Goal: Task Accomplishment & Management: Use online tool/utility

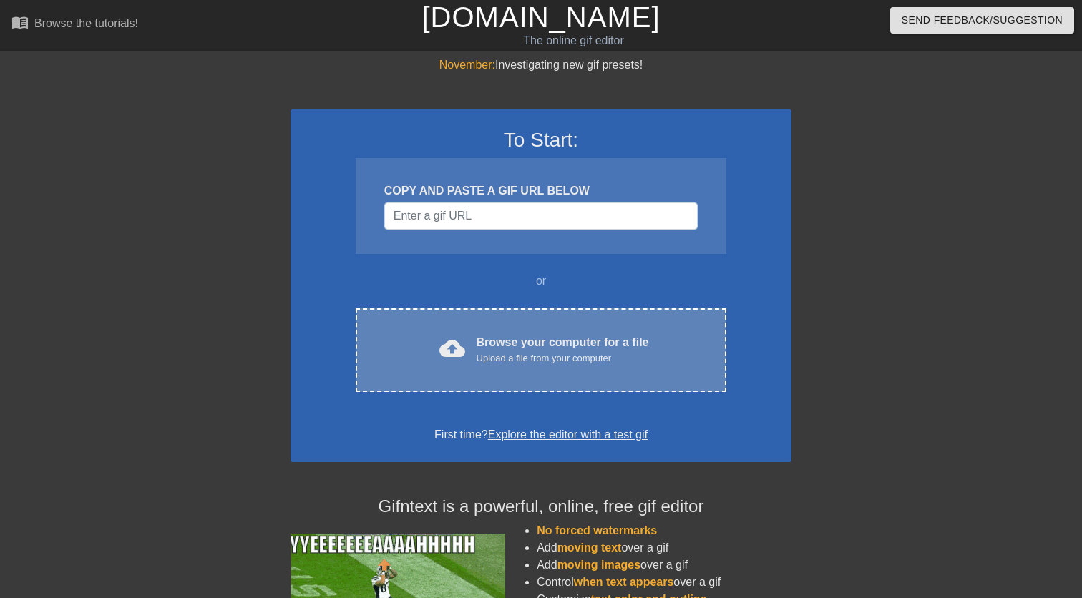
click at [545, 325] on div "cloud_upload Browse your computer for a file Upload a file from your computer C…" at bounding box center [541, 350] width 371 height 84
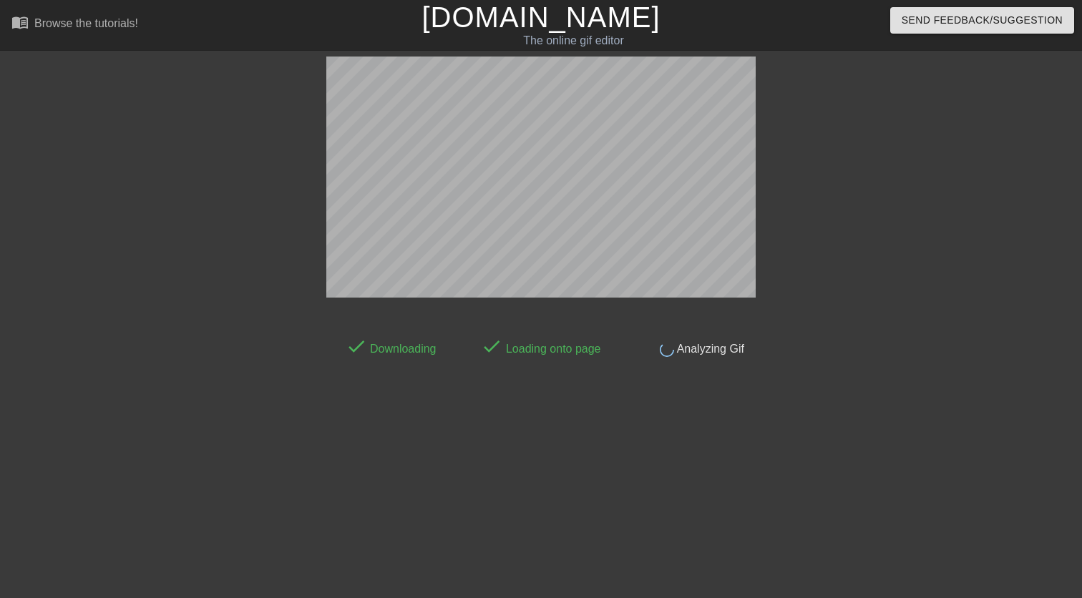
scroll to position [35, 0]
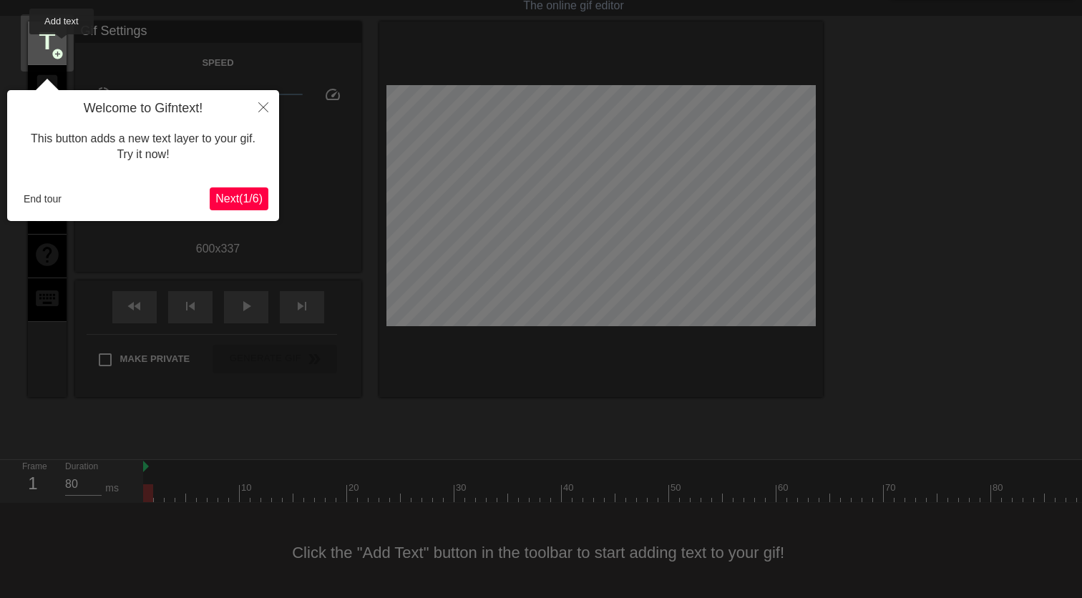
click at [62, 44] on div "title add_circle" at bounding box center [47, 43] width 39 height 44
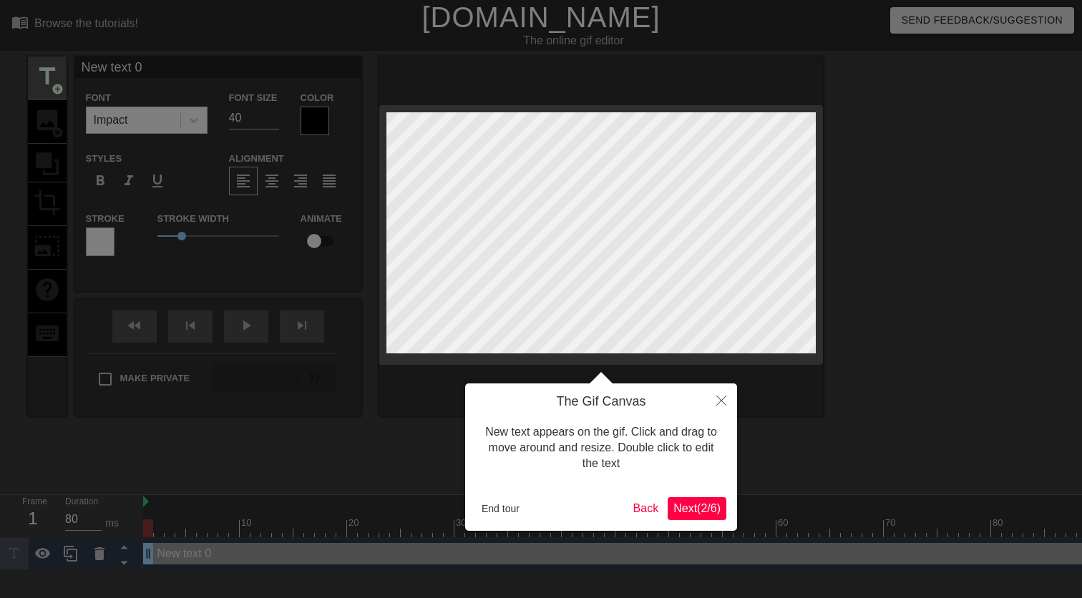
scroll to position [0, 0]
type input "New text"
type textarea "New text"
type input "New text"
type textarea "New text"
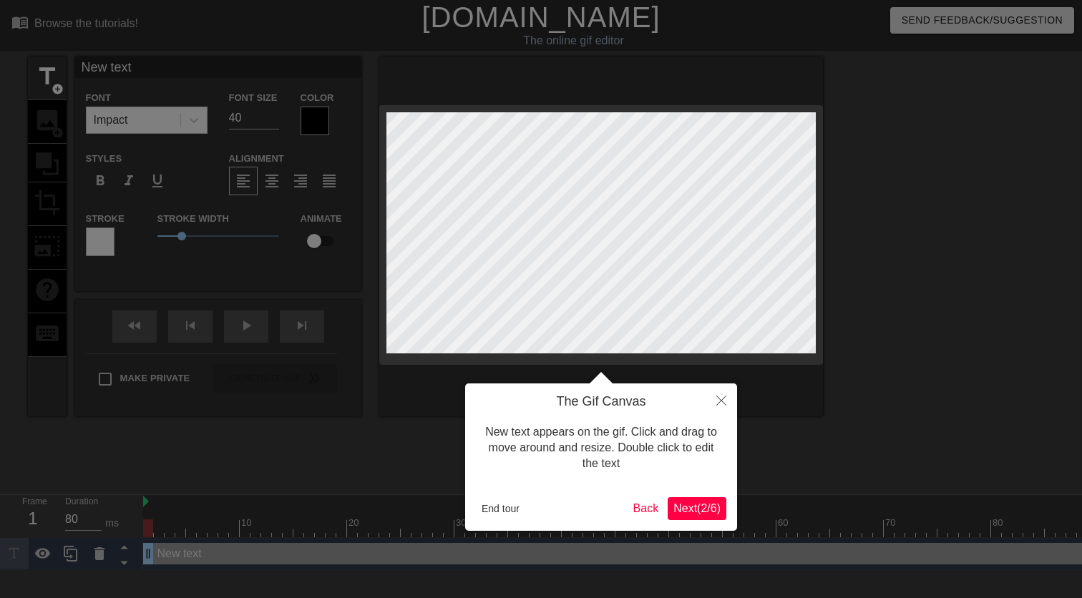
type input "New tex"
type textarea "New tex"
type input "New te"
type textarea "New te"
type input "New t"
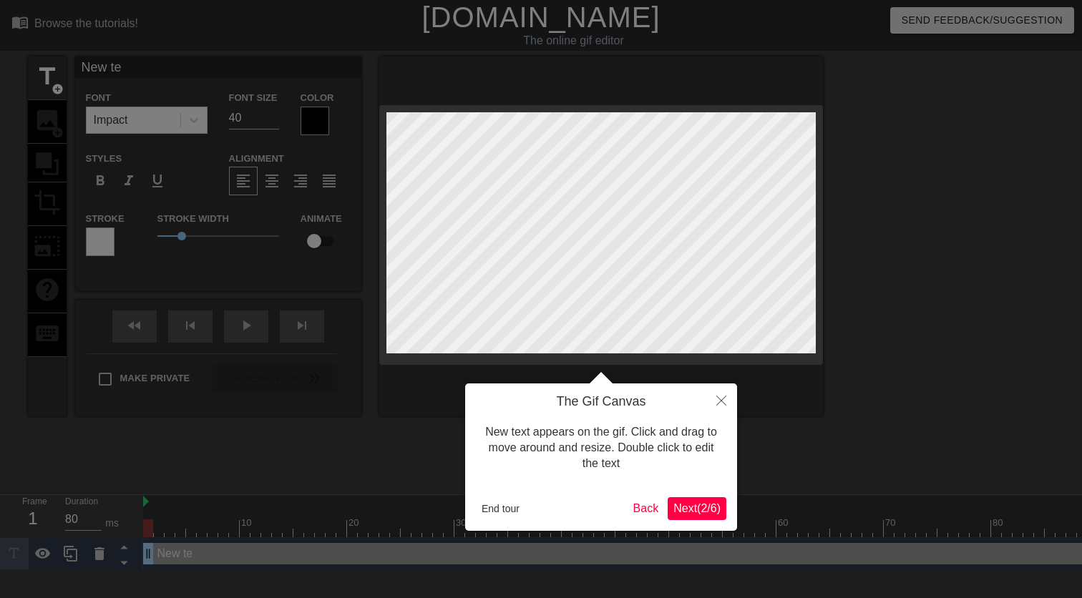
type textarea "New t"
type input "New"
type textarea "New"
type input "New"
type textarea "New"
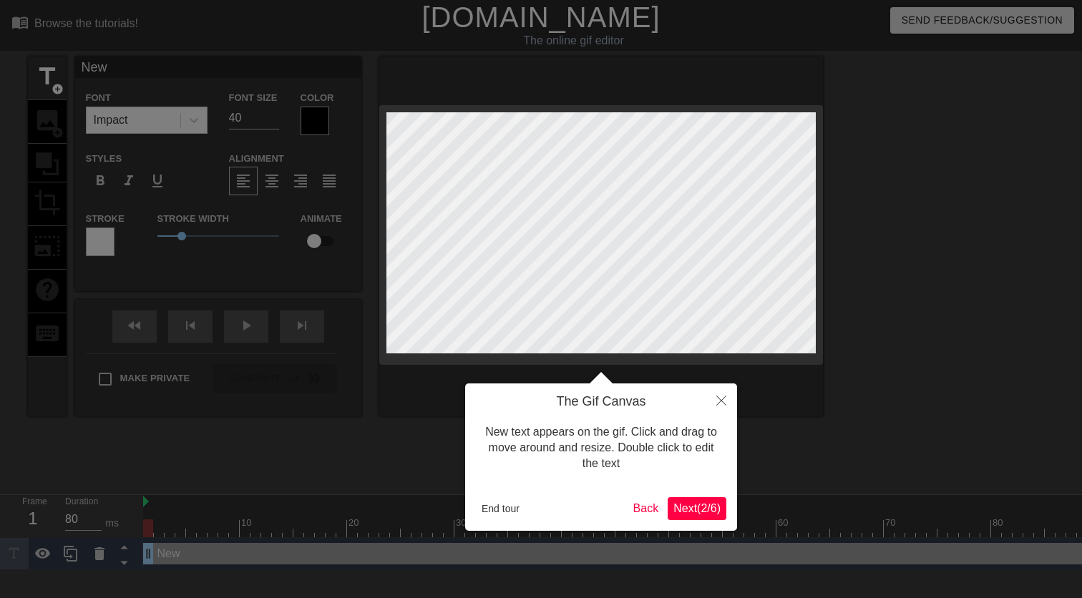
type input "Ne"
type textarea "Ne"
type input "N"
type textarea "N"
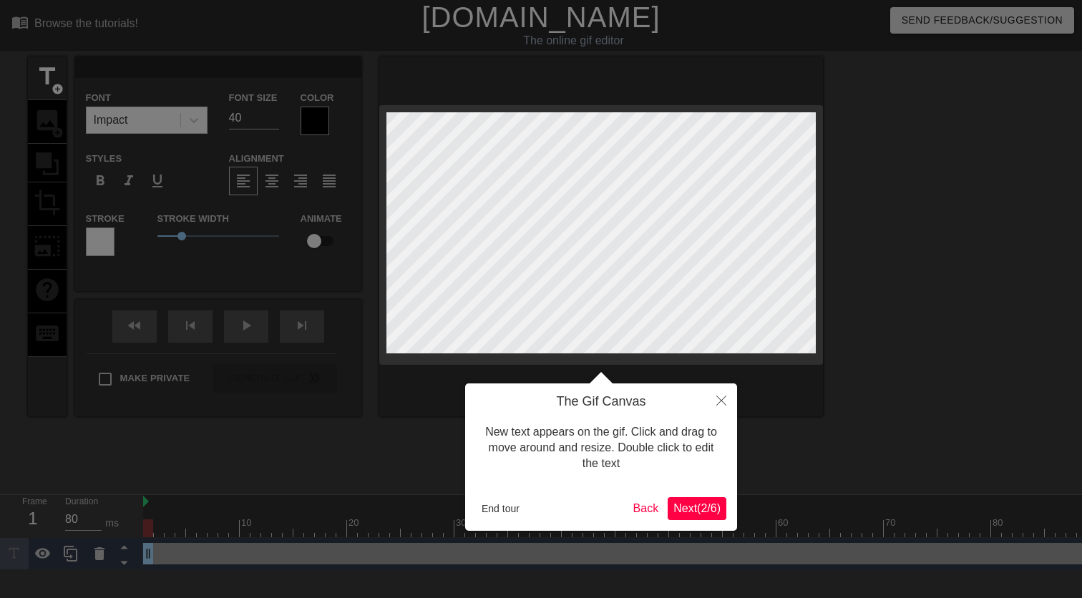
type input "H"
type textarea "H"
type input "Ha"
type textarea "Ha"
type input "Hap"
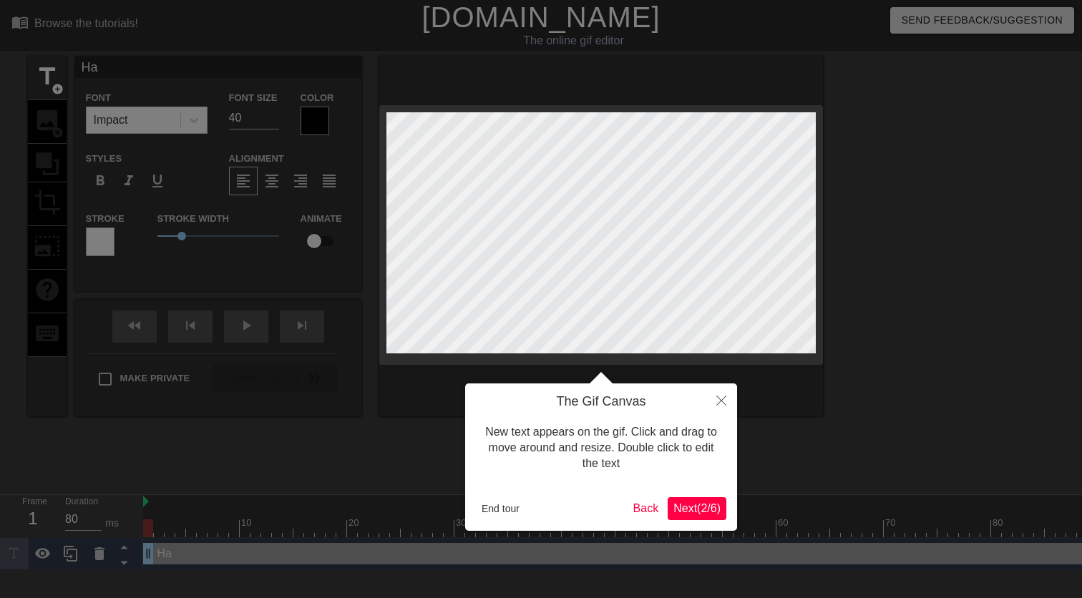
type textarea "Hap"
type input "Happ"
type textarea "Happ"
type input "Happy"
type textarea "Happy"
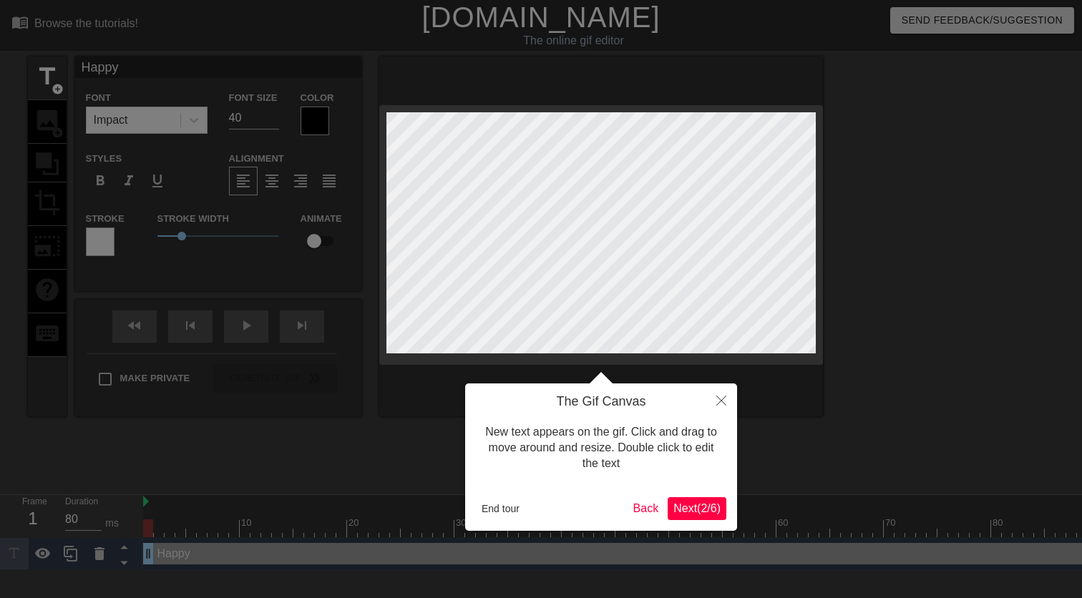
scroll to position [0, 2]
type input "Happy"
type textarea "Happy"
type input "Happy B"
type textarea "Happy B"
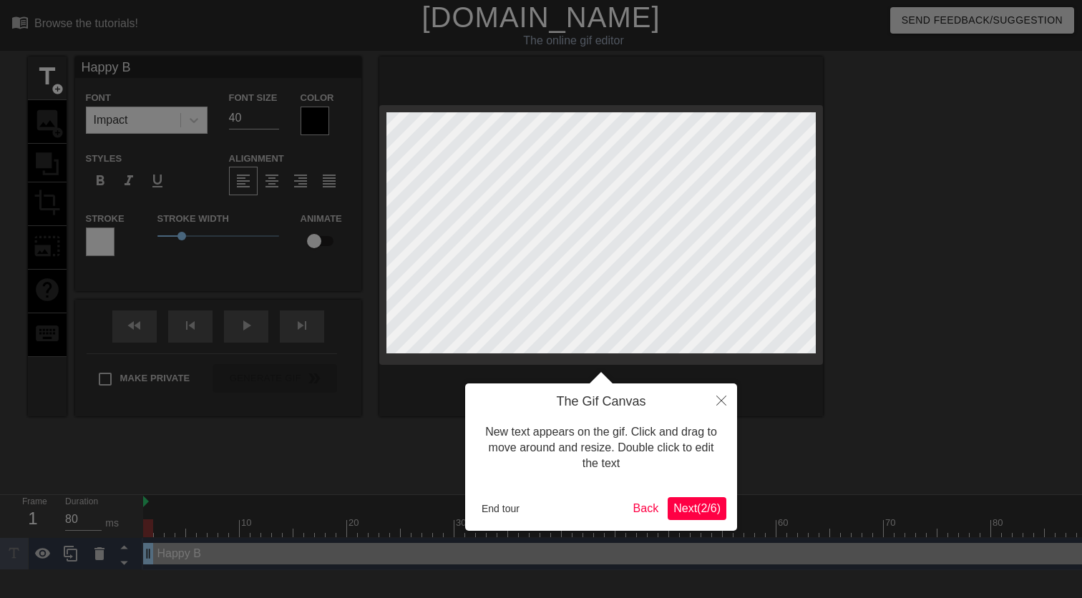
type input "Happy Bi"
type textarea "Happy Bi"
type input "Happy Bir"
type textarea "Happy Bir"
type input "Happy Birt"
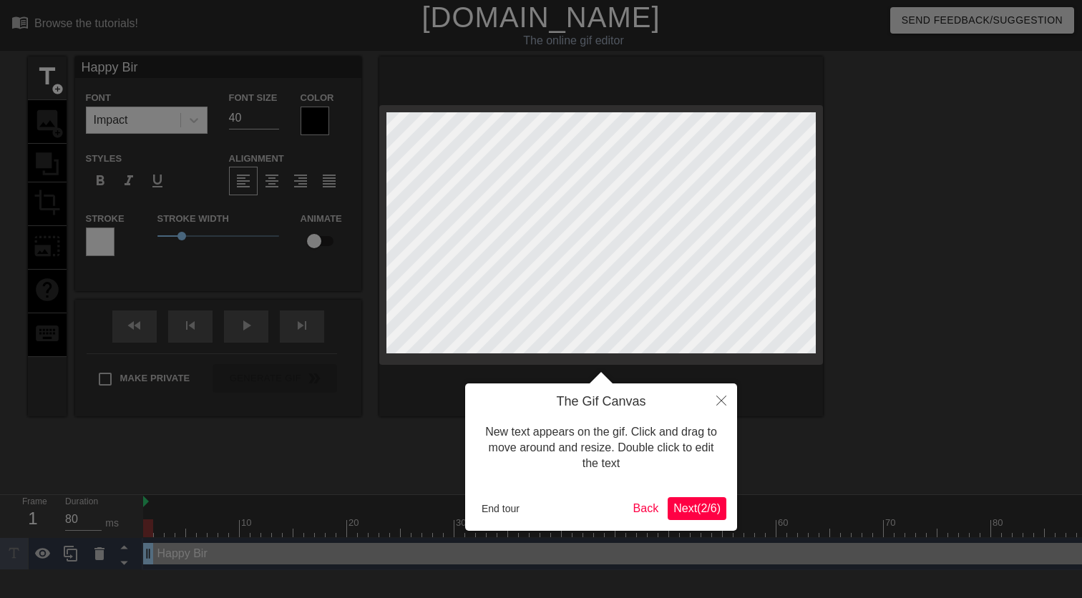
type textarea "Happy Birt"
type input "Happy Birth"
type textarea "Happy Birth"
type input "Happy Birthd"
type textarea "Happy Birthd"
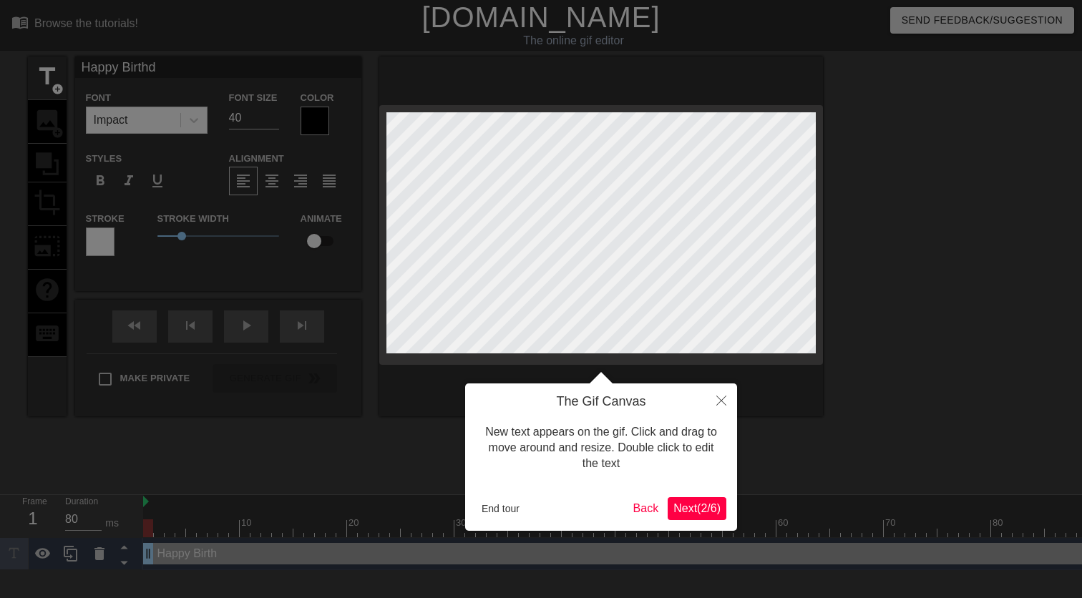
type input "Happy Birthda"
type textarea "Happy Birthda"
type input "Happy Birthday"
type textarea "Happy Birthday"
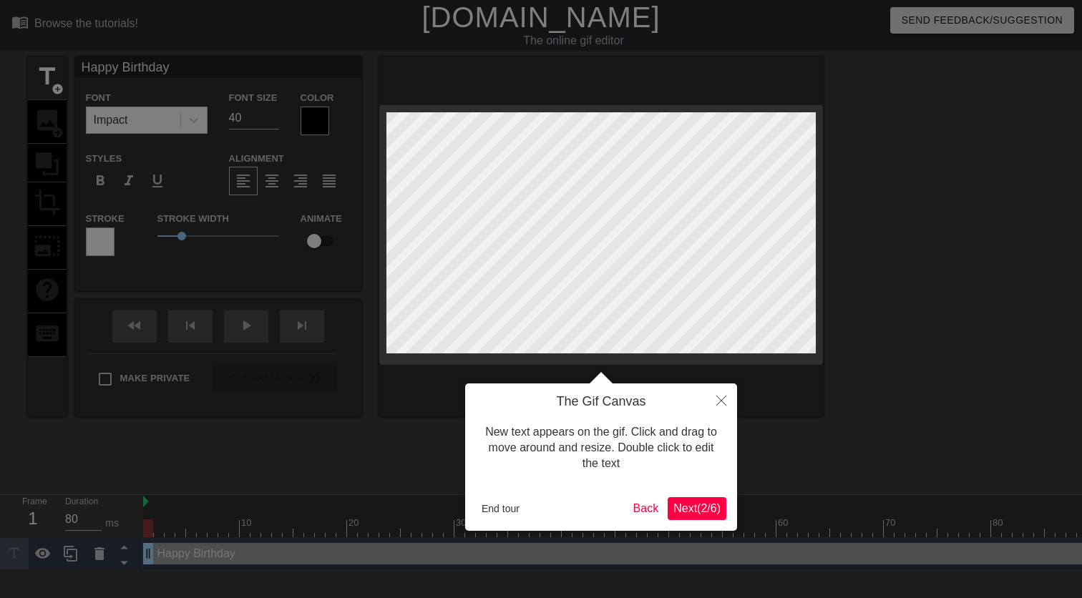
type input "Happy Birthday"
type textarea "Happy Birthday"
type input "Happy Birthday"
type textarea "Happy Birthday"
type input "Happy Birthday"
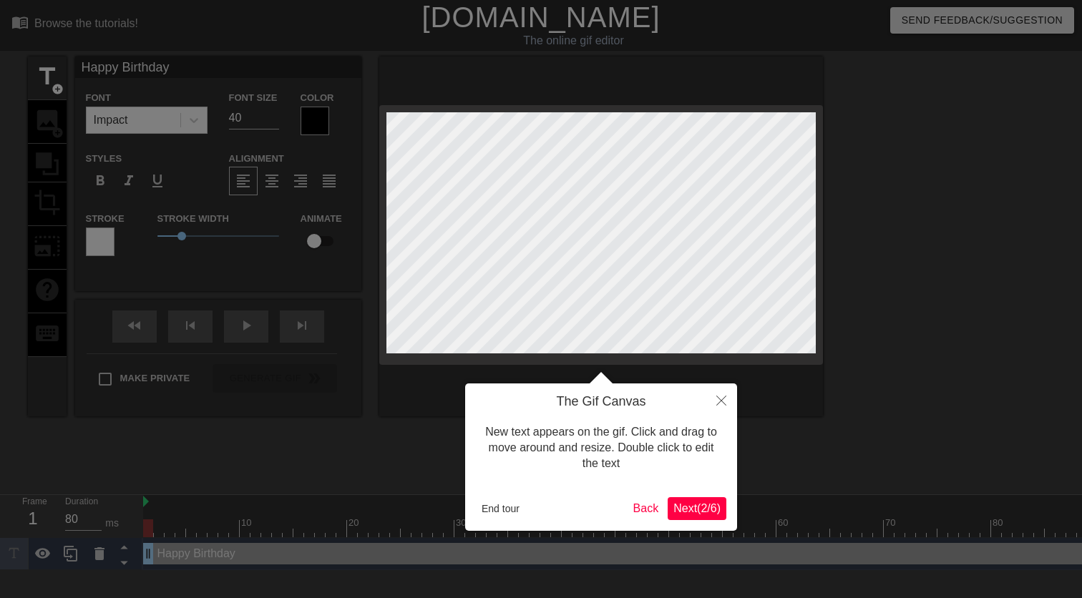
type textarea "Happy Birthday"
type input "Happy Birthday"
type textarea "Happy Birthday"
click at [203, 135] on div at bounding box center [541, 299] width 1082 height 598
click at [128, 102] on div at bounding box center [541, 299] width 1082 height 598
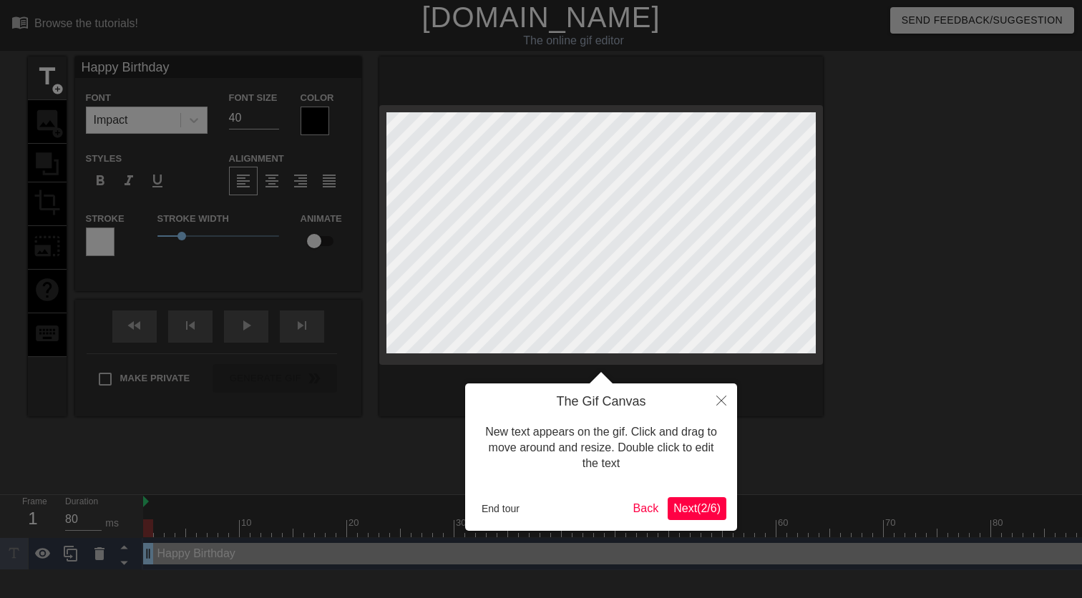
click at [323, 102] on div at bounding box center [541, 299] width 1082 height 598
click at [686, 502] on span "Next ( 2 / 6 )" at bounding box center [696, 508] width 47 height 12
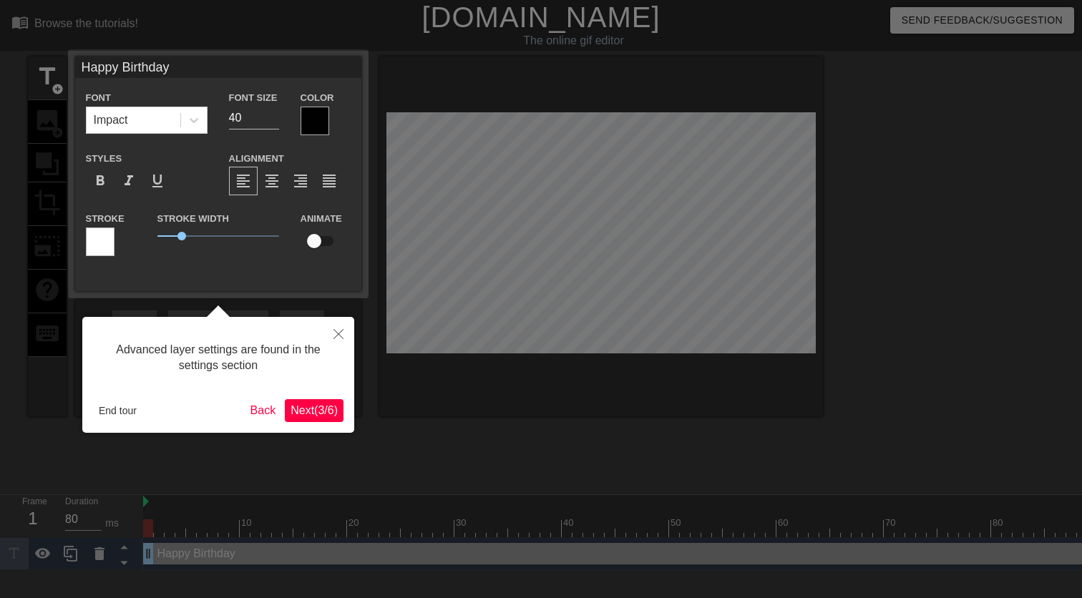
click at [313, 119] on div at bounding box center [315, 121] width 29 height 29
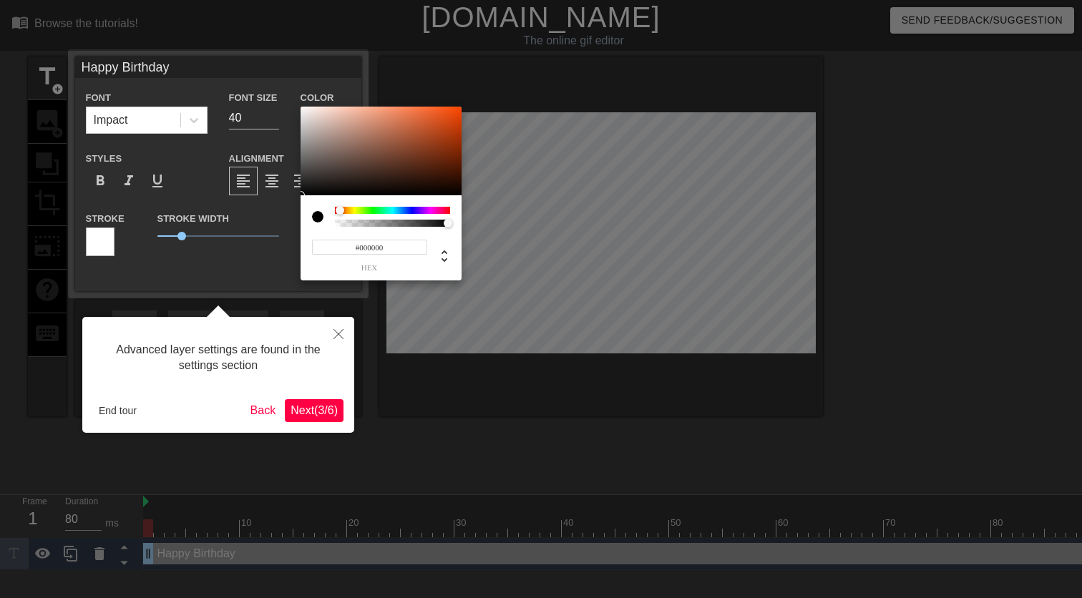
drag, startPoint x: 338, startPoint y: 211, endPoint x: 269, endPoint y: 212, distance: 68.7
click at [269, 212] on div "#000000 hex" at bounding box center [541, 299] width 1082 height 598
type input "0"
drag, startPoint x: 449, startPoint y: 225, endPoint x: 185, endPoint y: 200, distance: 265.2
click at [185, 200] on div "0 r 0 g 0 b 0 a" at bounding box center [541, 299] width 1082 height 598
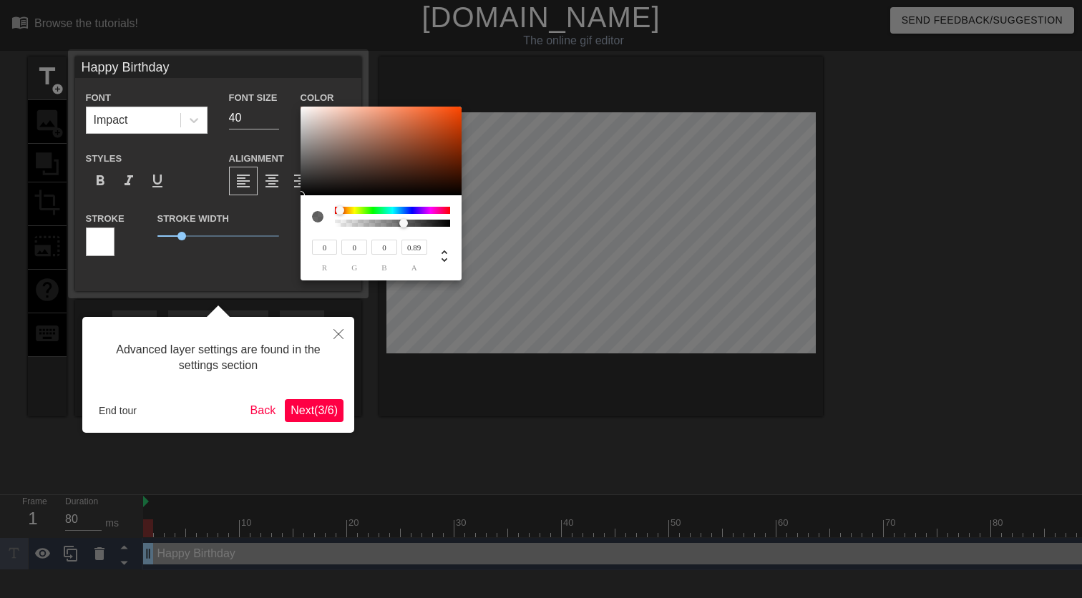
type input "1"
drag, startPoint x: 339, startPoint y: 225, endPoint x: 496, endPoint y: 225, distance: 156.7
click at [496, 225] on div "0 r 0 g 0 b 1 a" at bounding box center [541, 299] width 1082 height 598
type input "12"
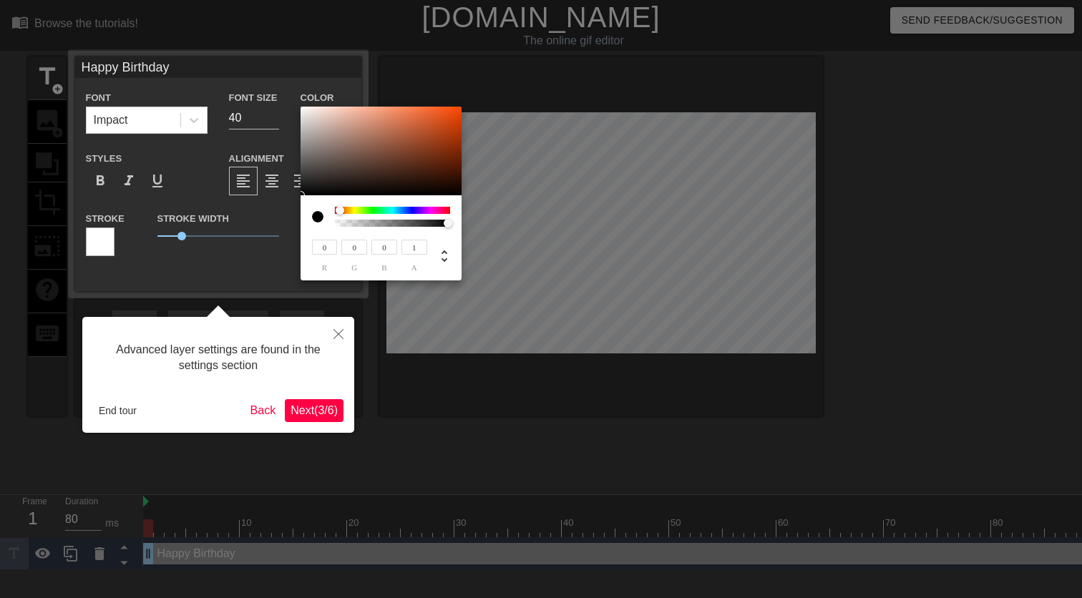
type input "12"
type input "14"
type input "113"
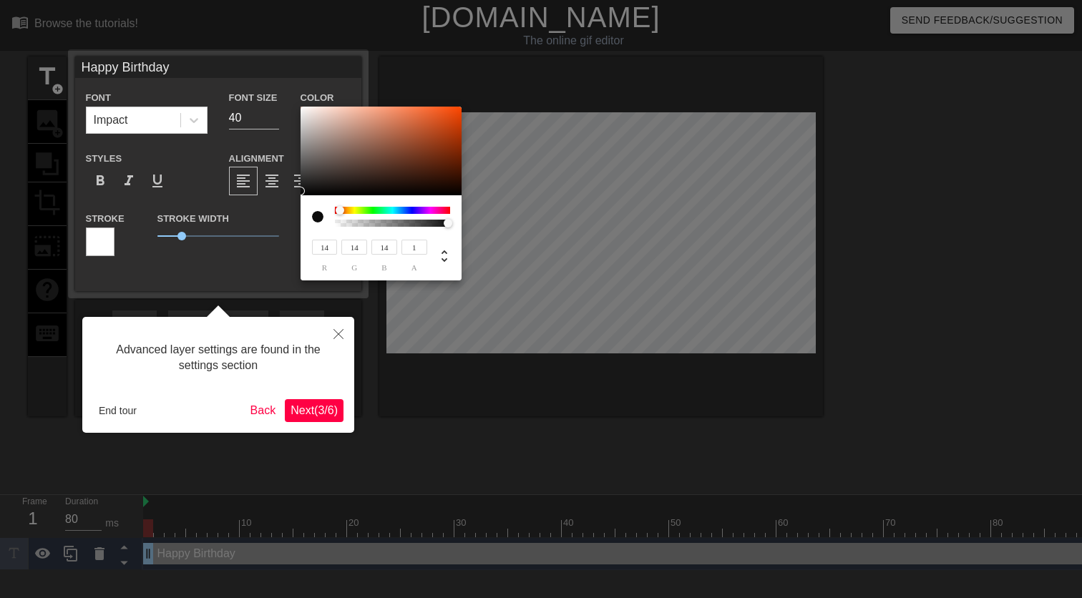
type input "112"
type input "255"
type input "252"
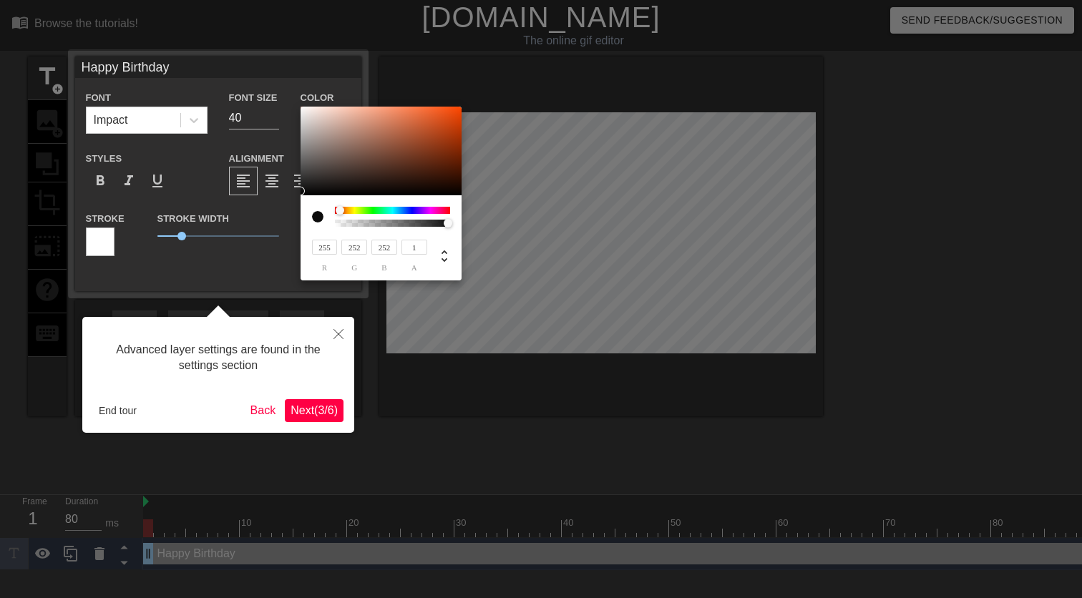
type input "198"
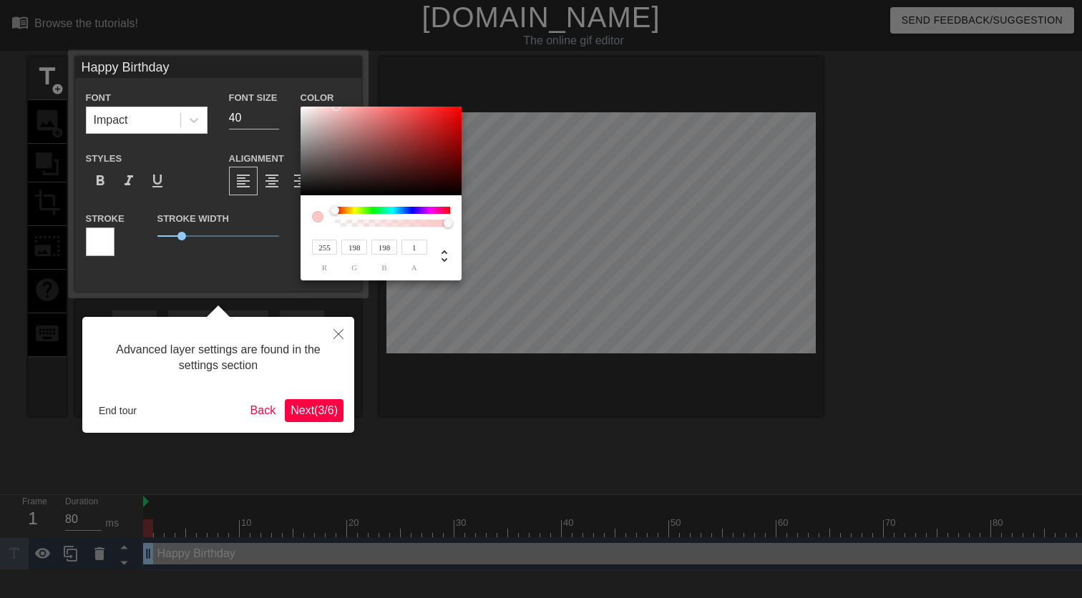
type input "255"
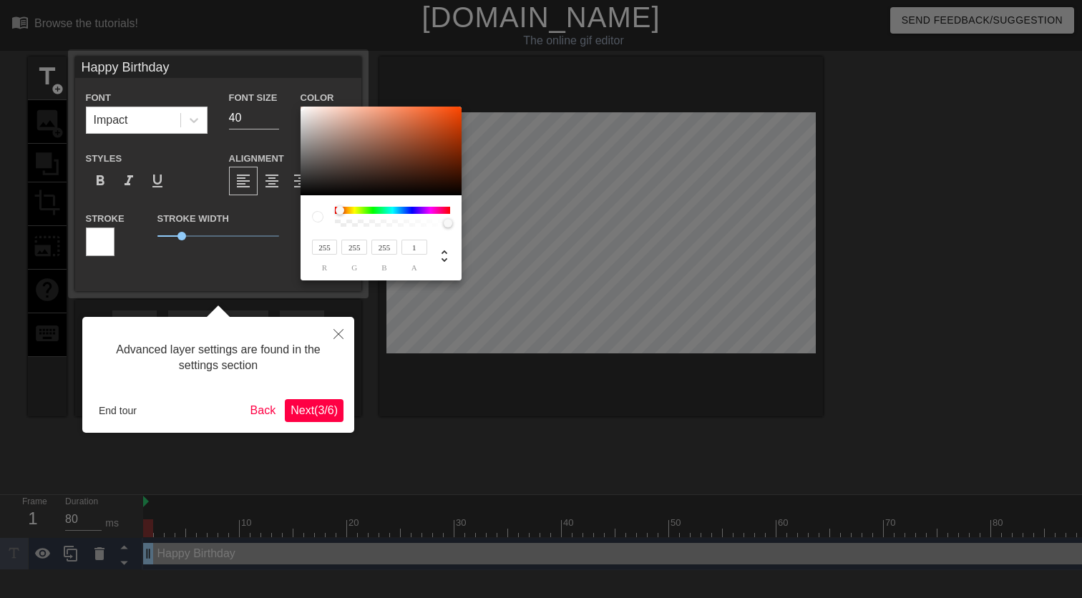
drag, startPoint x: 302, startPoint y: 191, endPoint x: 295, endPoint y: 15, distance: 176.2
click at [295, 16] on div "255 r 255 g 255 b 1 a" at bounding box center [541, 299] width 1082 height 598
click at [94, 244] on div at bounding box center [541, 299] width 1082 height 598
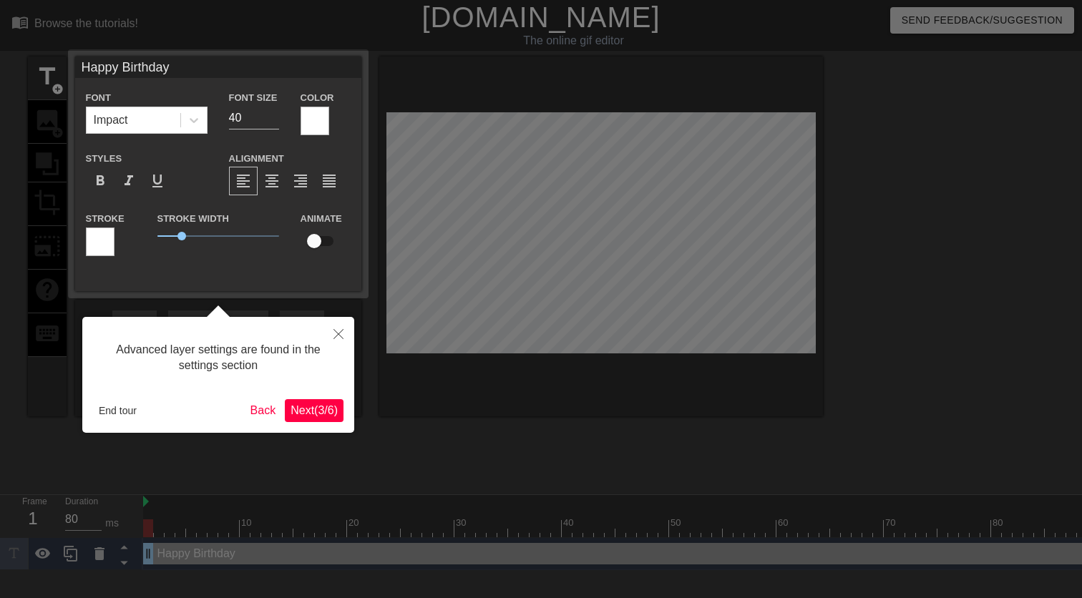
click at [94, 244] on div at bounding box center [100, 242] width 29 height 29
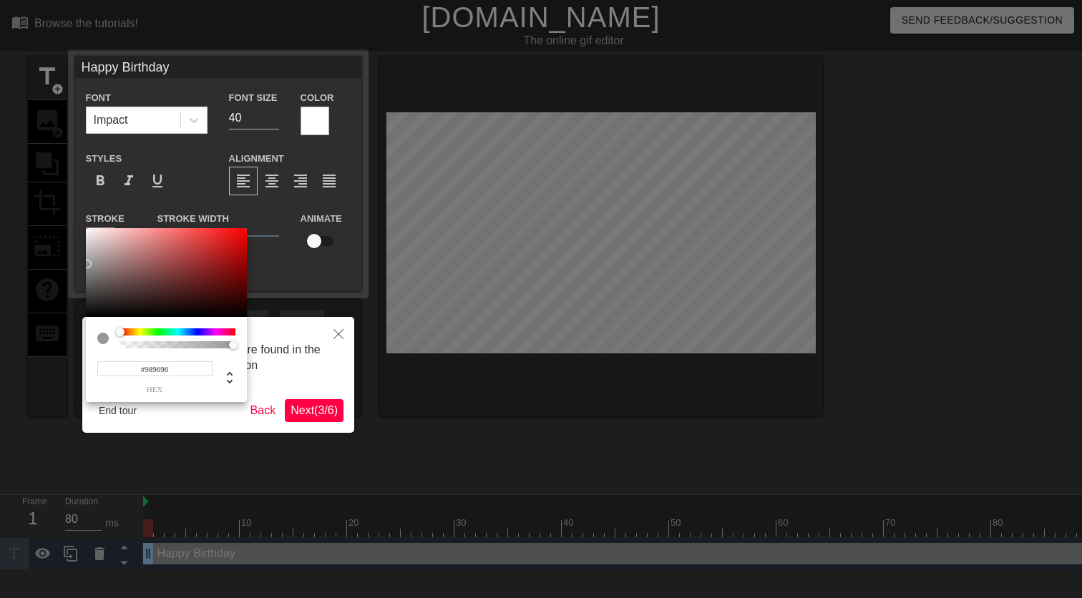
type input "#000000"
drag, startPoint x: 87, startPoint y: 237, endPoint x: 69, endPoint y: 394, distance: 157.7
click at [69, 394] on div "#000000 hex" at bounding box center [541, 299] width 1082 height 598
click at [273, 278] on div at bounding box center [541, 299] width 1082 height 598
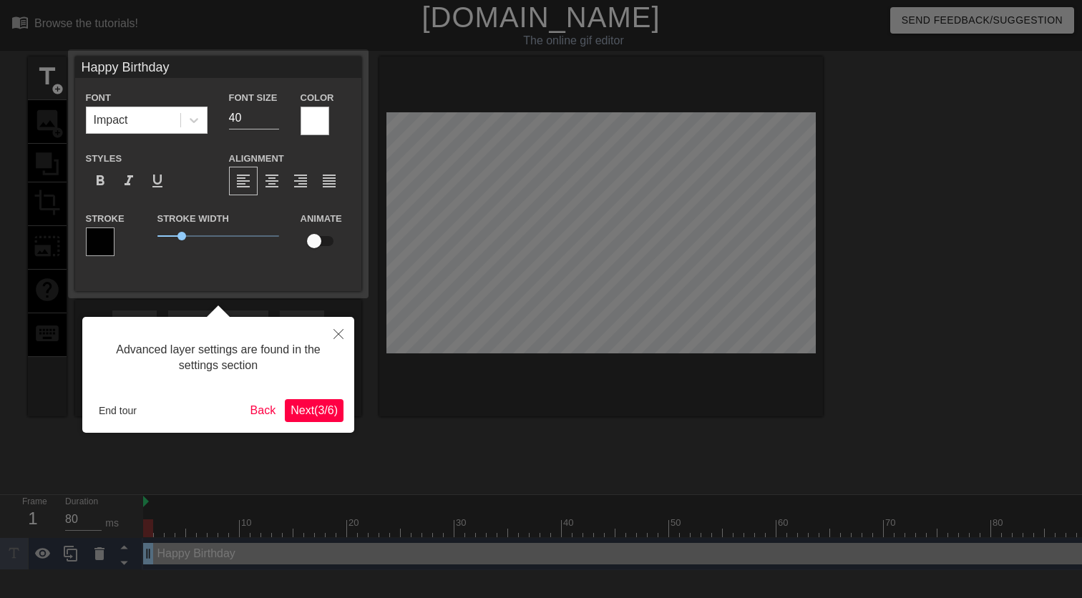
click at [314, 408] on span "Next ( 3 / 6 )" at bounding box center [314, 410] width 47 height 12
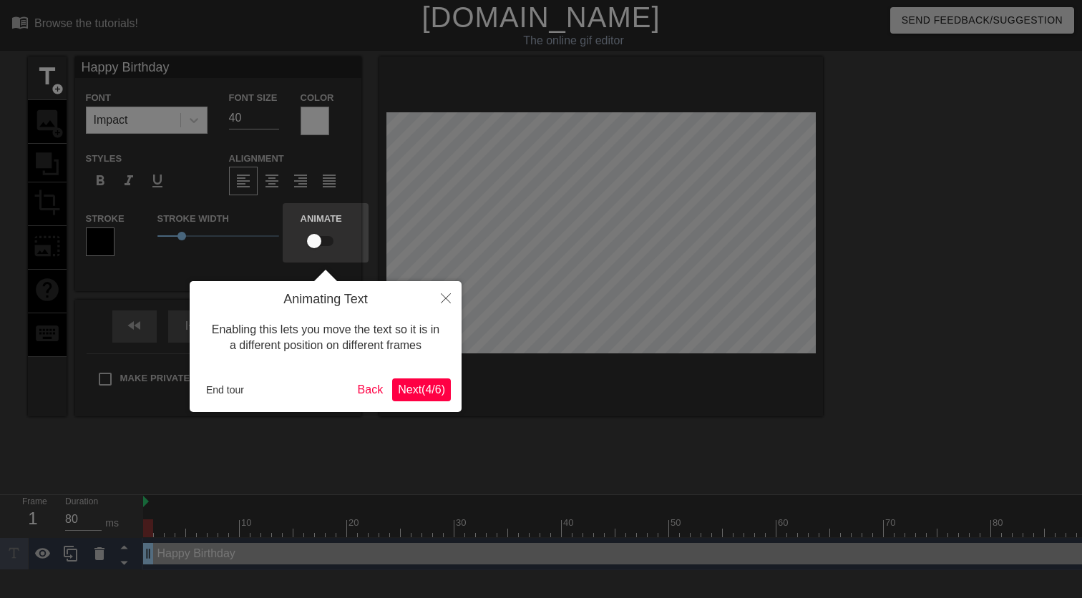
click at [315, 232] on input "checkbox" at bounding box center [314, 241] width 82 height 27
checkbox input "true"
click at [417, 388] on span "Next ( 4 / 6 )" at bounding box center [421, 390] width 47 height 12
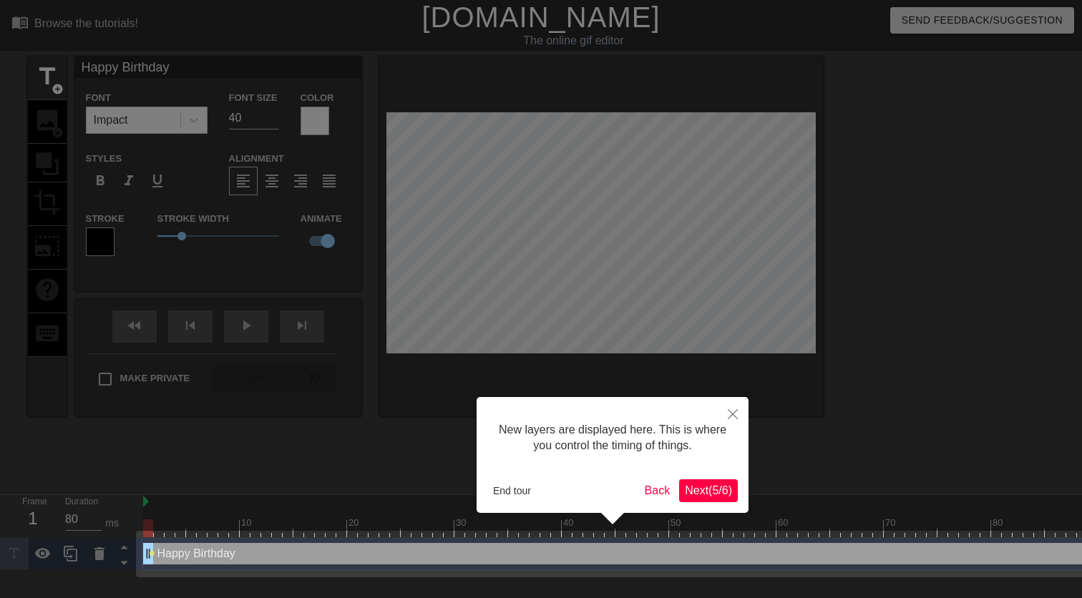
click at [701, 490] on span "Next ( 5 / 6 )" at bounding box center [708, 490] width 47 height 12
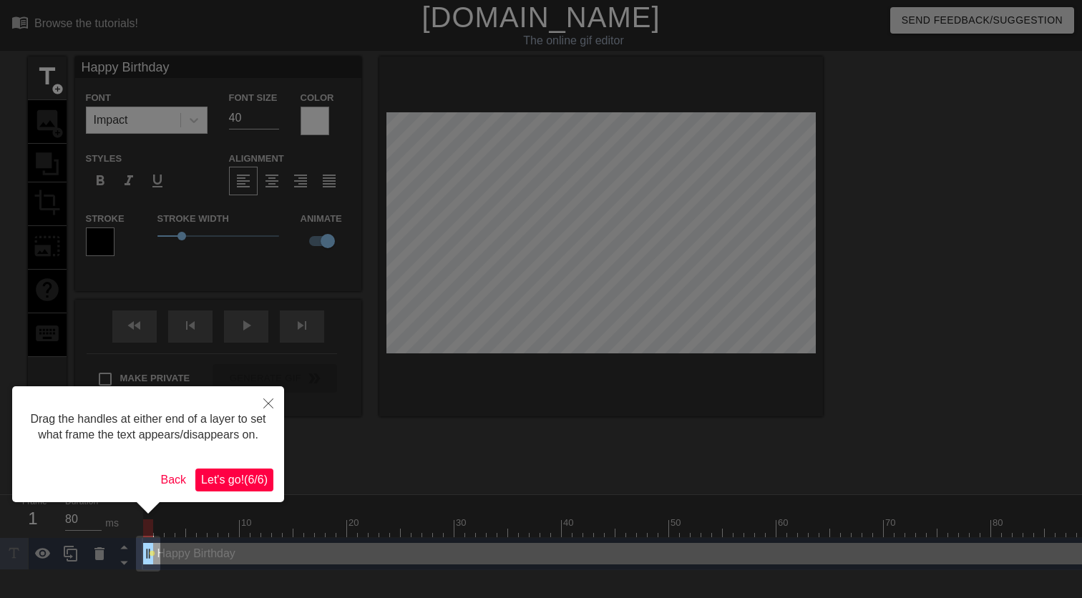
drag, startPoint x: 150, startPoint y: 558, endPoint x: 99, endPoint y: 547, distance: 51.9
click at [99, 547] on body "menu_book Browse the tutorials! [DOMAIN_NAME] The online gif editor Send Feedba…" at bounding box center [541, 285] width 1082 height 570
click at [255, 486] on span "Let's go! ( 6 / 6 )" at bounding box center [234, 480] width 67 height 12
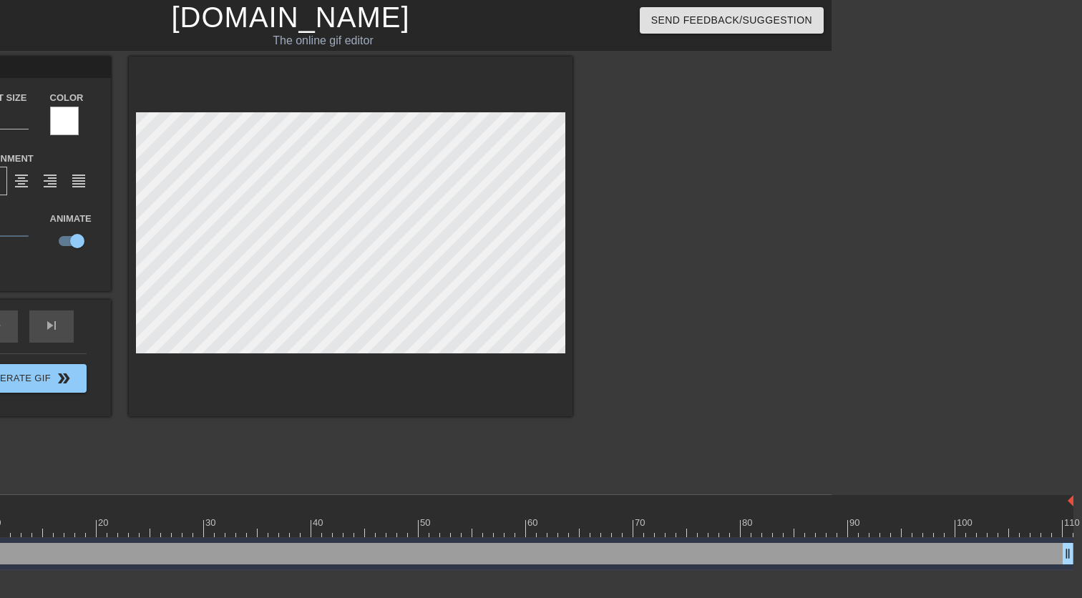
scroll to position [0, 250]
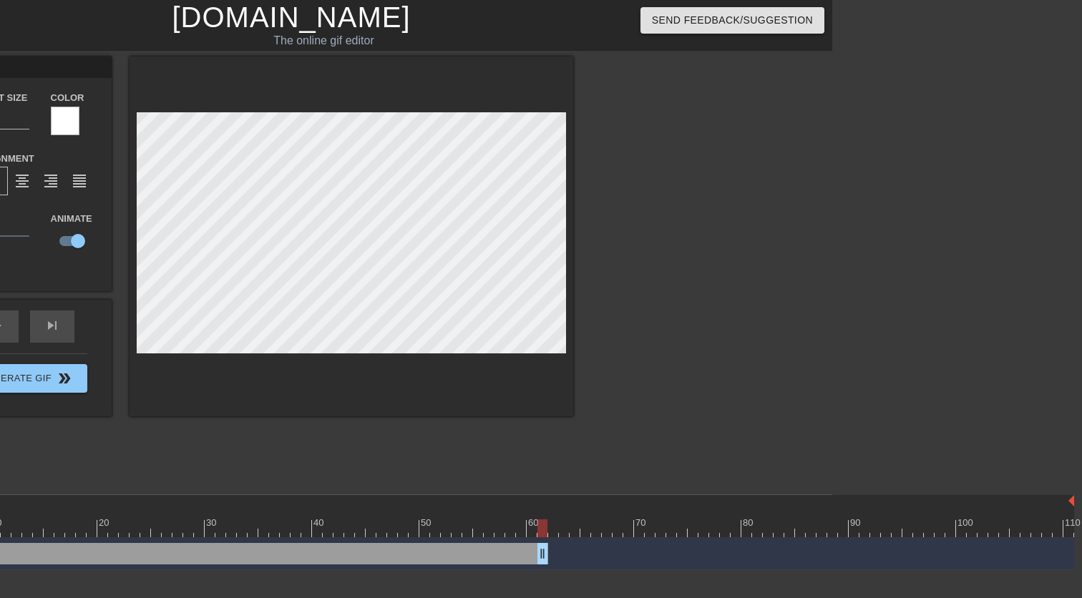
drag, startPoint x: 1073, startPoint y: 561, endPoint x: 524, endPoint y: 570, distance: 549.0
click at [524, 570] on html "menu_book Browse the tutorials! [DOMAIN_NAME] The online gif editor Send Feedba…" at bounding box center [291, 285] width 1082 height 570
drag, startPoint x: 520, startPoint y: 558, endPoint x: 463, endPoint y: 551, distance: 57.7
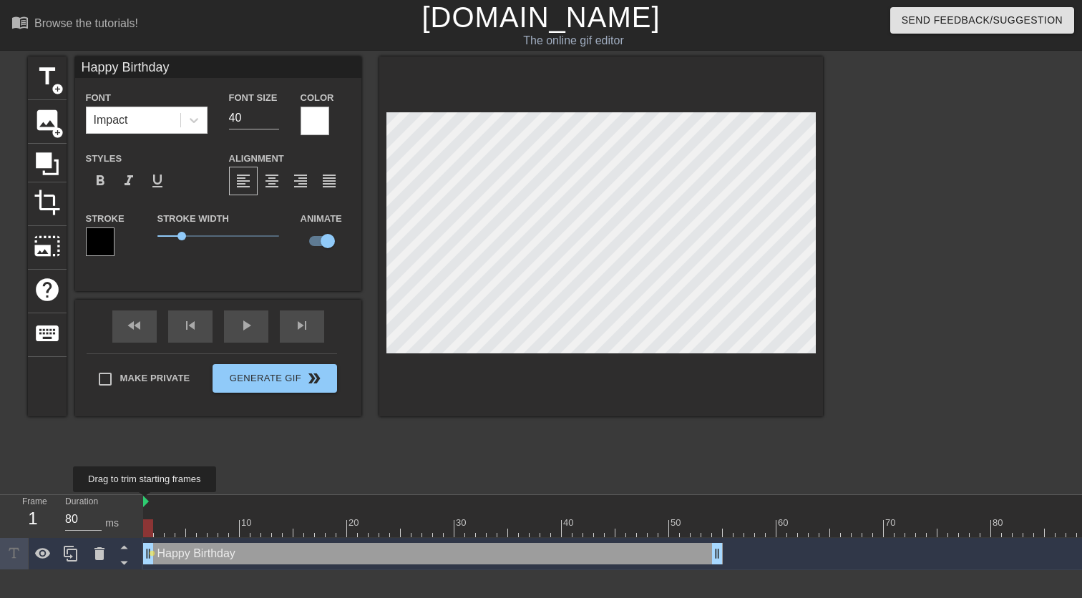
click at [148, 502] on img at bounding box center [146, 501] width 6 height 11
drag, startPoint x: 150, startPoint y: 505, endPoint x: 200, endPoint y: 505, distance: 50.8
click at [201, 506] on div at bounding box center [733, 502] width 1181 height 14
click at [152, 502] on div at bounding box center [733, 502] width 1181 height 14
click at [202, 515] on div at bounding box center [202, 519] width 11 height 18
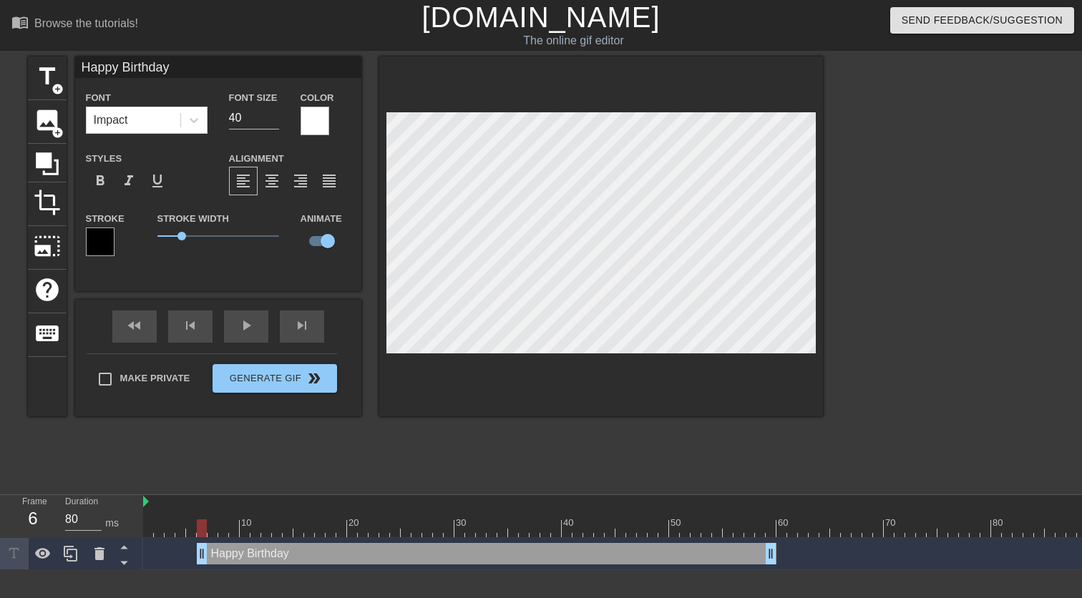
drag, startPoint x: 546, startPoint y: 555, endPoint x: 600, endPoint y: 555, distance: 54.4
click at [600, 555] on div "Happy Birthday drag_handle drag_handle" at bounding box center [487, 553] width 580 height 21
click at [177, 518] on div at bounding box center [178, 523] width 3 height 14
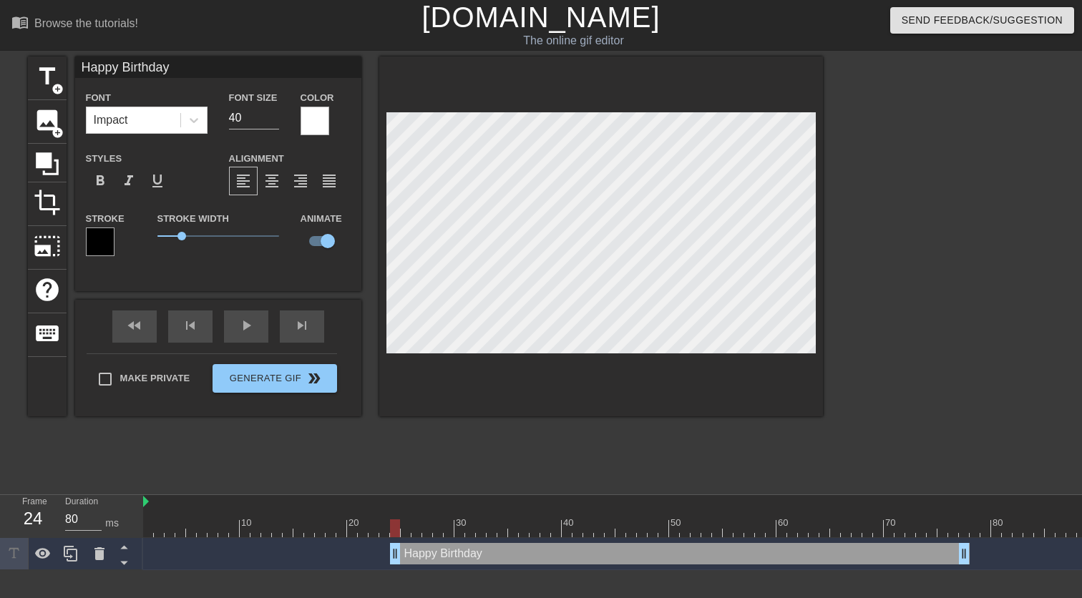
drag, startPoint x: 224, startPoint y: 559, endPoint x: 465, endPoint y: 592, distance: 243.4
click at [465, 570] on html "menu_book Browse the tutorials! [DOMAIN_NAME] The online gif editor Send Feedba…" at bounding box center [541, 285] width 1082 height 570
drag, startPoint x: 474, startPoint y: 560, endPoint x: 494, endPoint y: 559, distance: 20.1
click at [494, 559] on div "Happy Birthday drag_handle drag_handle" at bounding box center [744, 553] width 580 height 21
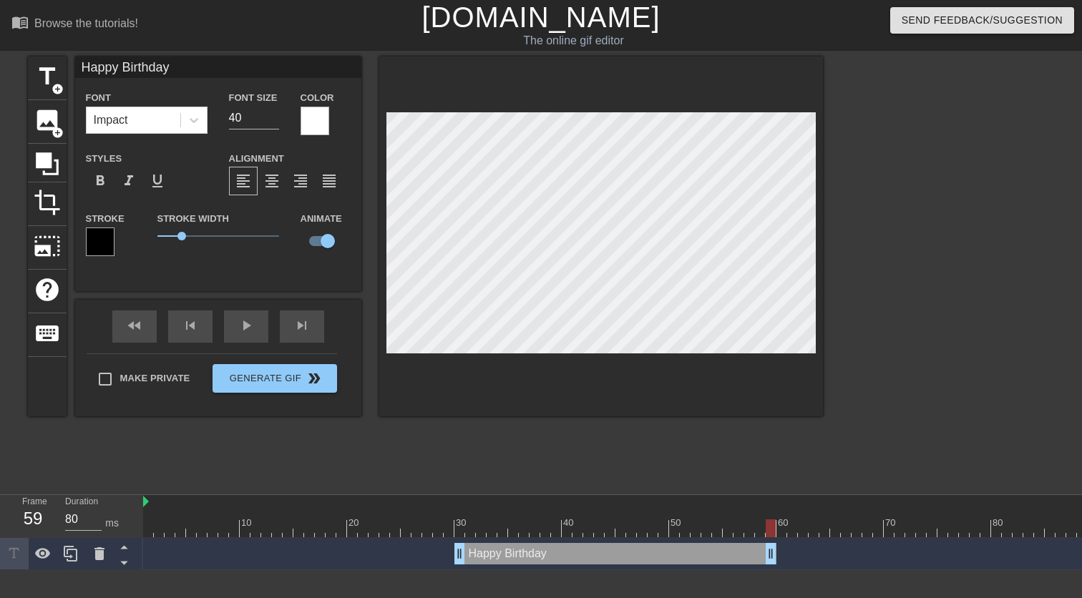
drag, startPoint x: 1032, startPoint y: 555, endPoint x: 772, endPoint y: 545, distance: 260.0
click at [158, 522] on div at bounding box center [733, 529] width 1181 height 18
click at [53, 77] on span "title" at bounding box center [47, 76] width 27 height 27
type input "New text 1"
checkbox input "false"
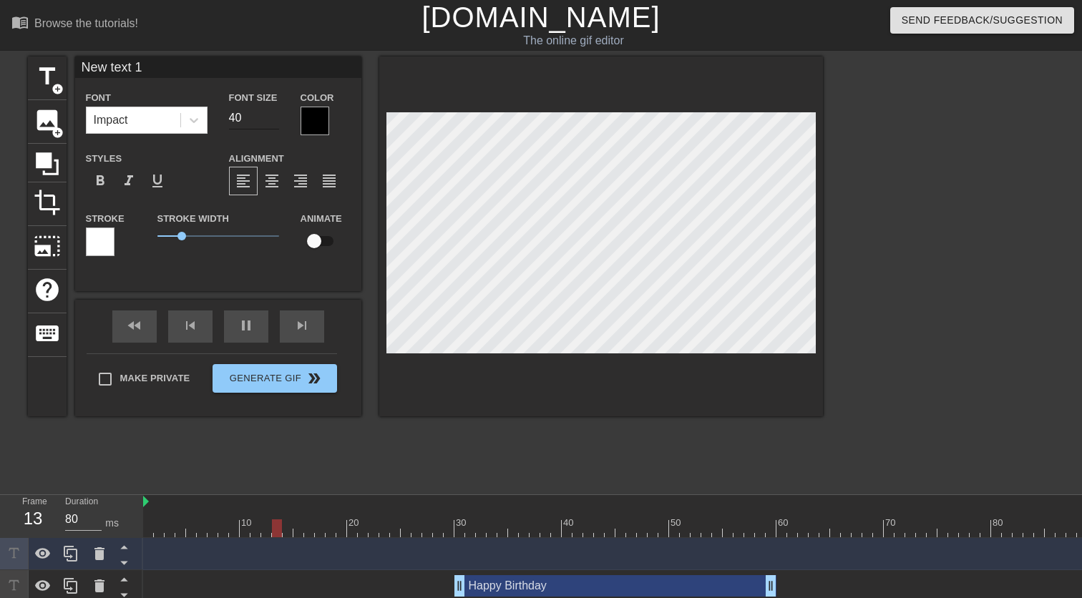
type input "New texAt 1"
type textarea "New texAt 1"
type input "New text 1"
type textarea "New text 1"
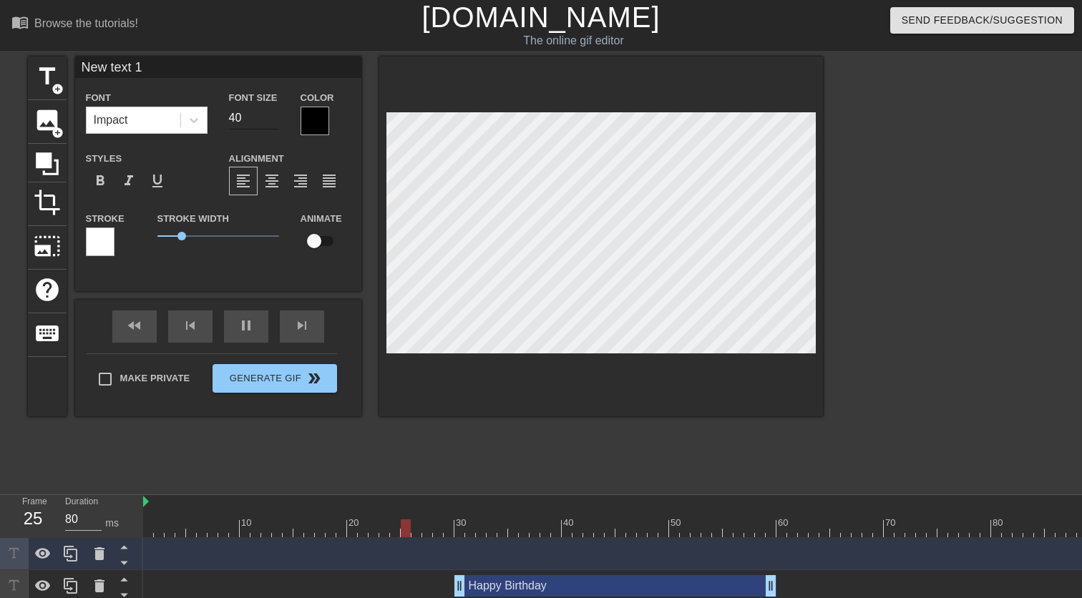
type input "New tet 1"
type textarea "New tet 1"
type input "New tt 1"
type textarea "New tt 1"
type input "New t 1"
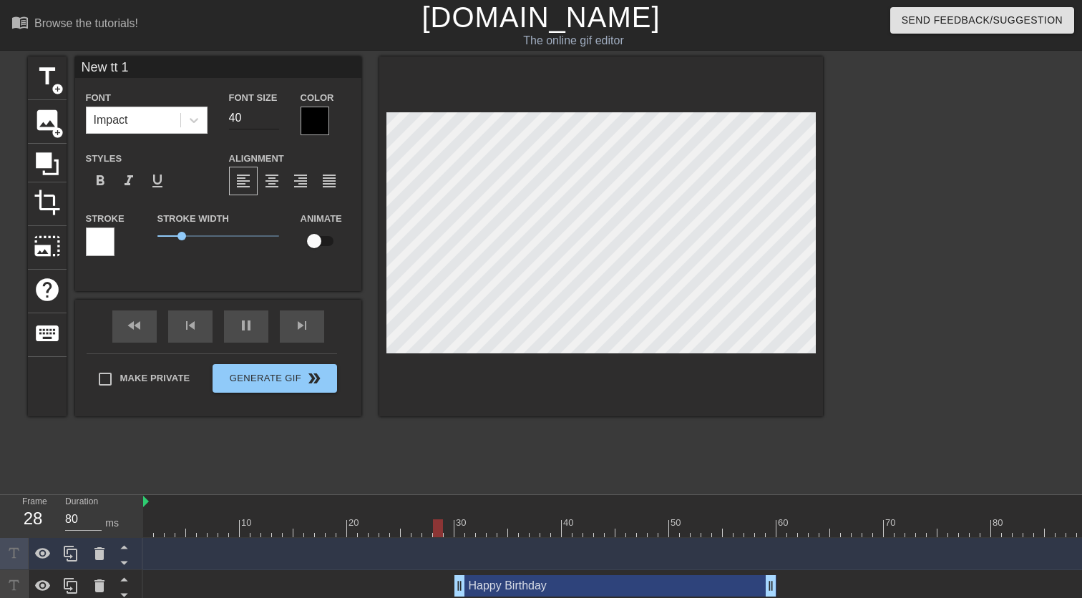
type textarea "New t 1"
type input "Newt 1"
type textarea "Newt 1"
type input "Net 1"
type textarea "Net 1"
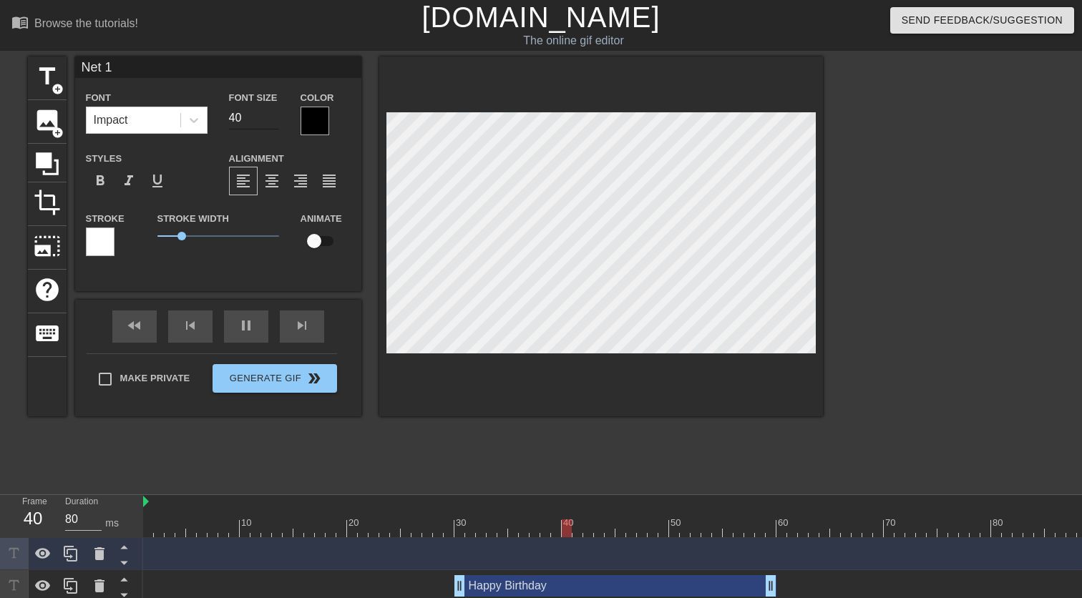
type input "Nt 1"
type textarea "Nt 1"
type input "t 1"
type textarea "t 1"
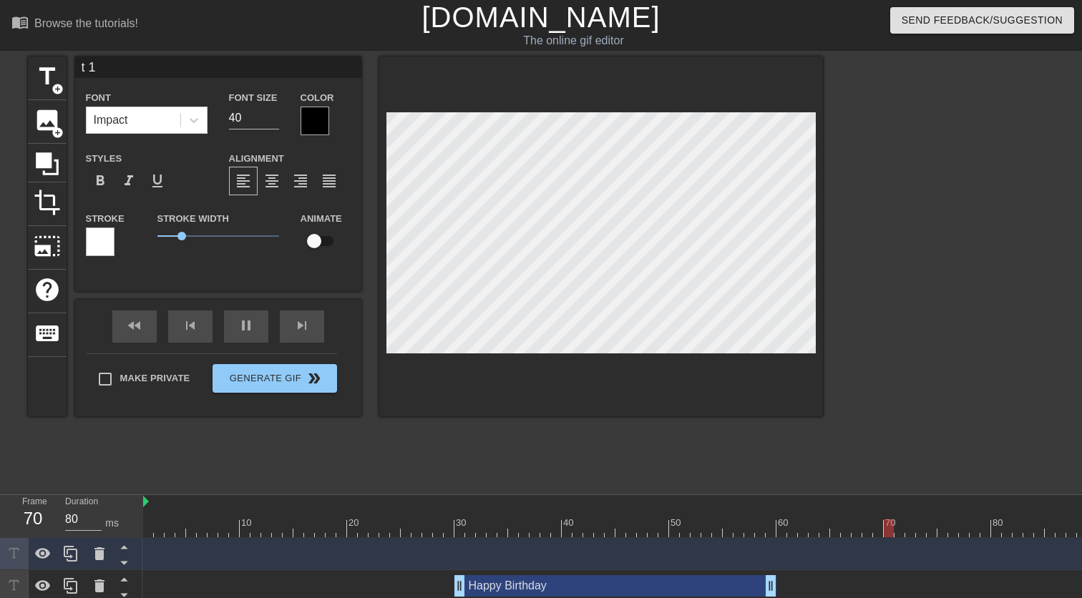
click at [323, 119] on div at bounding box center [315, 121] width 29 height 29
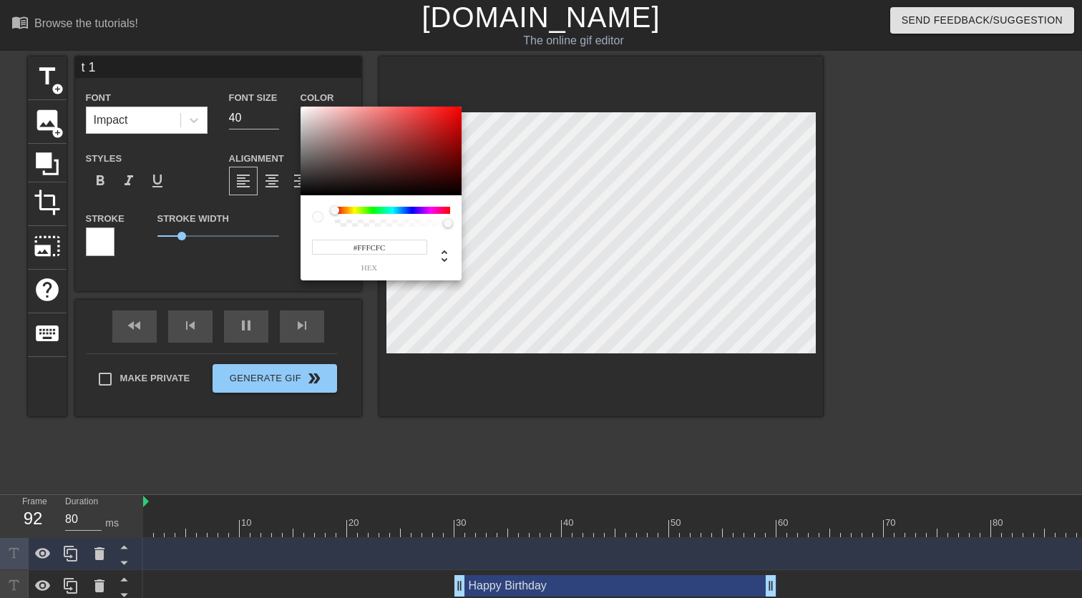
type input "#FFFFFF"
drag, startPoint x: 311, startPoint y: 126, endPoint x: 286, endPoint y: 101, distance: 35.4
click at [286, 101] on div "#FFFFFF hex" at bounding box center [541, 299] width 1082 height 598
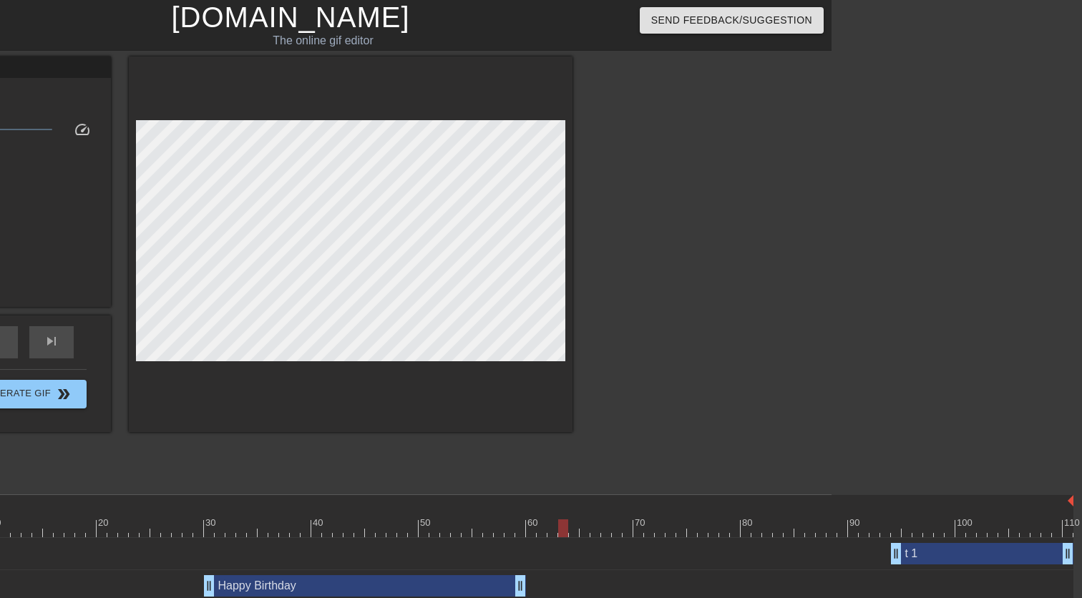
scroll to position [0, 250]
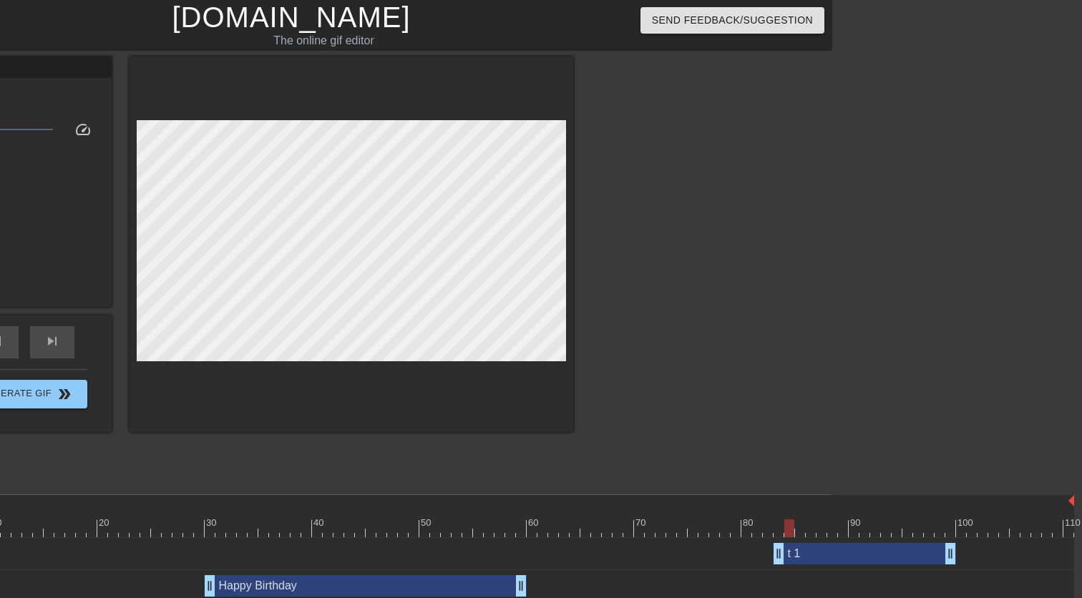
drag, startPoint x: 993, startPoint y: 560, endPoint x: 869, endPoint y: 560, distance: 123.1
click at [869, 560] on div "t 1 drag_handle drag_handle" at bounding box center [865, 553] width 182 height 21
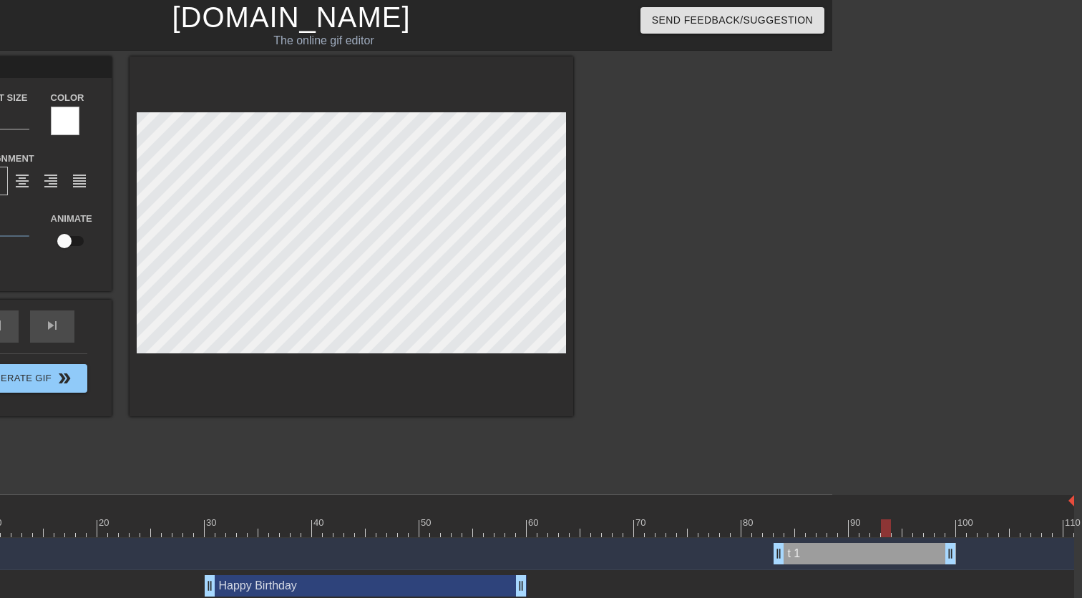
click at [793, 556] on div "t 1 drag_handle drag_handle" at bounding box center [865, 553] width 182 height 21
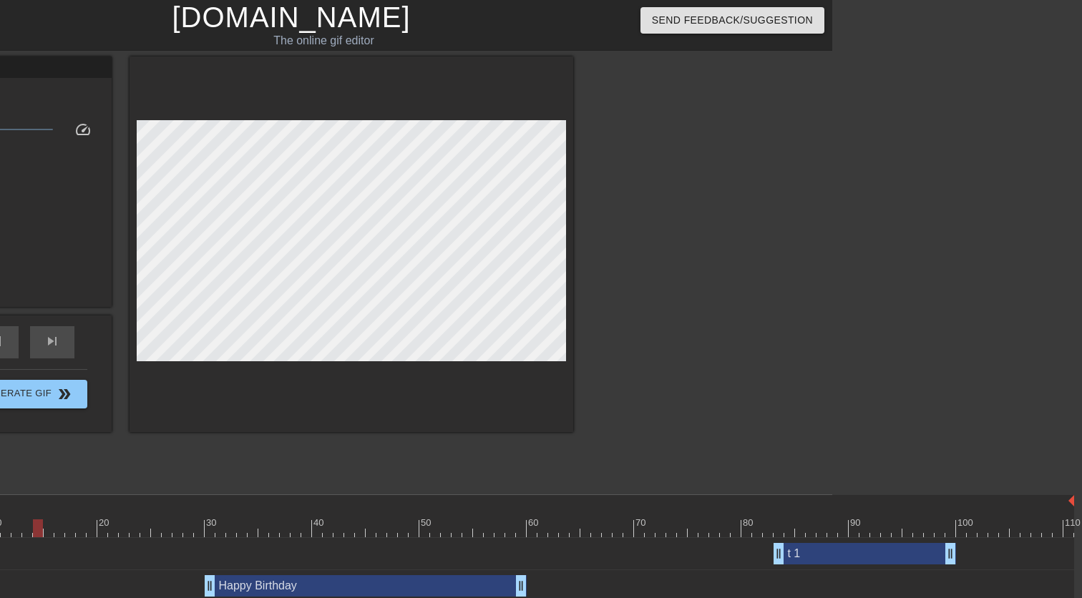
click at [809, 554] on div "t 1 drag_handle drag_handle" at bounding box center [865, 553] width 182 height 21
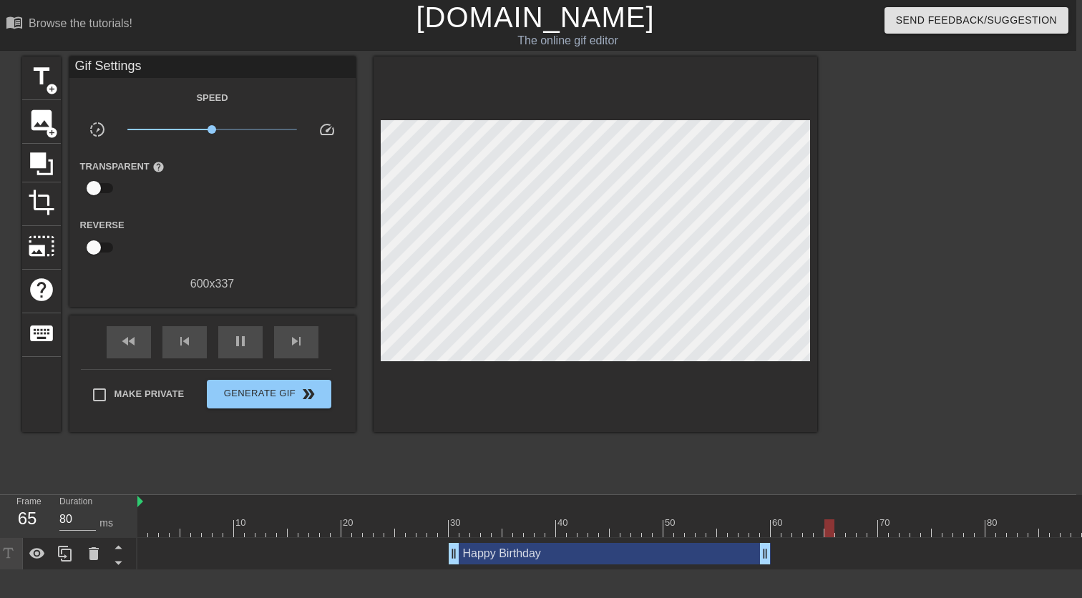
scroll to position [0, 0]
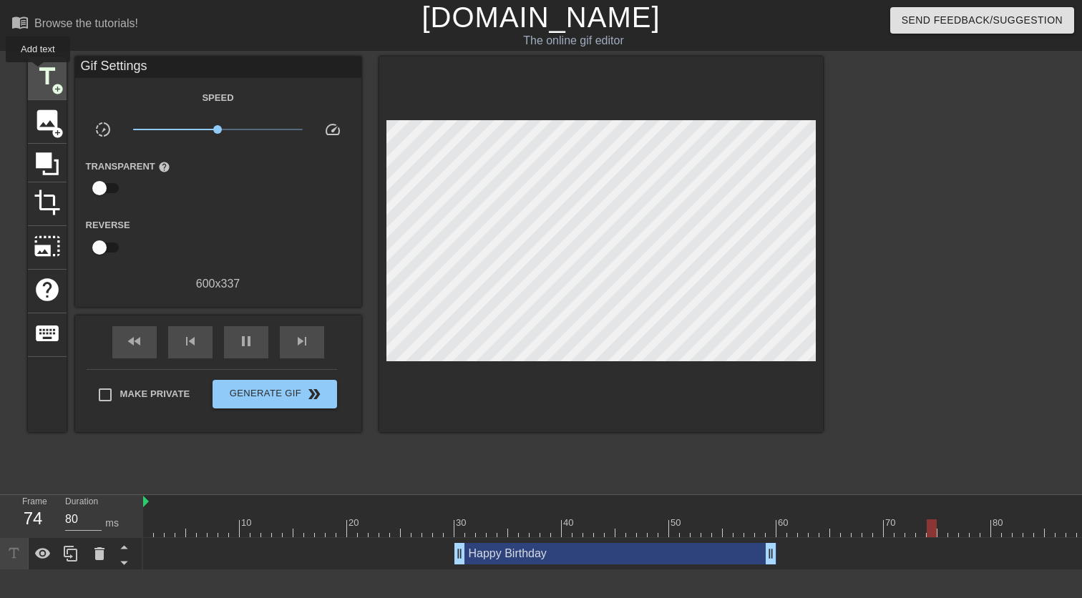
click at [39, 72] on span "title" at bounding box center [47, 76] width 27 height 27
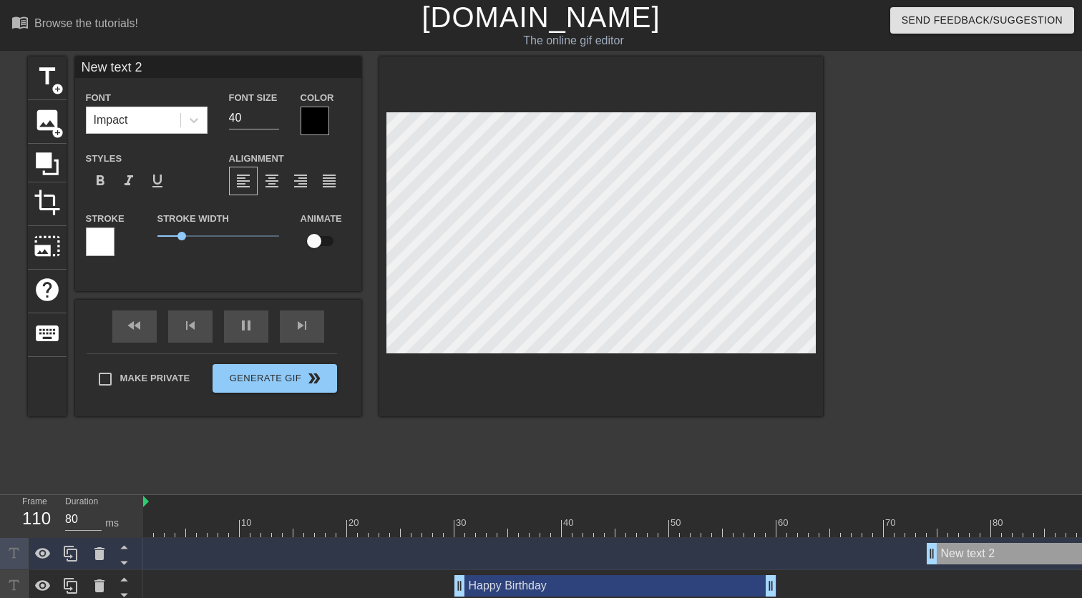
scroll to position [0, 3]
type input "New tet 2"
type textarea "New tet 2"
type input "New tt 2"
type textarea "New tt 2"
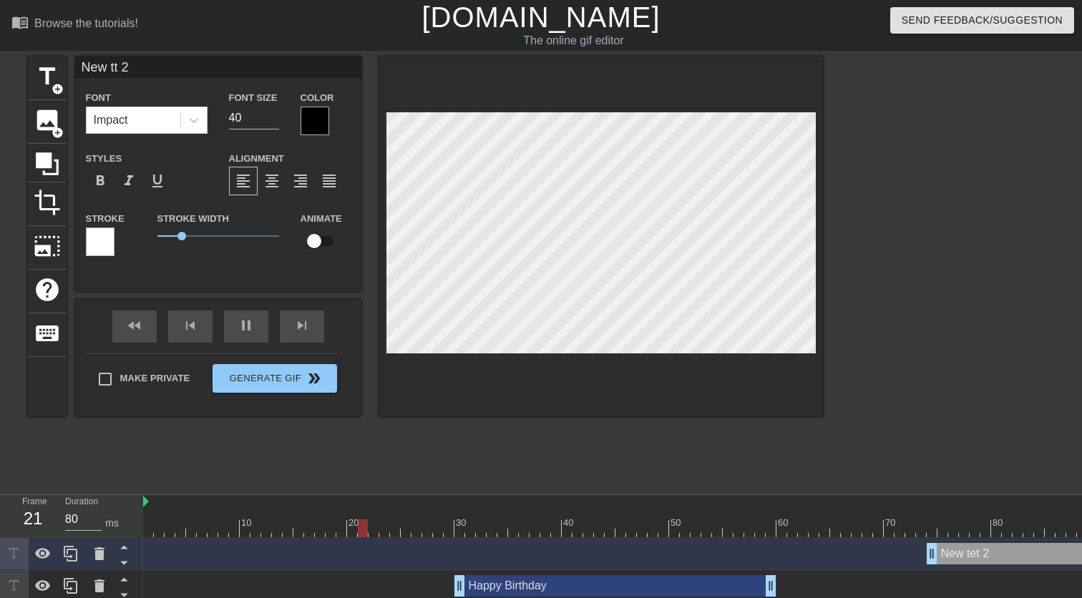
type input "New t 2"
type textarea "New t 2"
type input "Newt 2"
type textarea "Newt 2"
type input "Net 2"
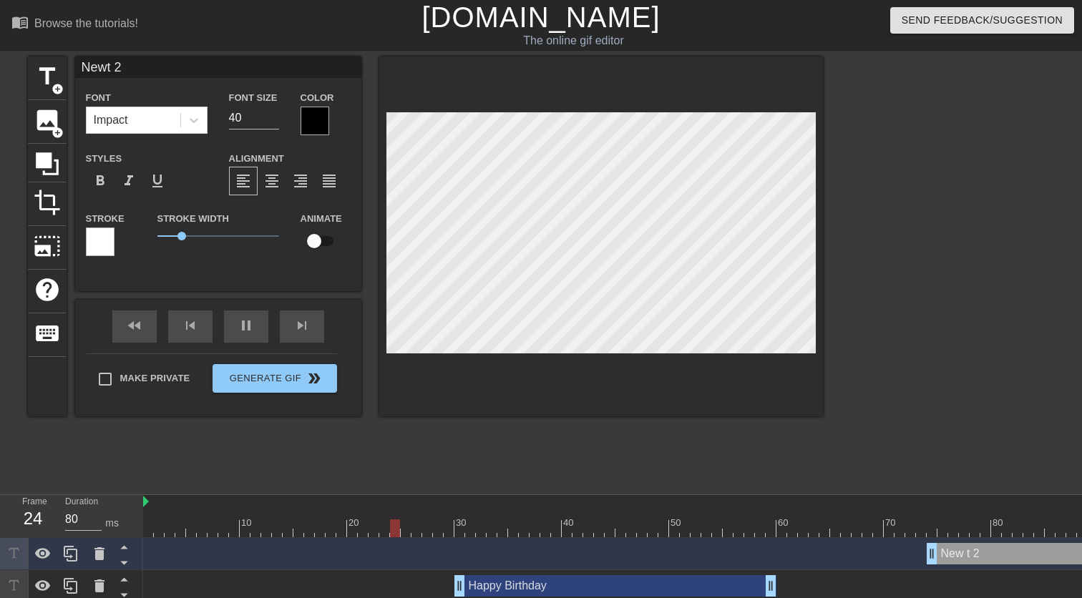
type textarea "Net 2"
type input "Nt 2"
type textarea "Nt 2"
type input "t 2"
type textarea "t 2"
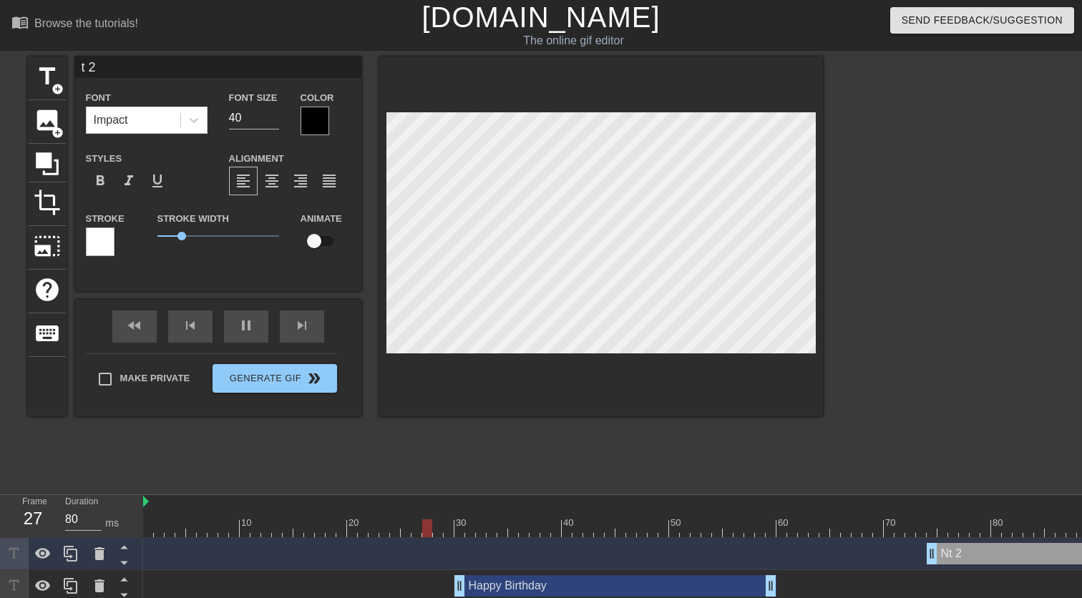
scroll to position [0, 1]
type input "t"
type textarea "t"
type input "t"
type textarea "t"
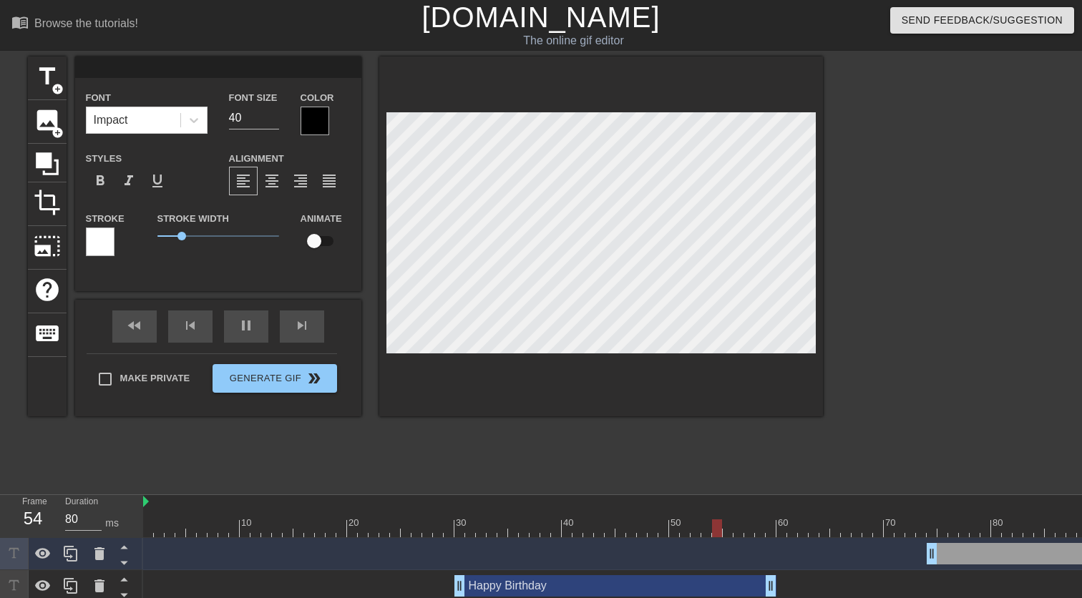
type input "A"
type textarea "A"
type input "AA"
type textarea "AA"
type input "AAA"
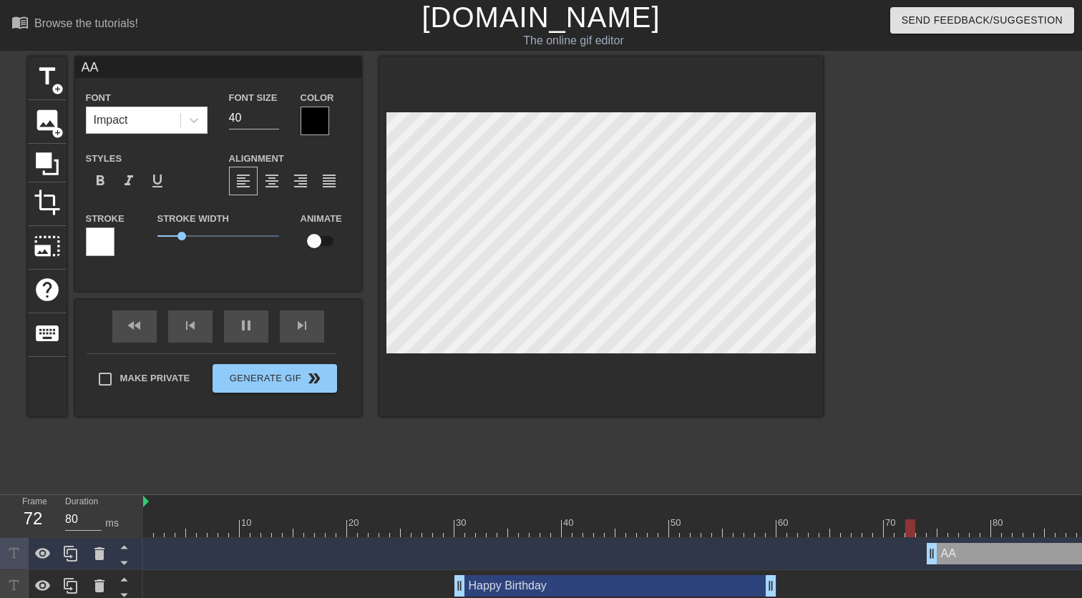
type textarea "AAA"
type input "AAAA"
type textarea "AAAA"
type input "AAAAA"
type textarea "AAAAA"
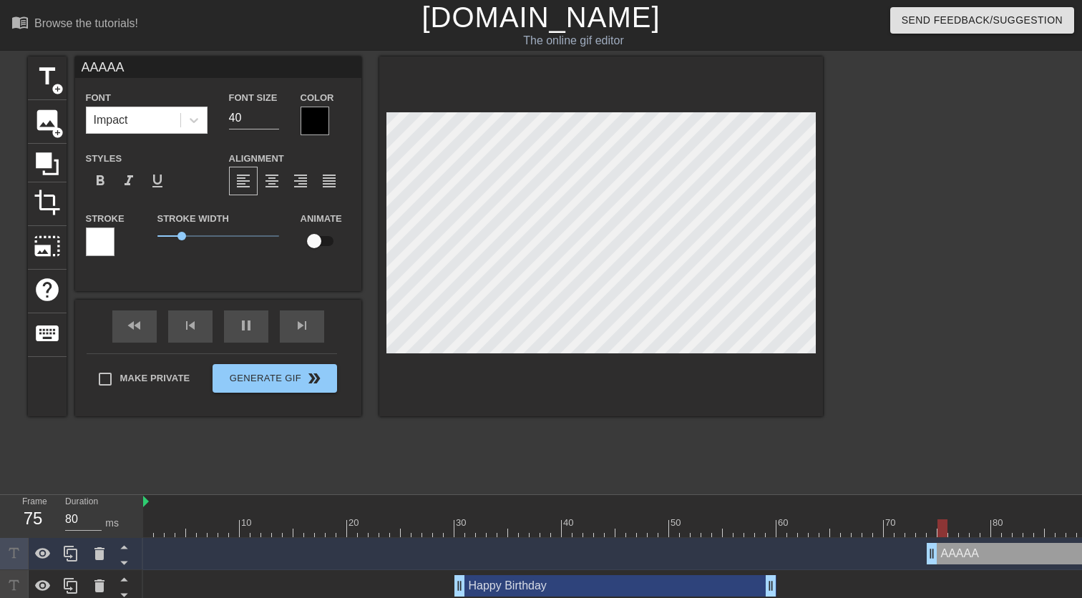
type input "AAAAAA"
type textarea "AAAAAA"
type input "AAAAAAC"
type textarea "AAAAAAC"
type input "AAAAAACC"
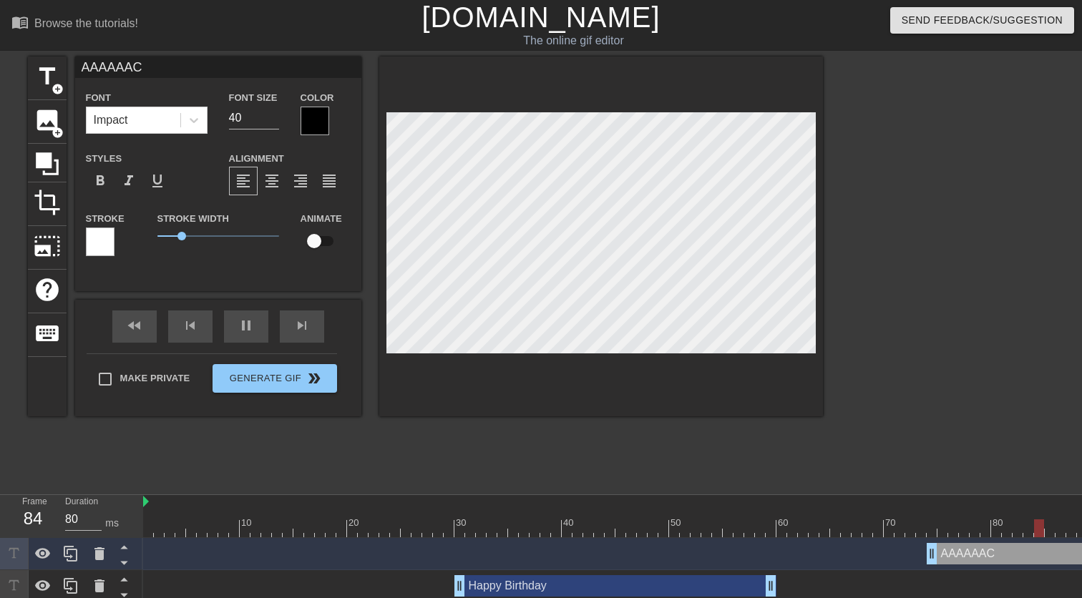
type textarea "AAAAAACC"
type input "AAAAAACCC"
type textarea "AAAAAACCC"
type input "AAAAAACCCC"
type textarea "AAAAAACCCC"
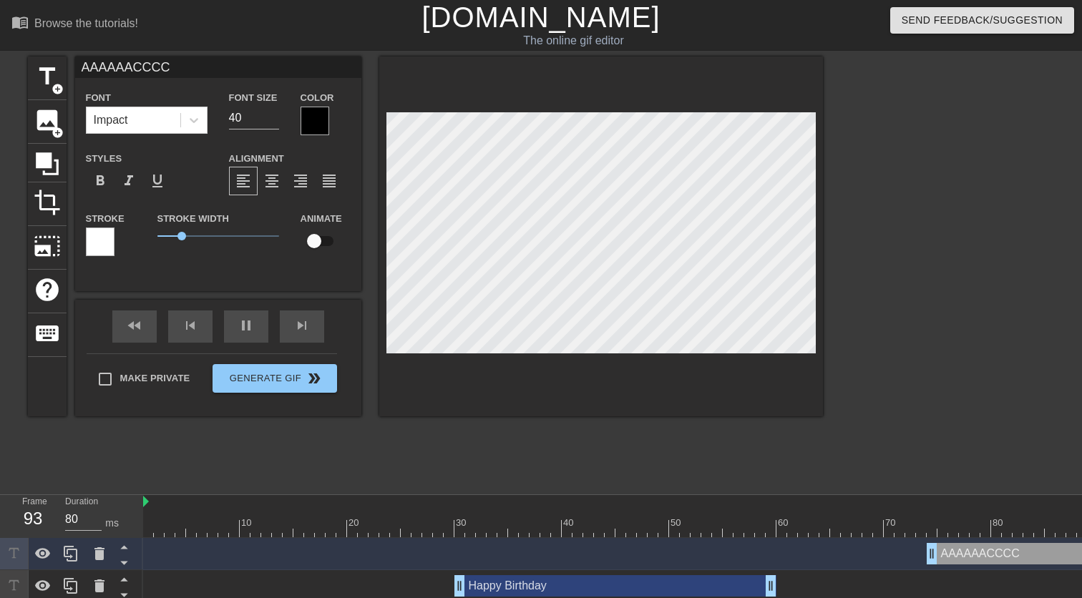
type input "AAAAAACCCCE"
type textarea "AAAAAACCCCE"
type input "AAAAAACCCCEE"
type textarea "AAAAAACCCCEE"
type input "AAAAAACCCCEEE"
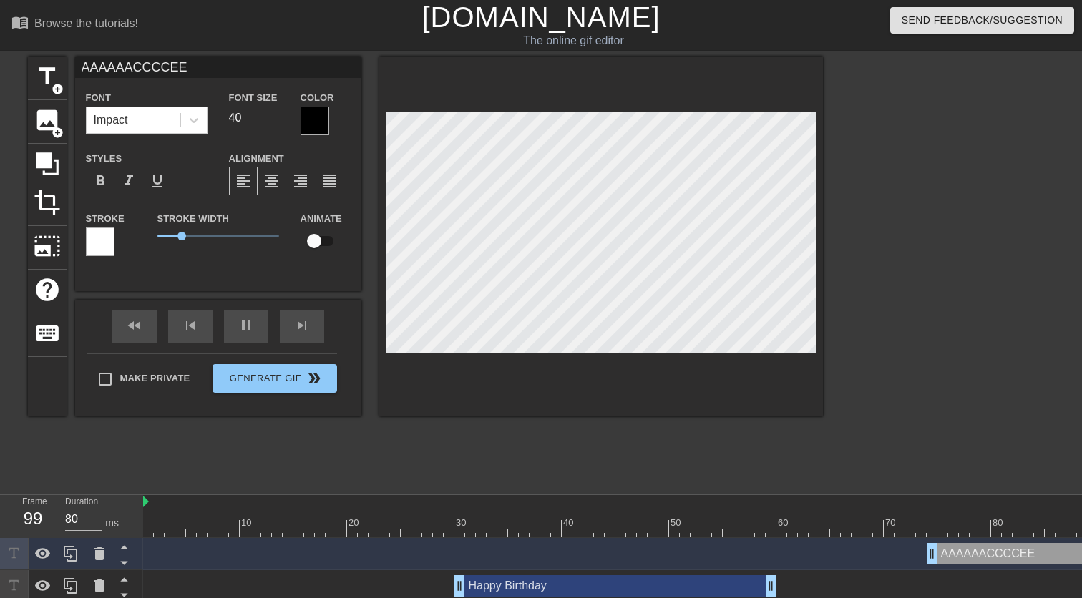
type textarea "AAAAAACCCCEEE"
type input "AAAAAACCCCEEEE"
type textarea "AAAAAACCCCEEEE"
type input "AAAAAACCCCEEEEE"
type textarea "AAAAAACCCCEEEEE"
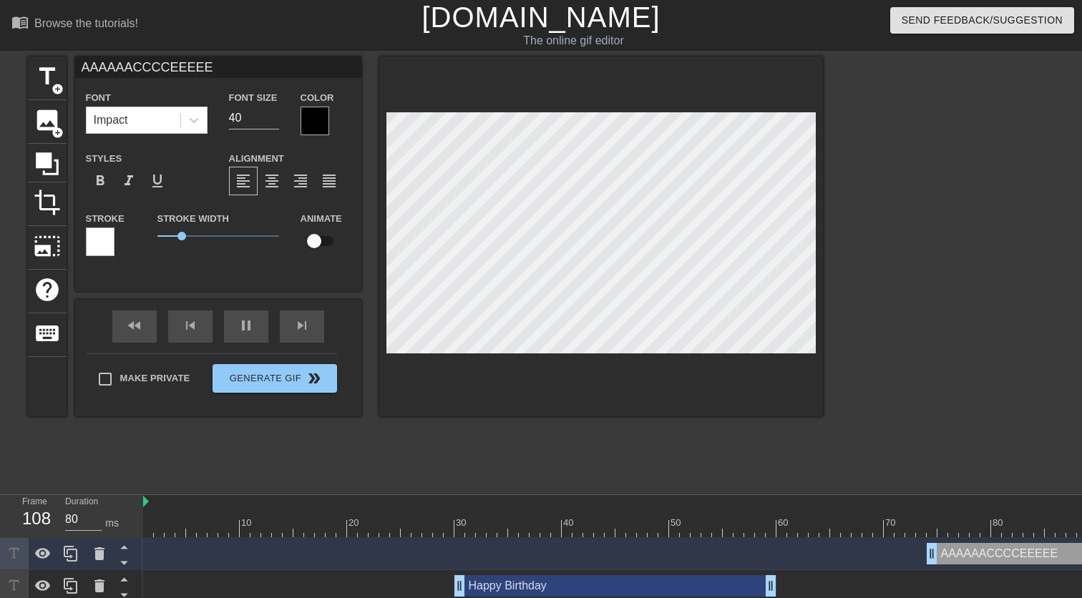
type input "AAAAAACCCCEEEEEL"
type textarea "AAAAAACCCCEEEEEL"
type input "AAAAAACCCCEEEEELL"
type textarea "AAAAAACCCCEEEEELL"
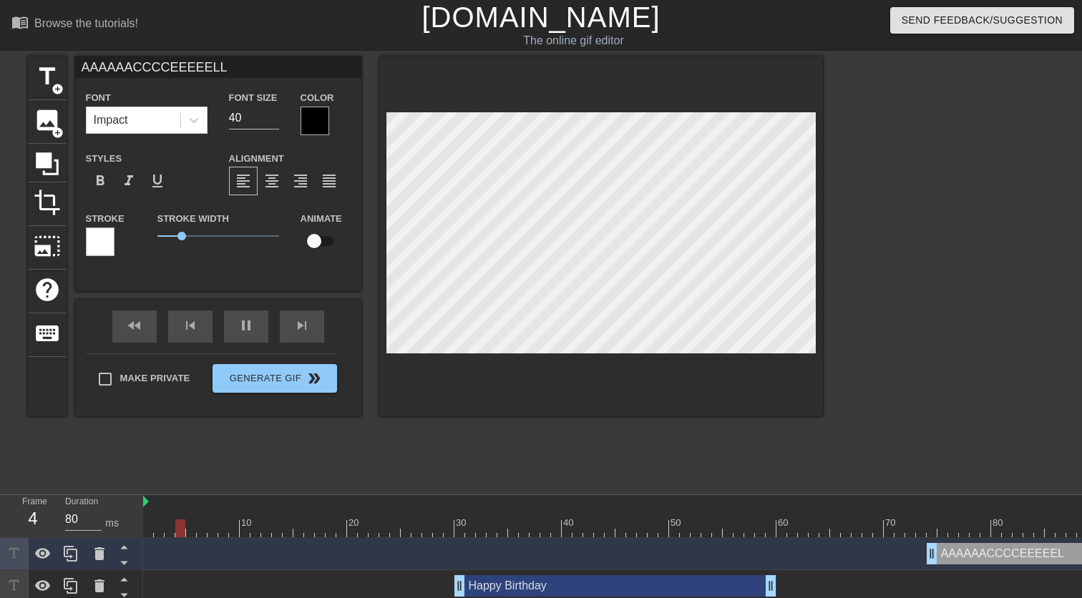
type input "AAAAAACCCCEEEEELLL"
type textarea "AAAAAACCCCEEEEELLL"
type input "AAAAAACCCCEEEEELLLL"
type textarea "AAAAAACCCCEEEEELLLL"
type input "AAAAAACCCCEEEEELLLLL"
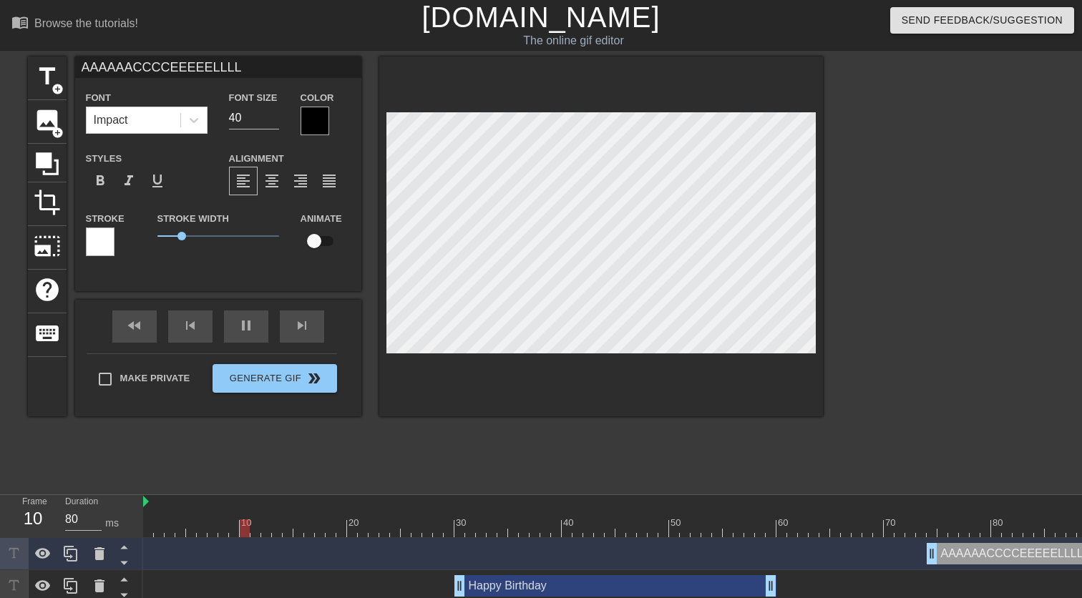
type textarea "AAAAAACCCCEEEEELLLLL"
type input "AAAAAACCCCEEEEELLLLLL"
type textarea "AAAAAACCCCEEEEELLLLLL"
type input "AAAAAACCCCEEEEELLLLLLL"
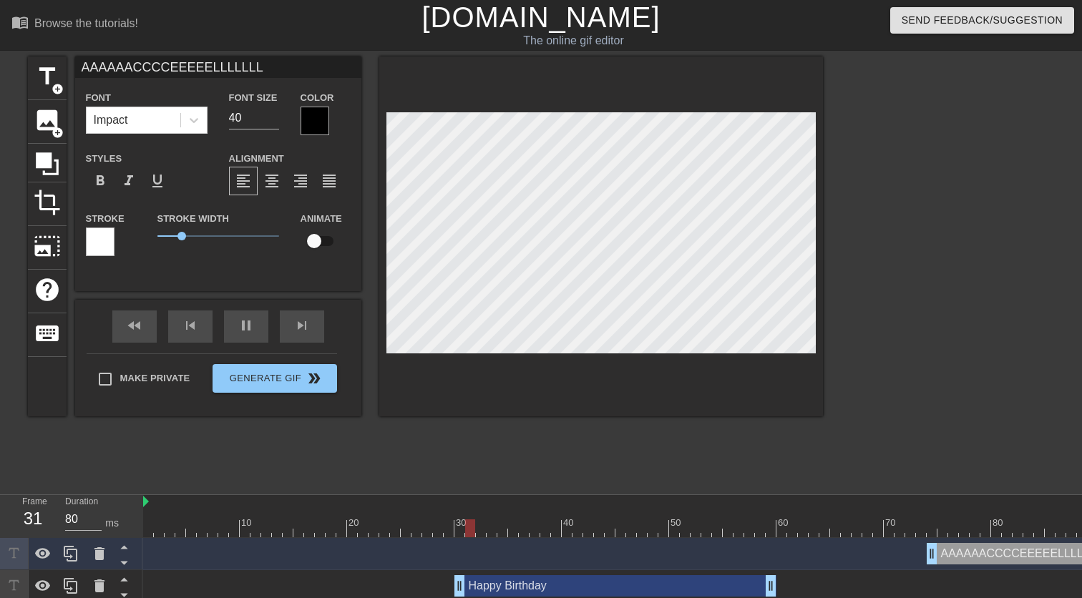
type textarea "AAAAAACCCCEEEEELLLLLLL"
click at [320, 122] on div at bounding box center [315, 121] width 29 height 29
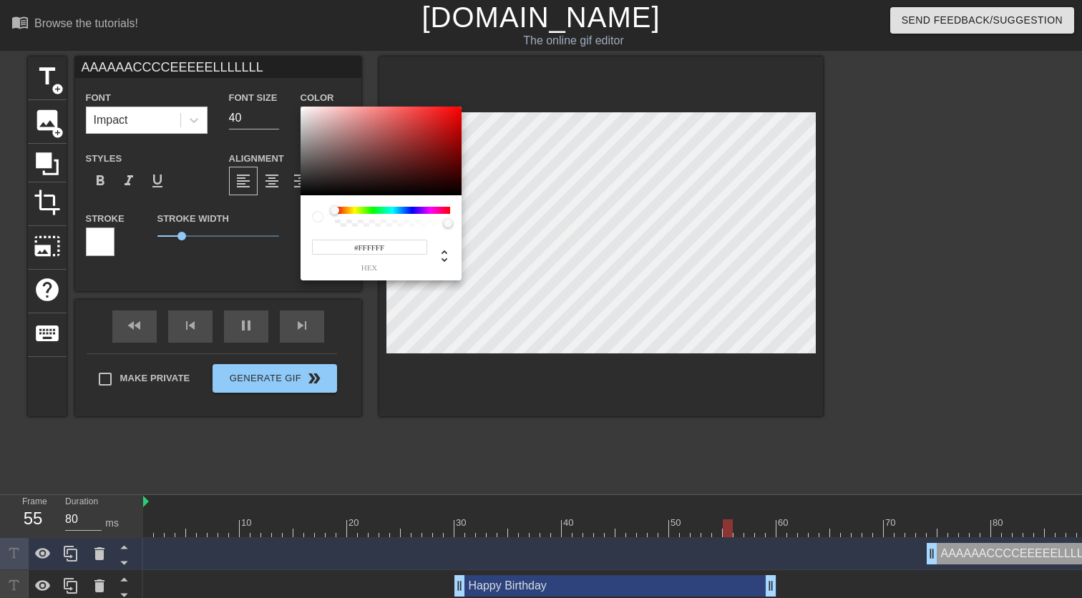
drag, startPoint x: 316, startPoint y: 146, endPoint x: 296, endPoint y: 80, distance: 69.0
click at [296, 80] on div "#FFFFFF hex" at bounding box center [541, 299] width 1082 height 598
type input "#FDFDFD"
drag, startPoint x: 313, startPoint y: 127, endPoint x: 265, endPoint y: 107, distance: 51.7
click at [265, 107] on div "#FDFDFD hex" at bounding box center [541, 299] width 1082 height 598
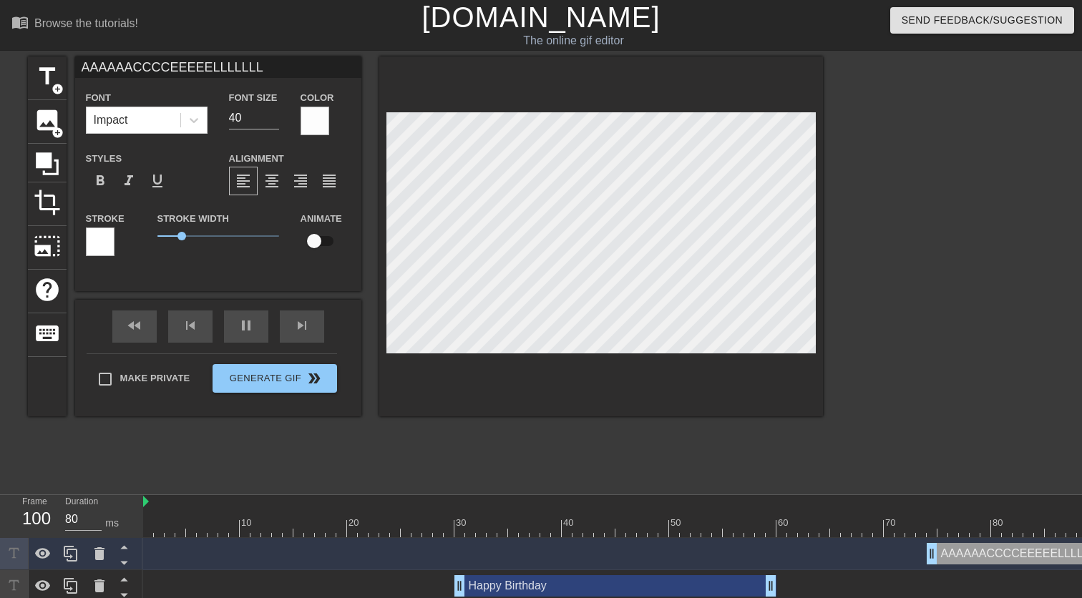
click at [99, 238] on div at bounding box center [100, 242] width 29 height 29
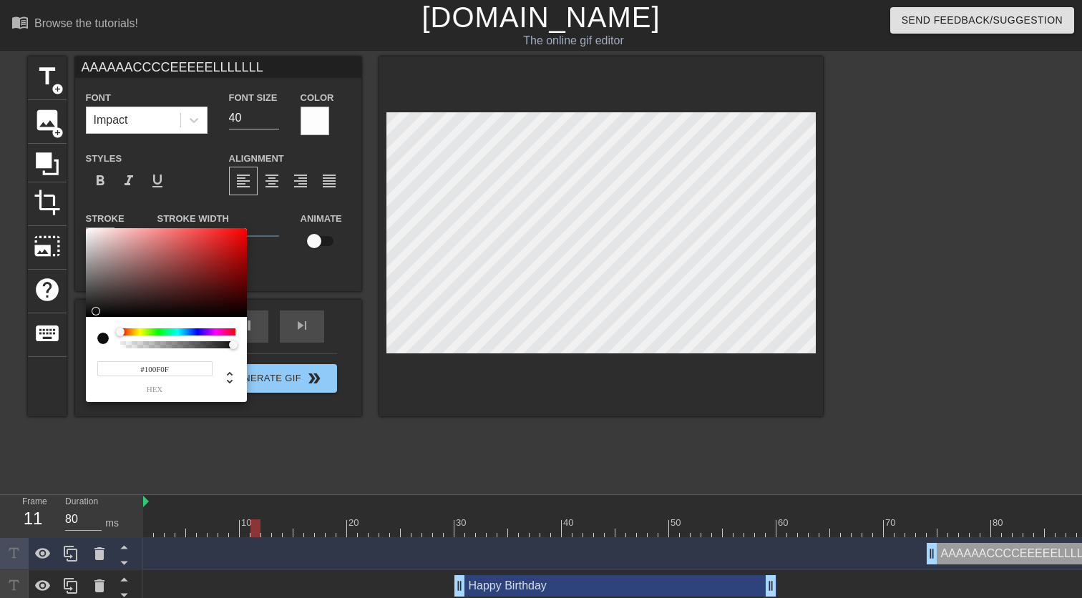
type input "#000000"
drag, startPoint x: 109, startPoint y: 309, endPoint x: 79, endPoint y: 319, distance: 31.0
click at [79, 319] on div "#000000 hex" at bounding box center [541, 299] width 1082 height 598
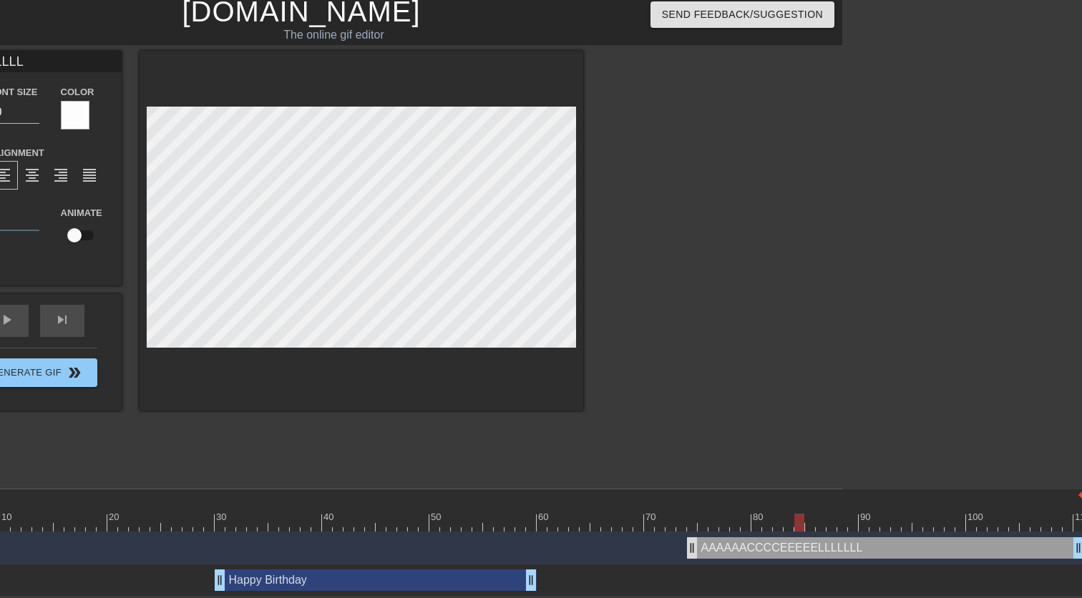
scroll to position [6, 240]
click at [655, 500] on div at bounding box center [493, 496] width 1181 height 14
click at [637, 516] on div at bounding box center [493, 523] width 1181 height 18
drag, startPoint x: 637, startPoint y: 516, endPoint x: 706, endPoint y: 517, distance: 68.7
click at [706, 517] on div at bounding box center [703, 523] width 10 height 18
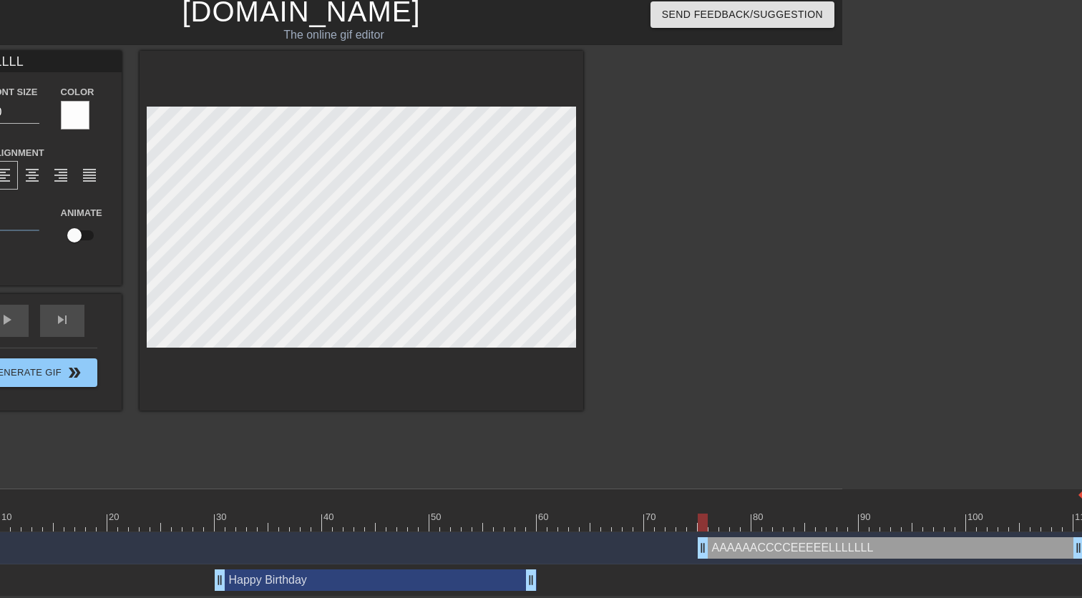
drag, startPoint x: 691, startPoint y: 556, endPoint x: 700, endPoint y: 556, distance: 9.3
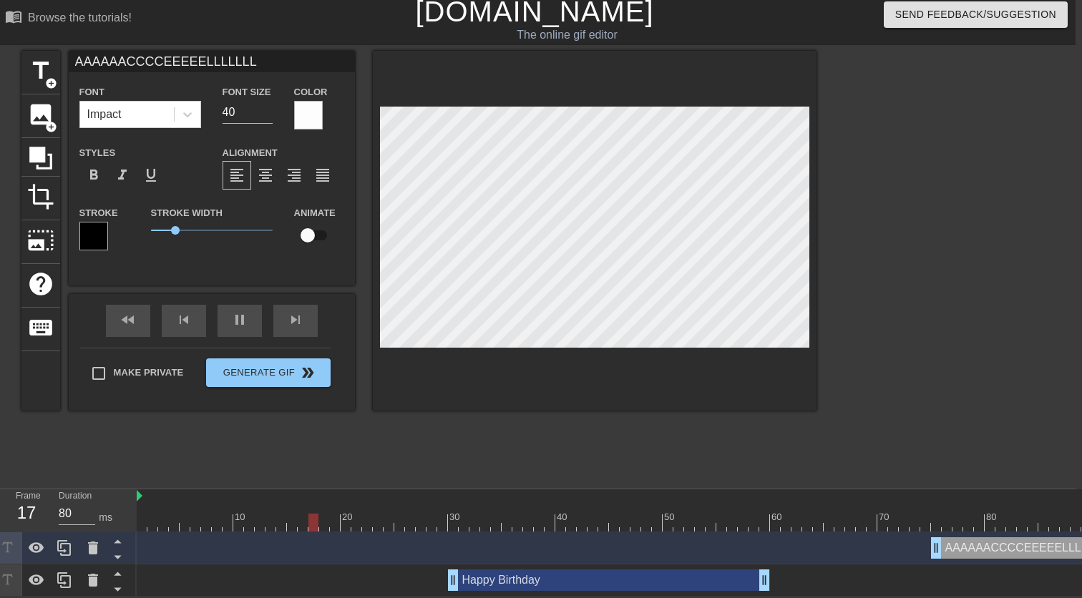
scroll to position [6, 0]
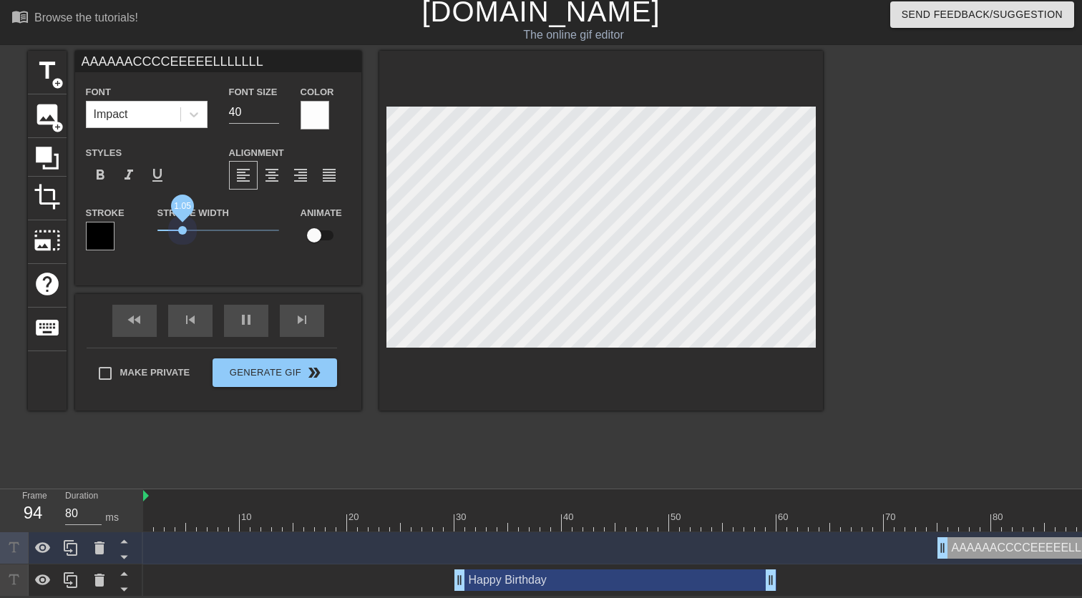
click at [181, 225] on span "1.05" at bounding box center [218, 230] width 122 height 17
click at [593, 589] on div "Happy Birthday drag_handle drag_handle" at bounding box center [615, 580] width 322 height 21
type input "Happy Birthday"
checkbox input "true"
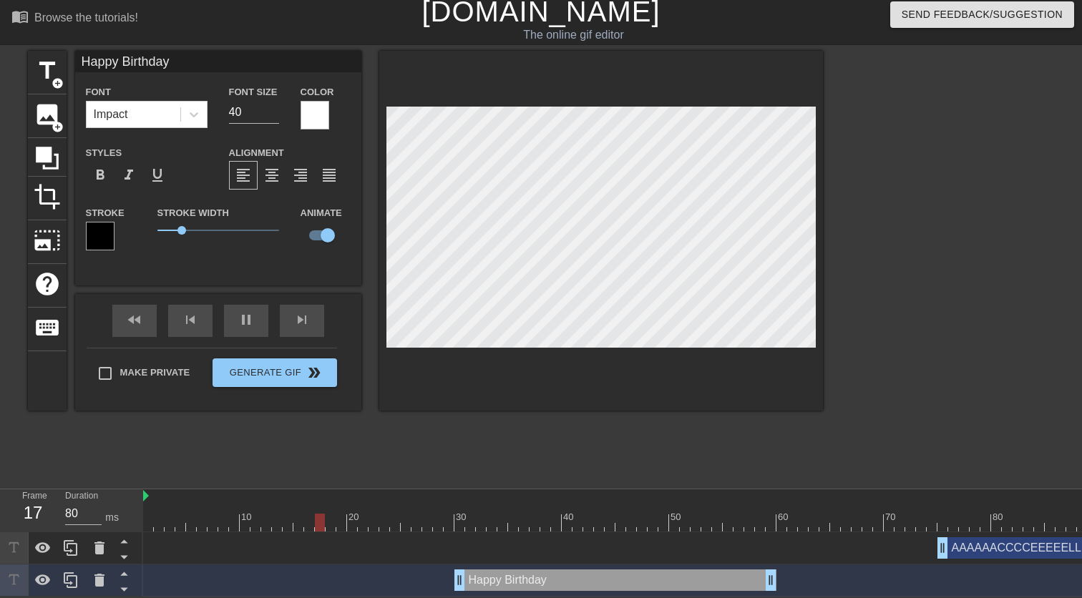
click at [603, 576] on div "Happy Birthday drag_handle drag_handle" at bounding box center [615, 580] width 322 height 21
type input "AAAAAACCCCEEEEELLLLLLL"
checkbox input "false"
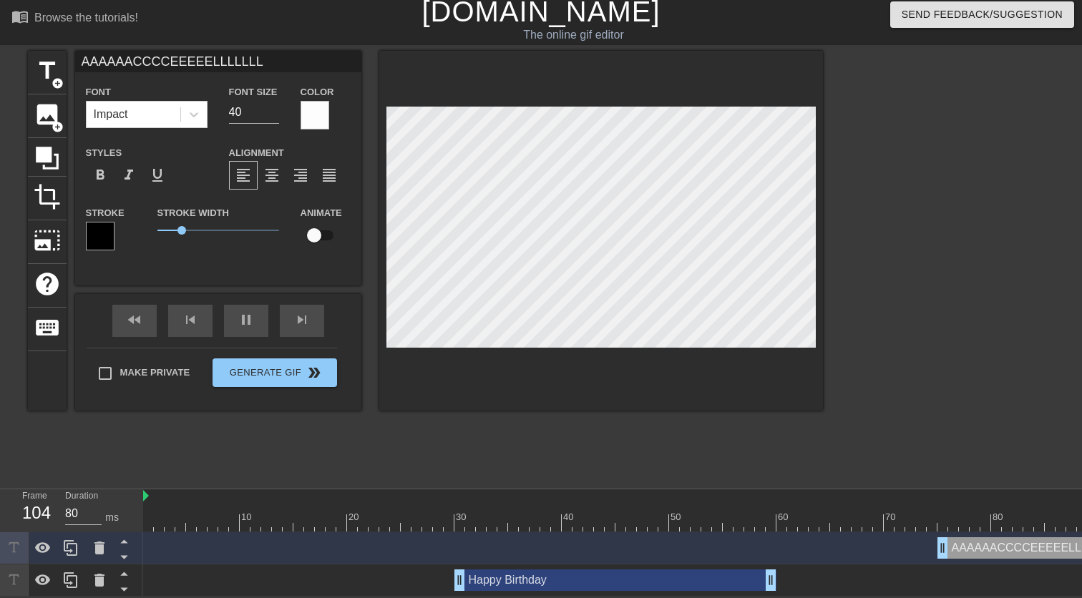
click at [657, 584] on div "Happy Birthday drag_handle drag_handle" at bounding box center [615, 580] width 322 height 21
type input "Happy Birthday"
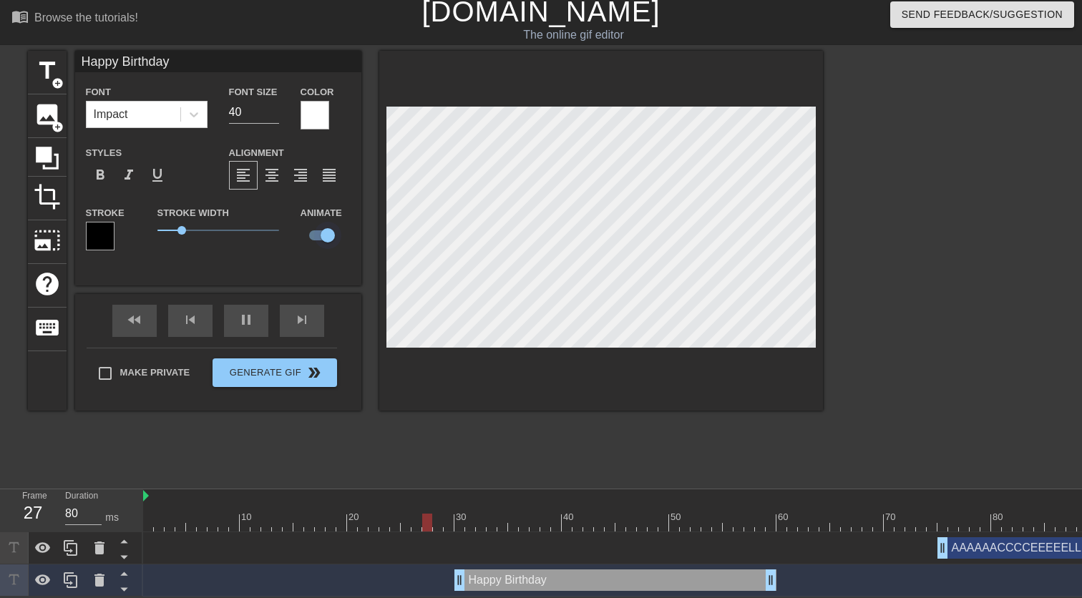
click at [324, 232] on input "checkbox" at bounding box center [328, 235] width 82 height 27
checkbox input "false"
type input "AAAAAACCCCEEEEELLLLLLL"
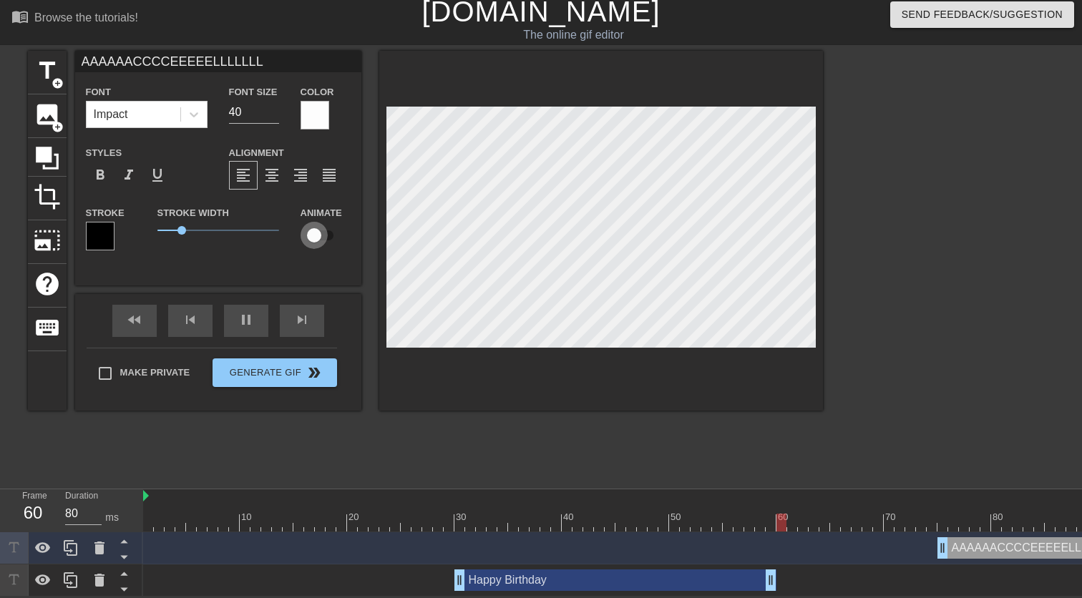
click at [327, 238] on input "checkbox" at bounding box center [314, 235] width 82 height 27
checkbox input "true"
click at [250, 322] on div "pause" at bounding box center [246, 321] width 44 height 32
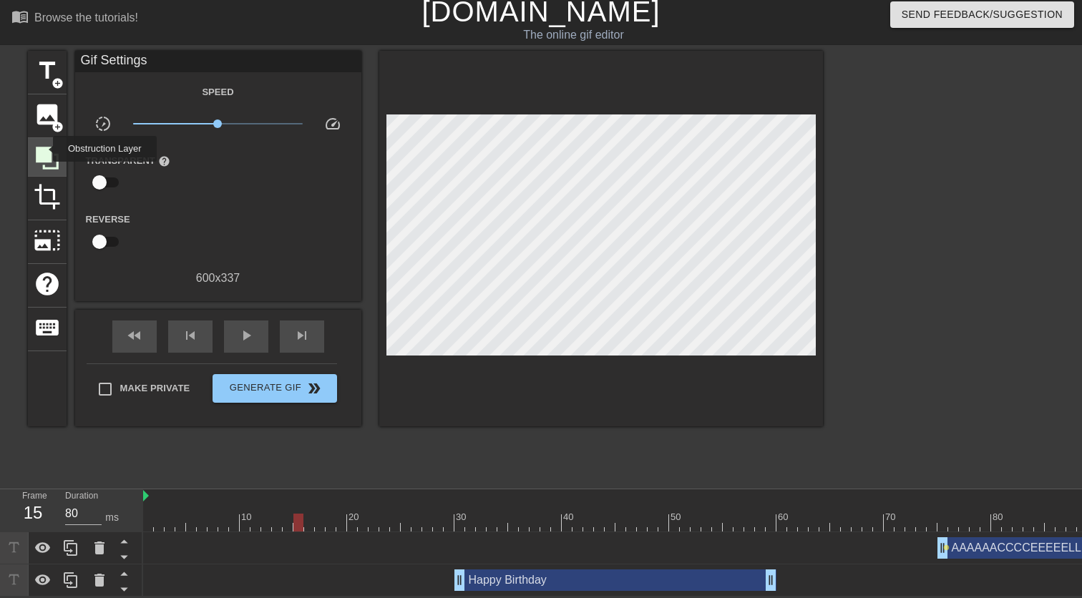
click at [44, 149] on icon at bounding box center [47, 158] width 23 height 23
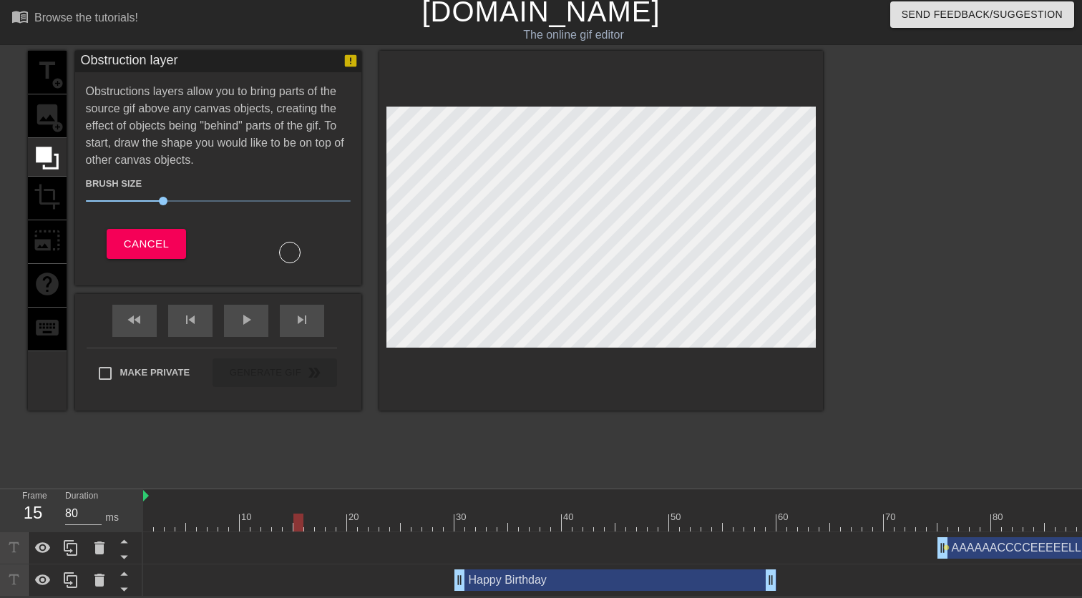
click at [46, 115] on div "title add_circle image add_circle crop photo_size_select_large help keyboard" at bounding box center [47, 231] width 39 height 360
click at [156, 248] on span "Cancel" at bounding box center [146, 244] width 45 height 19
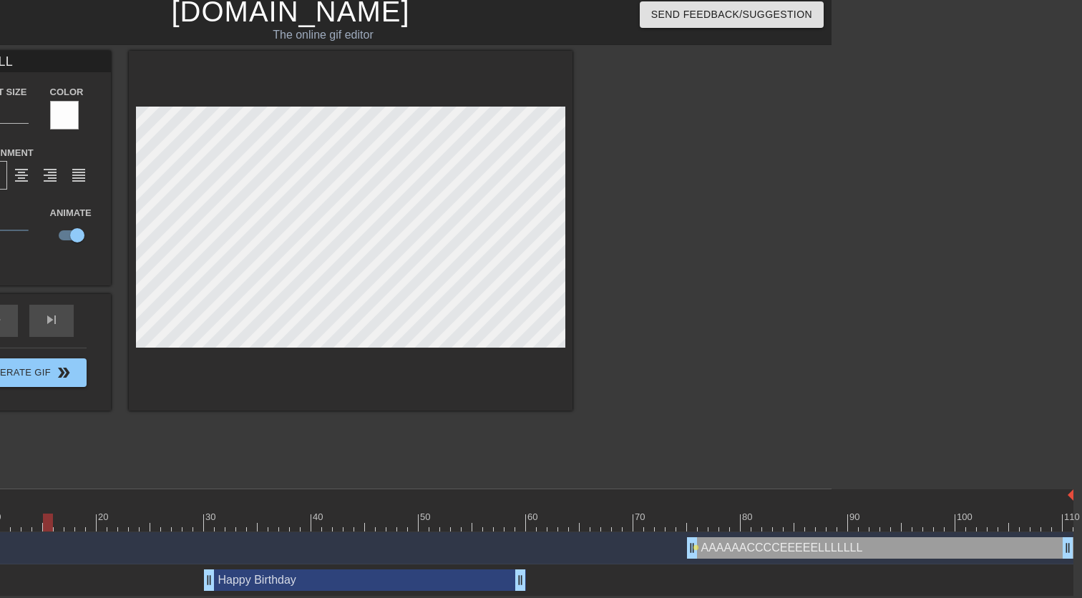
scroll to position [6, 250]
click at [968, 549] on div "AAAAAACCCCEEEEELLLLLLL drag_handle drag_handle" at bounding box center [881, 547] width 386 height 21
click at [698, 549] on div "AAAAAACCCCEEEEELLLLLLL drag_handle drag_handle" at bounding box center [483, 547] width 1181 height 21
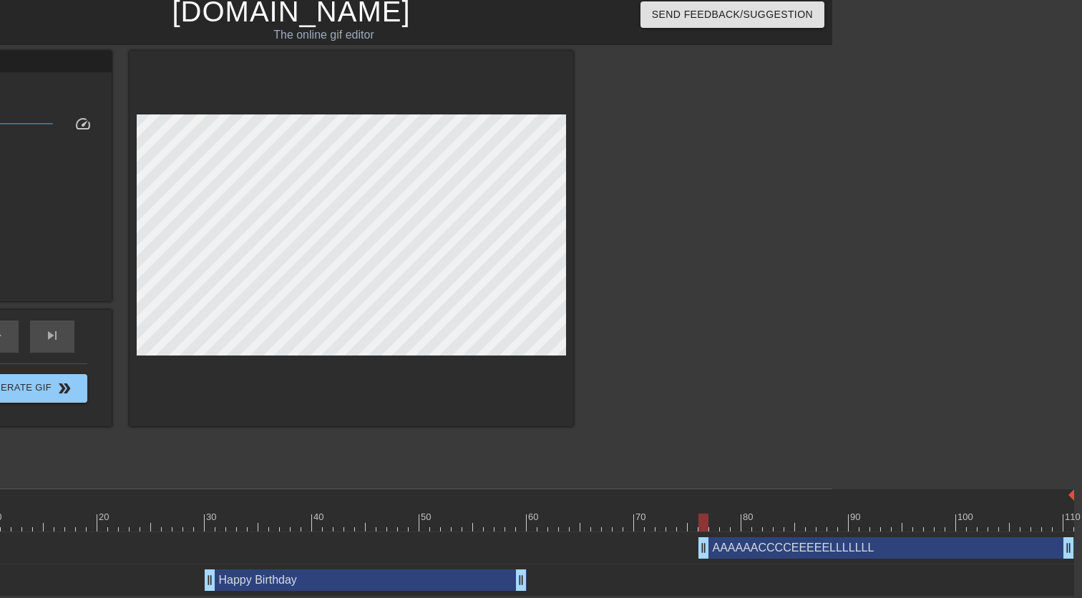
click at [698, 549] on div "AAAAAACCCCEEEEELLLLLLL drag_handle drag_handle" at bounding box center [483, 547] width 1181 height 21
click at [696, 549] on div "AAAAAACCCCEEEEELLLLLLL drag_handle drag_handle lens" at bounding box center [483, 547] width 1181 height 21
drag, startPoint x: 697, startPoint y: 547, endPoint x: 809, endPoint y: 550, distance: 111.7
click at [809, 550] on div "AAAAAACCCCEEEEELLLLLLL drag_handle drag_handle lens" at bounding box center [483, 547] width 1181 height 21
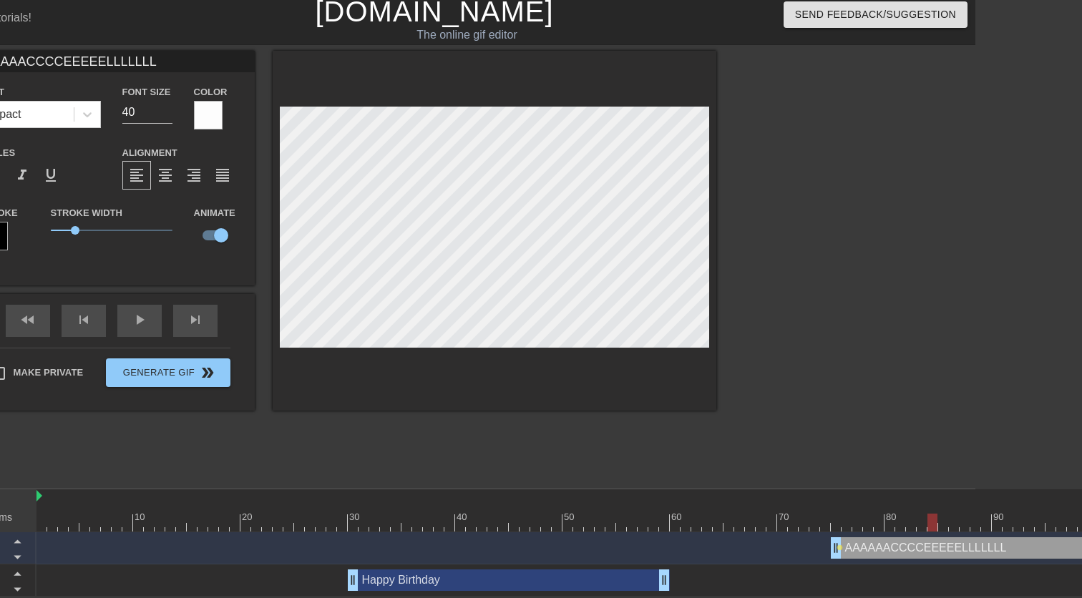
scroll to position [6, 107]
click at [832, 524] on div at bounding box center [626, 523] width 1181 height 18
click at [832, 526] on div at bounding box center [626, 523] width 1181 height 18
click at [711, 328] on div at bounding box center [495, 231] width 444 height 360
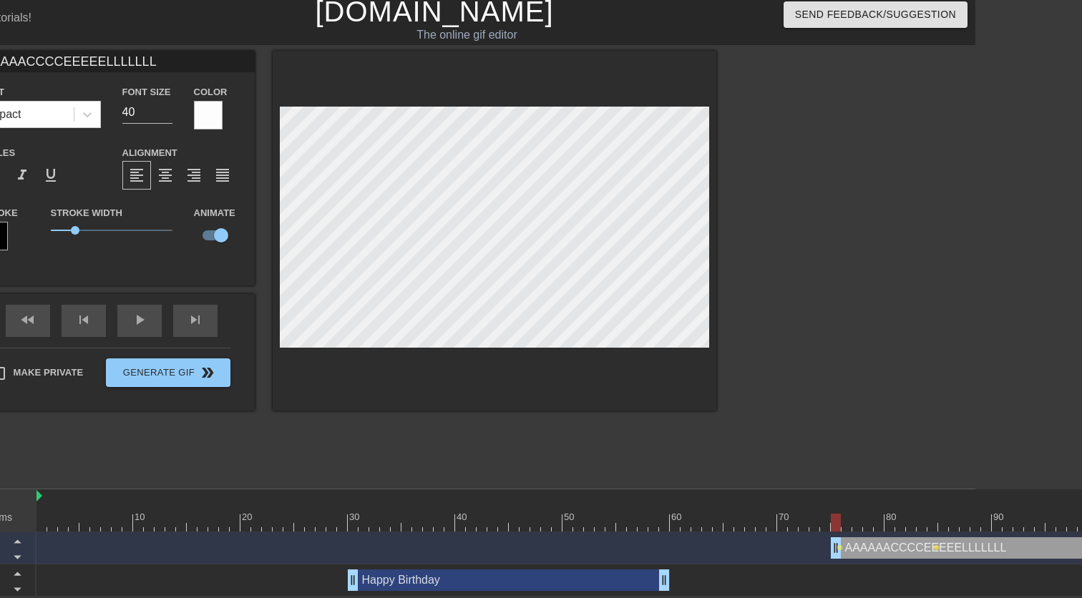
type input "AAAAAAACCCCEEEEELLLLLLL"
type textarea "AAAAAAACCCCEEEEELLLLLLL"
type input "AAAAAAAACCCCEEEEELLLLLLL"
type textarea "AAAAAAAACCCCEEEEELLLLLLL"
type input "AAAAAAAAACCCCEEEEELLLLLLL"
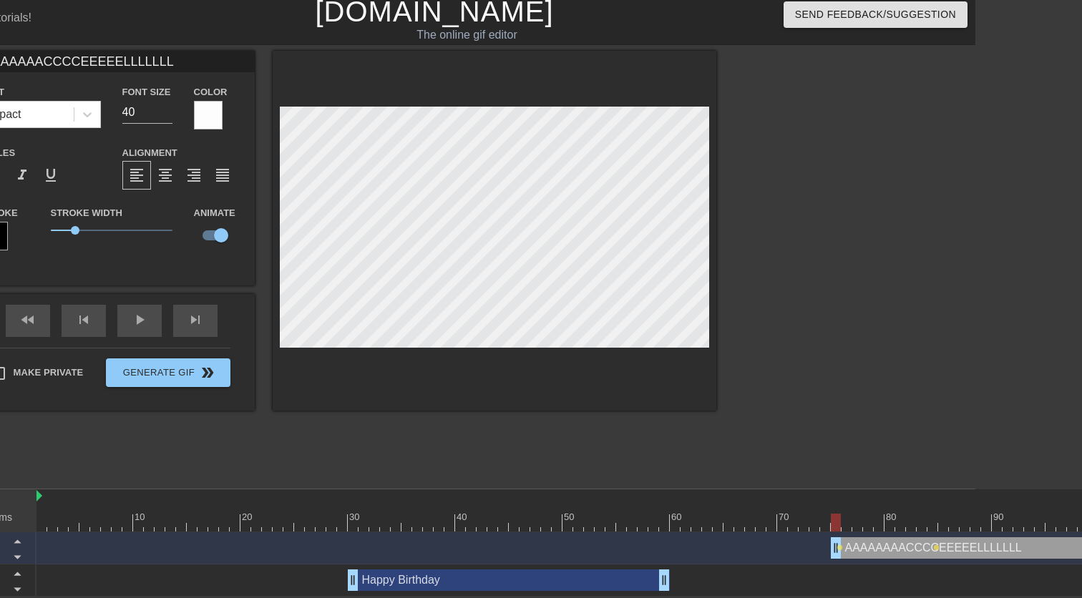
type textarea "AAAAAAAAACCCCEEEEELLLLLLL"
type input "AAAAAAAAAACCCCEEEEELLLLLLL"
type textarea "AAAAAAAAAACCCCEEEEELLLLLLL"
type input "AAAAAAAAAAACCCCEEEEELLLLLLL"
type textarea "AAAAAAAAAAACCCCEEEEELLLLLLL"
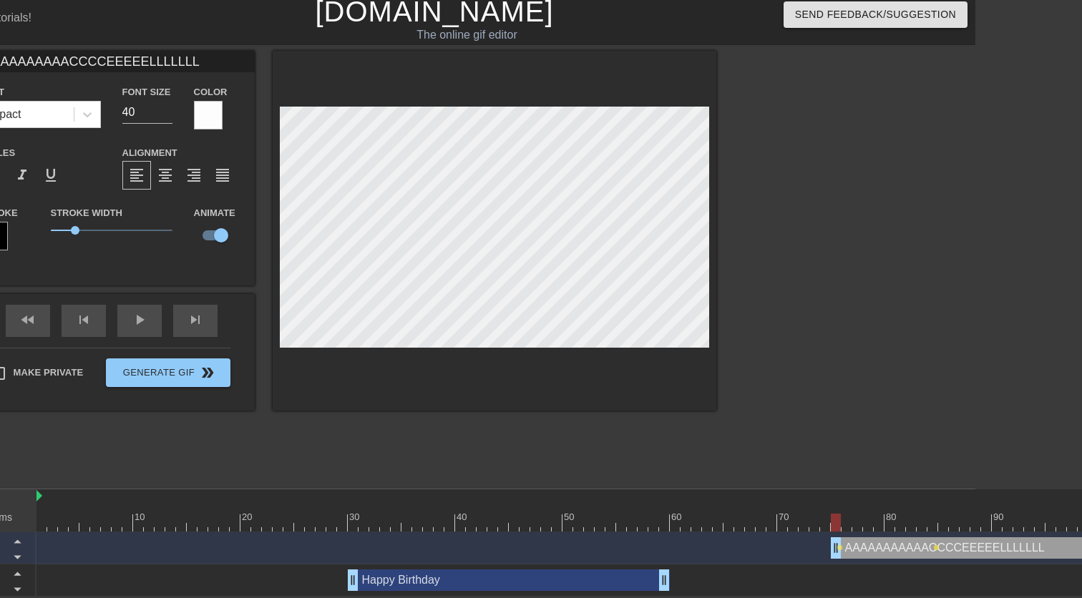
scroll to position [0, 6]
click at [765, 286] on div at bounding box center [841, 265] width 215 height 429
click at [729, 332] on div "title add_circle image add_circle crop photo_size_select_large help keyboard AA…" at bounding box center [434, 265] width 1082 height 429
click at [734, 333] on div "title add_circle image add_circle crop photo_size_select_large help keyboard AA…" at bounding box center [434, 265] width 1082 height 429
click at [720, 328] on div "title add_circle image add_circle crop photo_size_select_large help keyboard AA…" at bounding box center [434, 265] width 1082 height 429
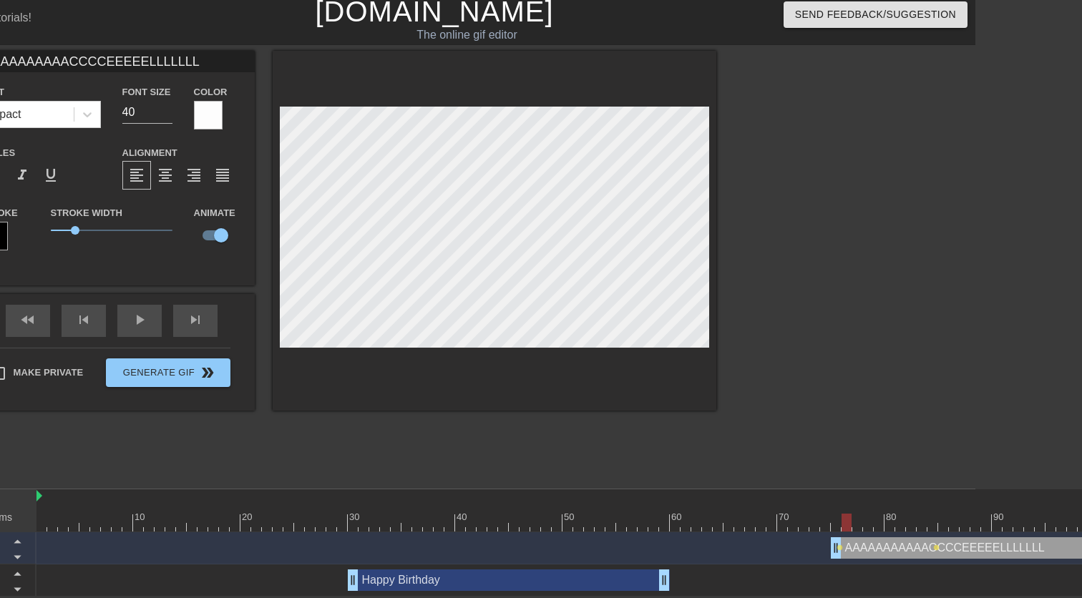
click at [846, 521] on div at bounding box center [626, 523] width 1181 height 18
click at [858, 522] on div at bounding box center [626, 523] width 1181 height 18
click at [799, 521] on div at bounding box center [626, 523] width 1181 height 18
click at [756, 321] on div "title add_circle image add_circle crop photo_size_select_large help keyboard AA…" at bounding box center [434, 265] width 1082 height 429
click at [835, 524] on div at bounding box center [626, 523] width 1181 height 18
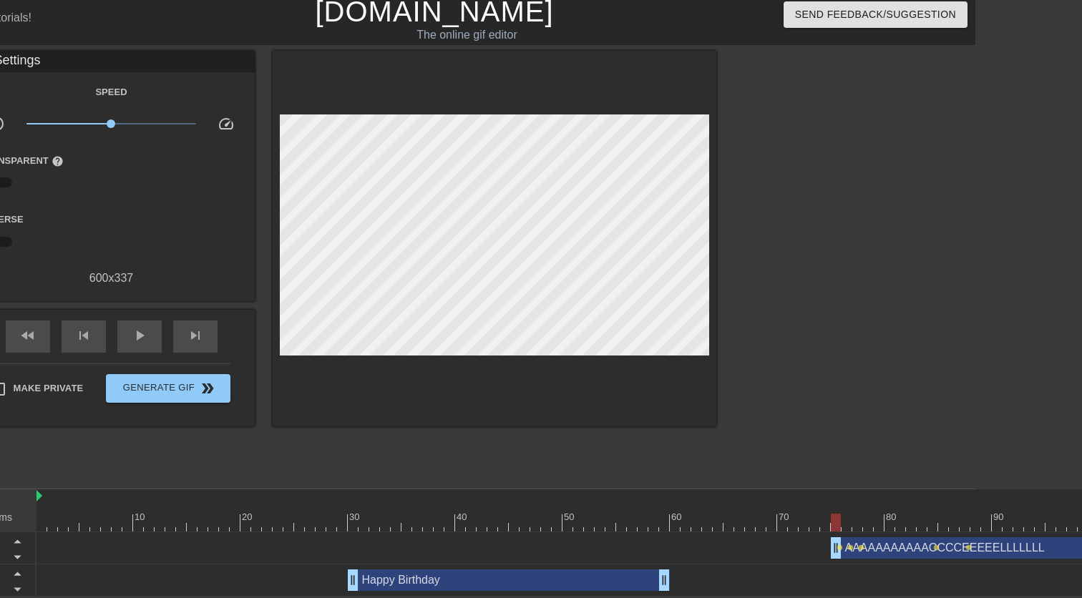
click at [846, 417] on div at bounding box center [841, 265] width 215 height 429
click at [859, 547] on span "lens" at bounding box center [861, 548] width 6 height 6
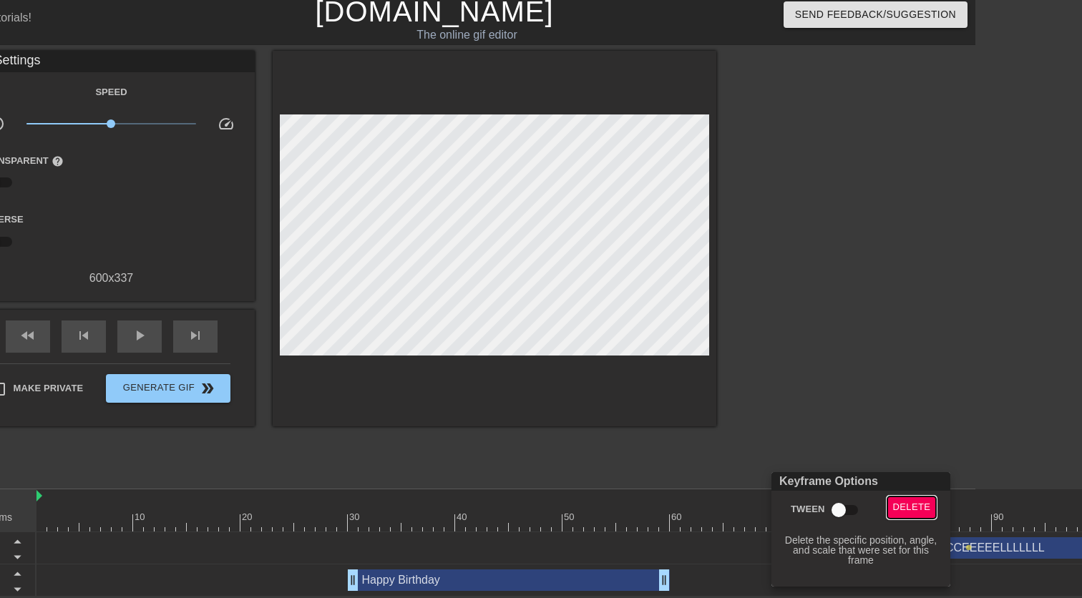
click at [905, 512] on span "Delete" at bounding box center [912, 508] width 38 height 16
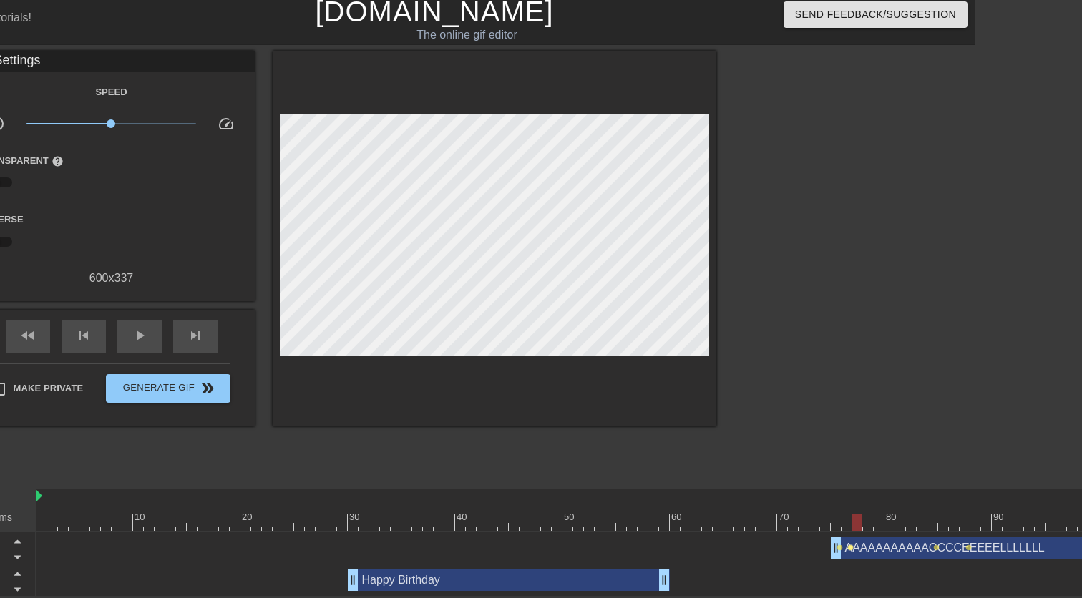
click at [849, 546] on span "lens" at bounding box center [850, 548] width 6 height 6
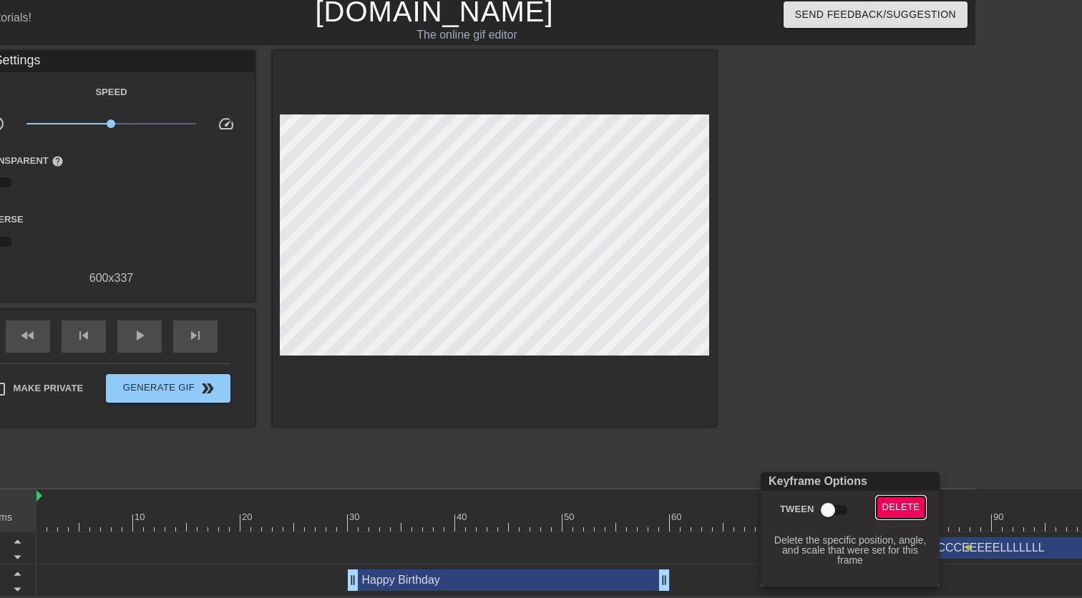
click at [907, 502] on span "Delete" at bounding box center [901, 508] width 38 height 16
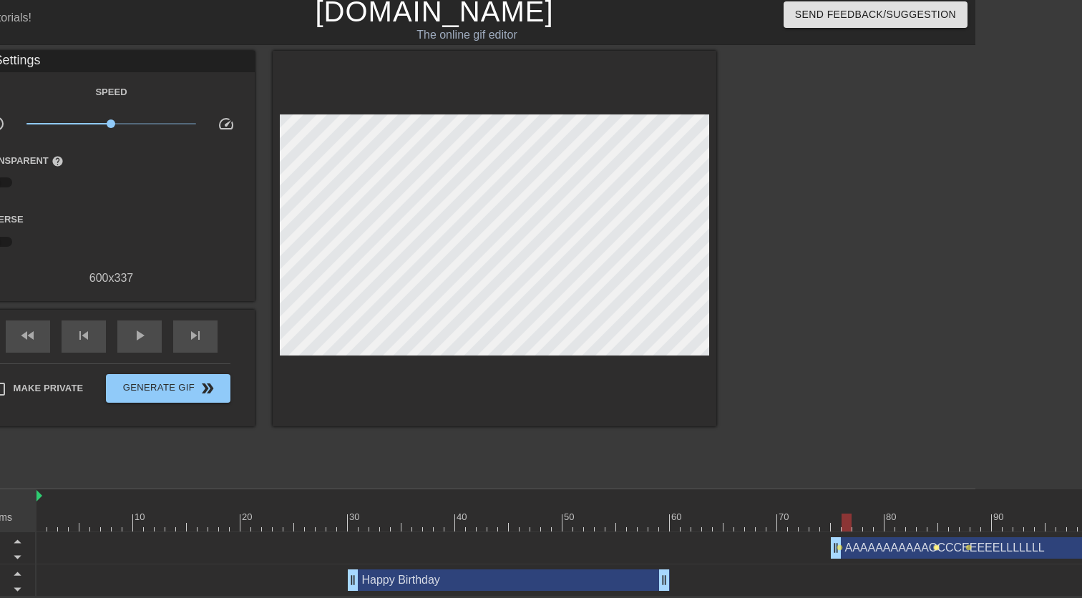
click at [935, 545] on span "lens" at bounding box center [936, 548] width 6 height 6
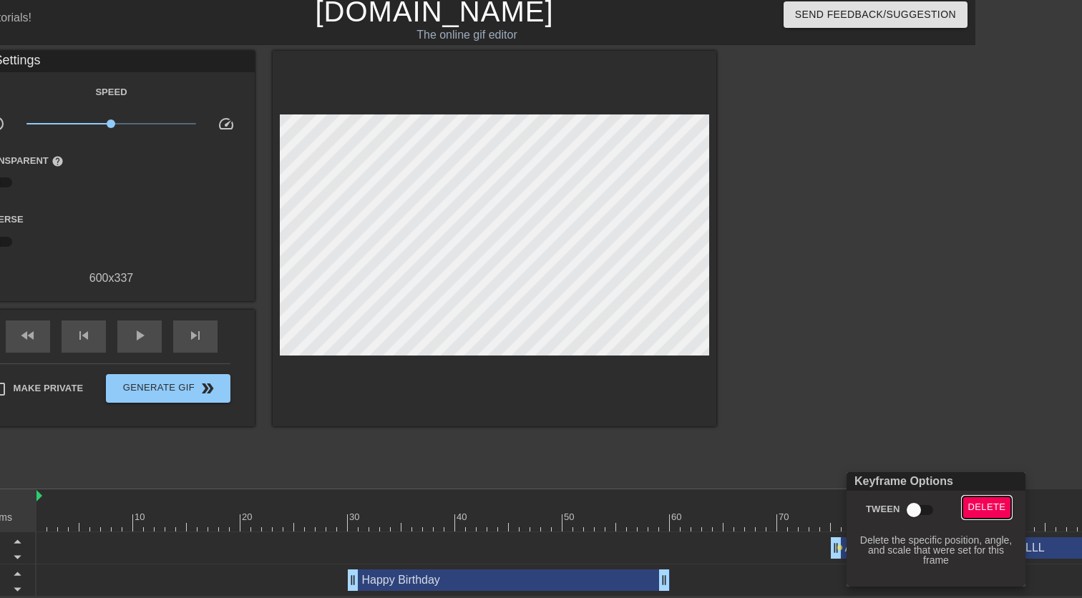
click at [993, 504] on span "Delete" at bounding box center [987, 508] width 38 height 16
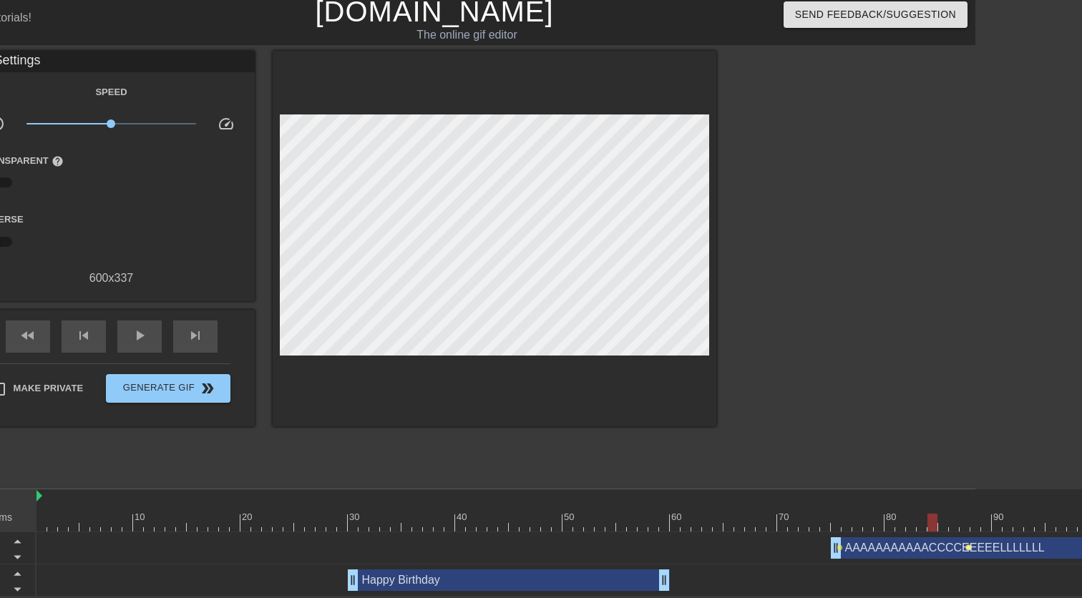
click at [965, 545] on span "lens" at bounding box center [968, 548] width 6 height 6
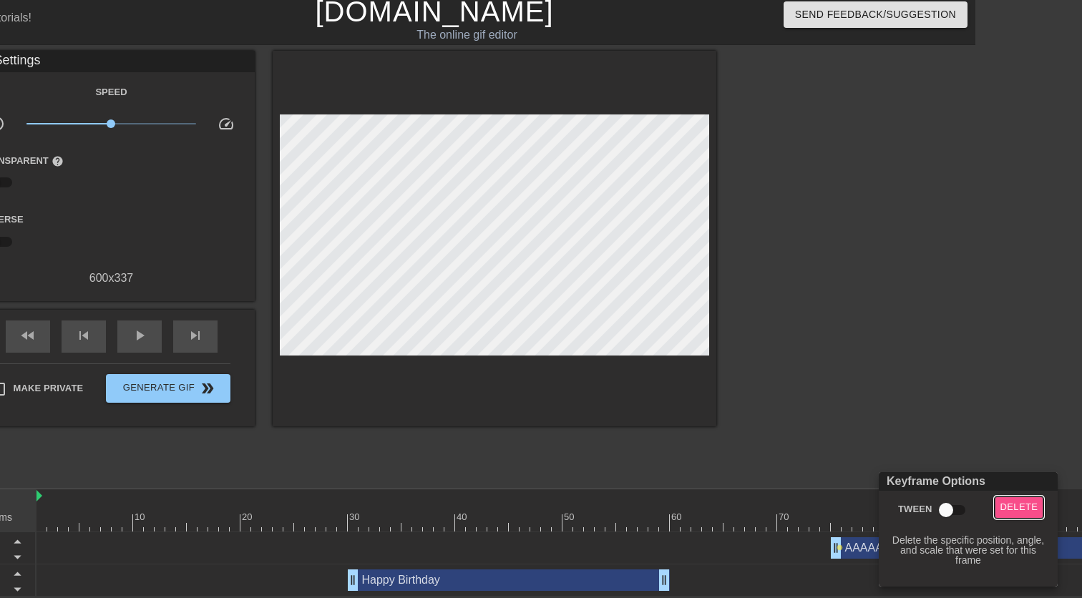
click at [1013, 508] on span "Delete" at bounding box center [1019, 508] width 38 height 16
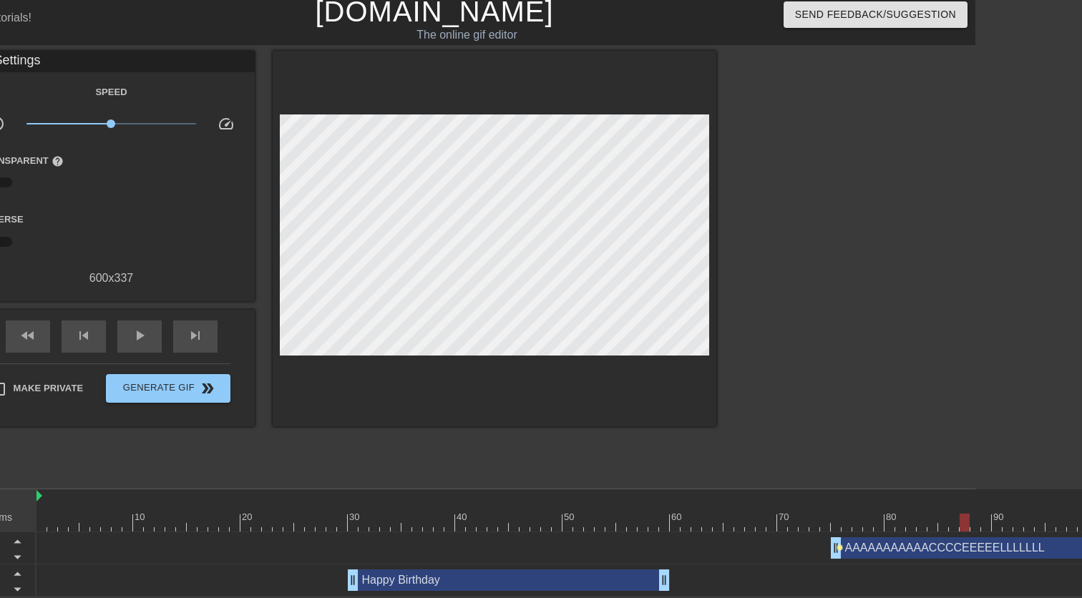
click at [838, 547] on span "lens" at bounding box center [840, 548] width 6 height 6
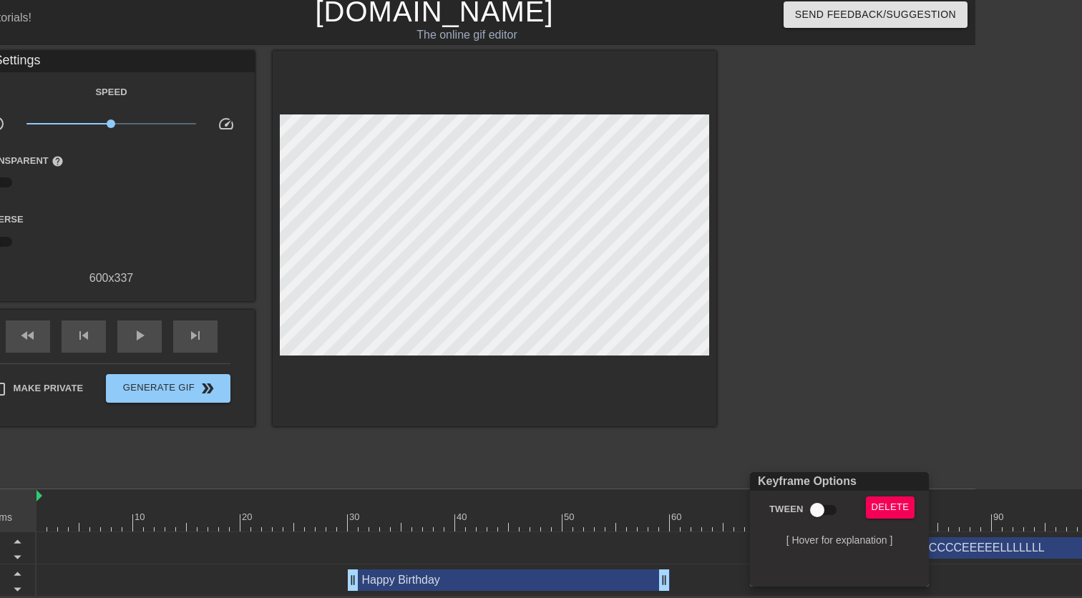
click at [848, 449] on div at bounding box center [541, 299] width 1082 height 598
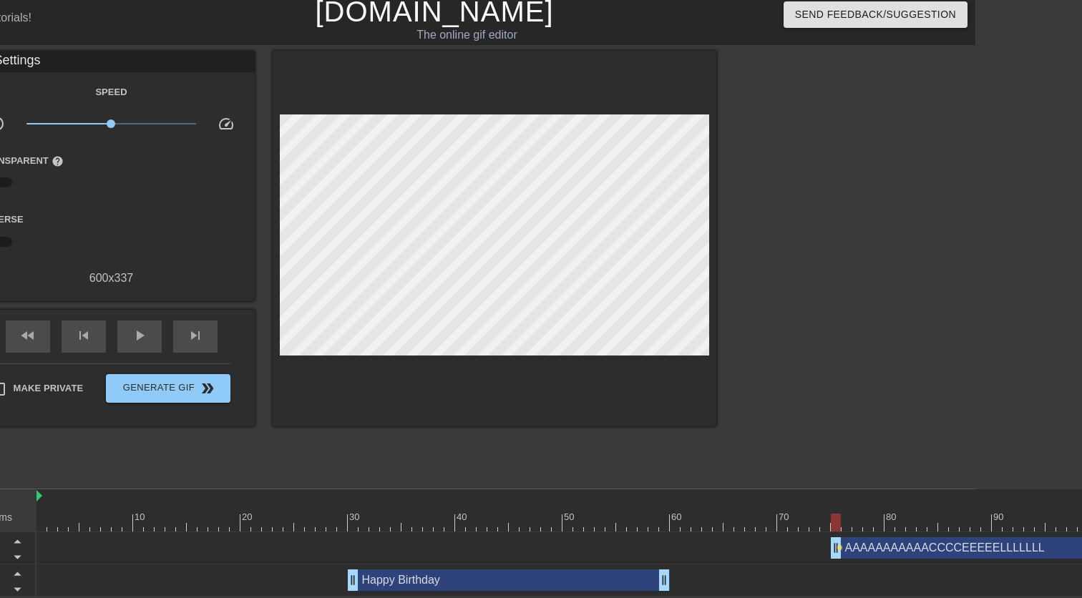
click at [836, 517] on div at bounding box center [836, 523] width 10 height 18
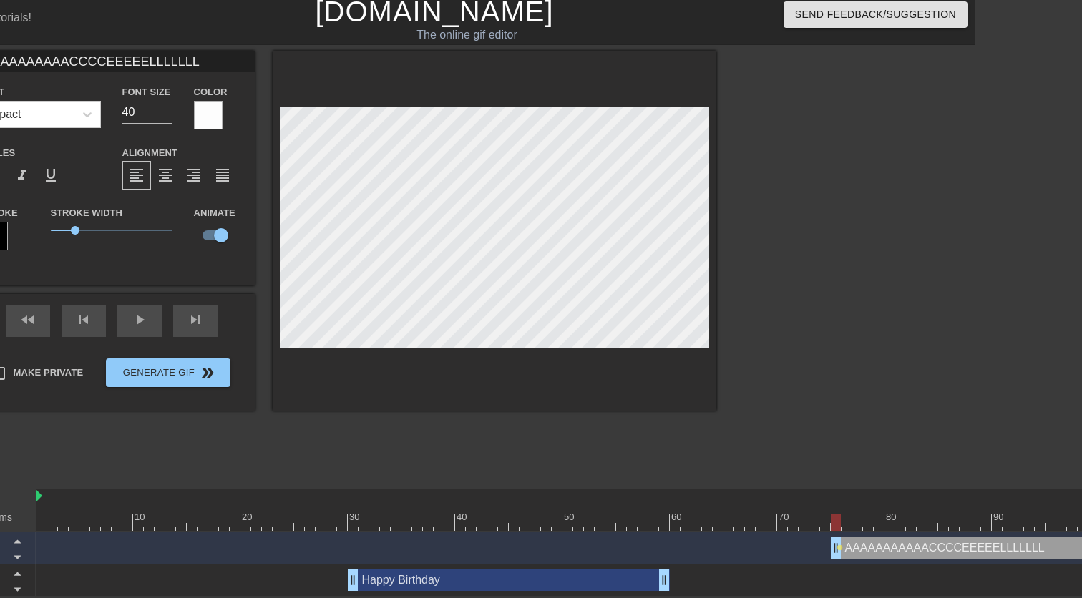
click at [742, 319] on div "title add_circle image add_circle crop photo_size_select_large help keyboard AA…" at bounding box center [434, 265] width 1082 height 429
click at [726, 321] on div "title add_circle image add_circle crop photo_size_select_large help keyboard AA…" at bounding box center [434, 265] width 1082 height 429
click at [713, 322] on div at bounding box center [495, 231] width 444 height 360
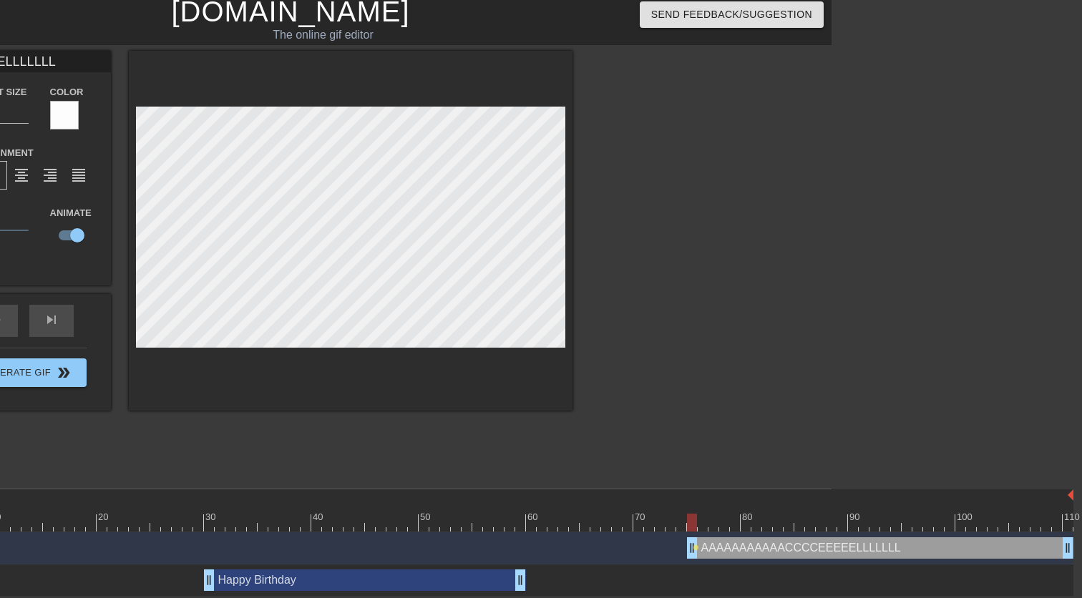
scroll to position [6, 250]
click at [1069, 527] on div at bounding box center [483, 523] width 1181 height 18
click at [107, 331] on div "title add_circle image add_circle crop photo_size_select_large help keyboard AA…" at bounding box center [175, 231] width 795 height 360
click at [135, 326] on div at bounding box center [352, 231] width 444 height 360
click at [1069, 547] on span "lens" at bounding box center [1072, 548] width 6 height 6
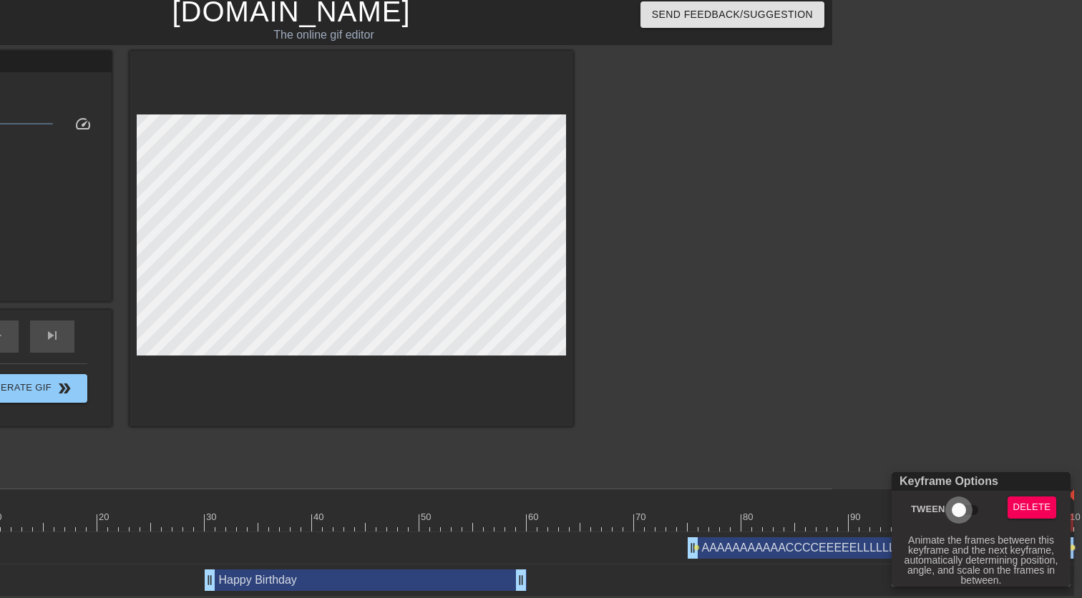
click at [958, 506] on input "Tween" at bounding box center [959, 510] width 82 height 27
checkbox input "true"
click at [697, 547] on div at bounding box center [541, 299] width 1082 height 598
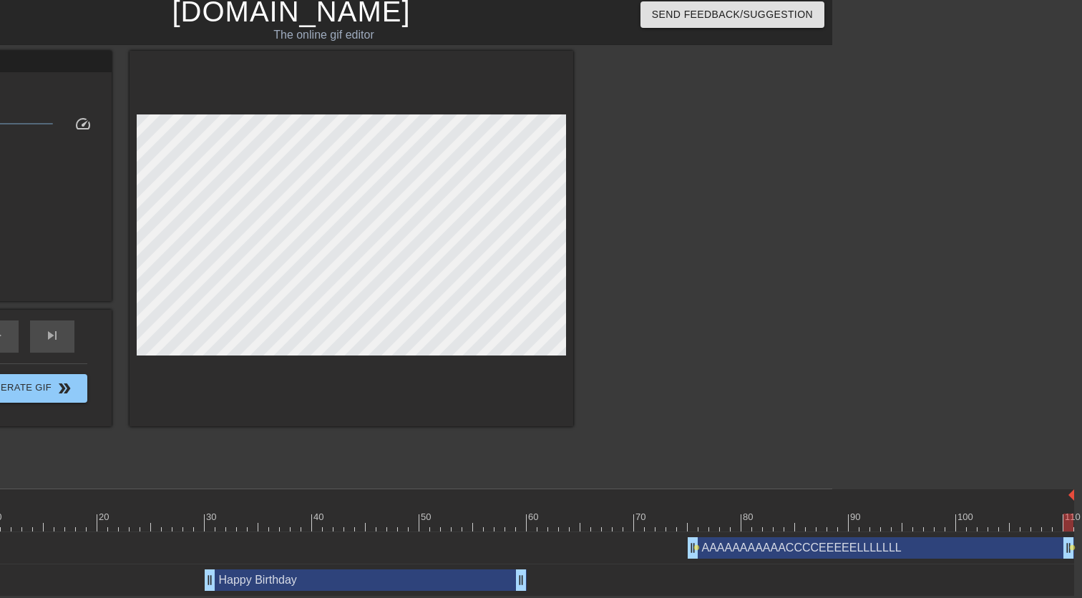
click at [697, 547] on span "lens" at bounding box center [696, 548] width 6 height 6
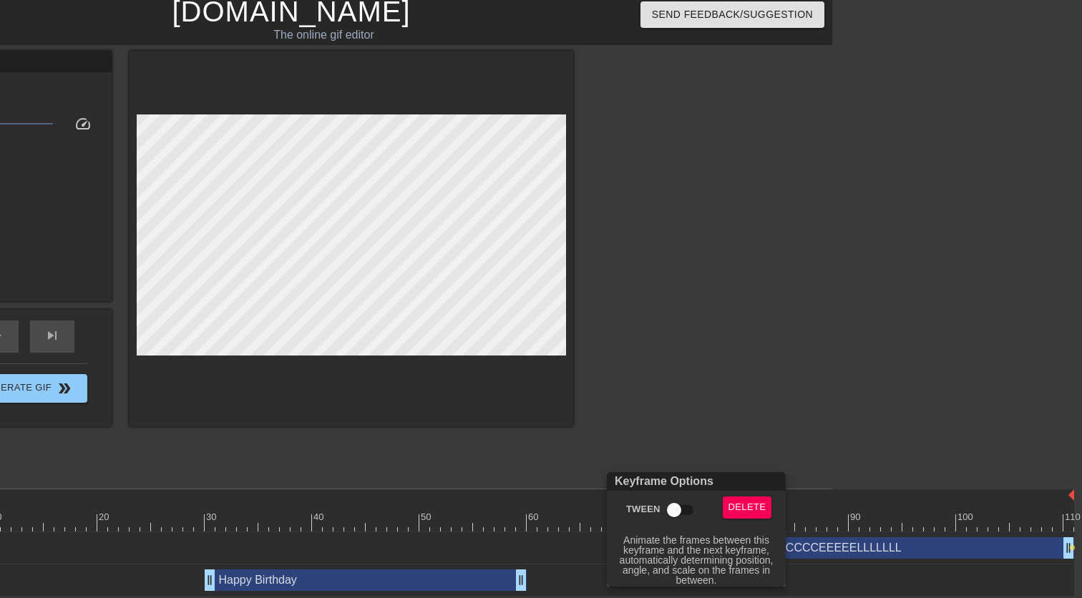
click at [686, 510] on input "Tween" at bounding box center [674, 510] width 82 height 27
checkbox input "true"
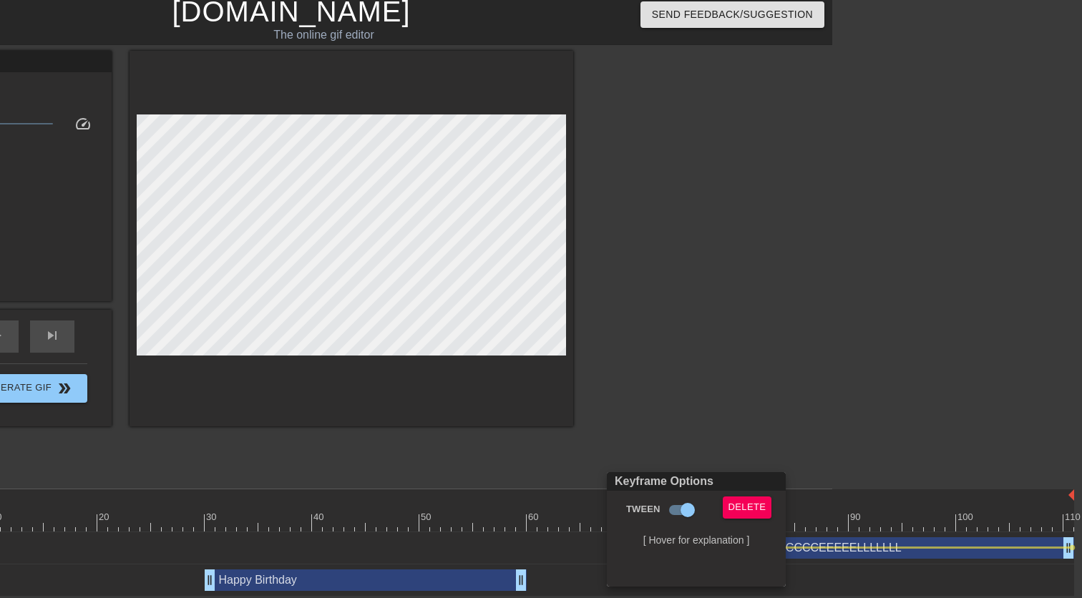
click at [704, 399] on div at bounding box center [541, 299] width 1082 height 598
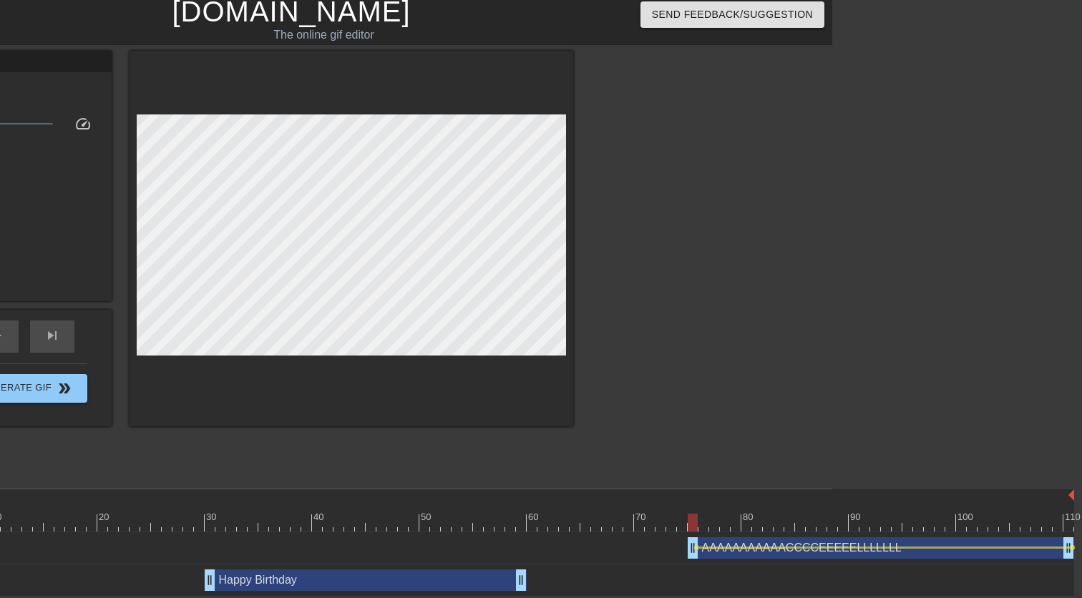
click at [691, 518] on div at bounding box center [693, 523] width 10 height 18
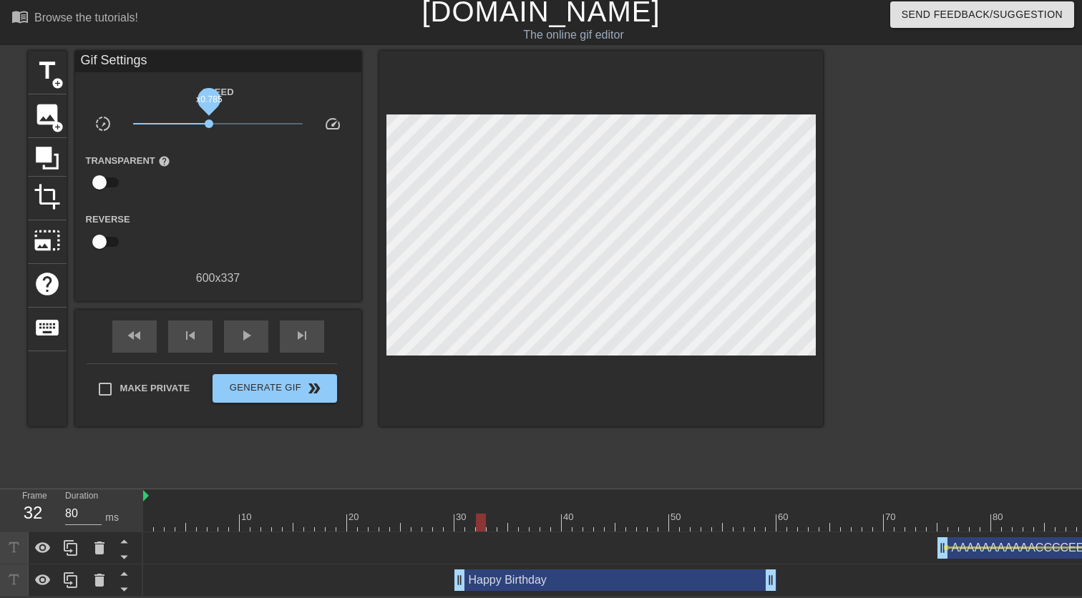
drag, startPoint x: 219, startPoint y: 124, endPoint x: 206, endPoint y: 123, distance: 12.9
click at [206, 123] on span "x0.785" at bounding box center [209, 124] width 9 height 9
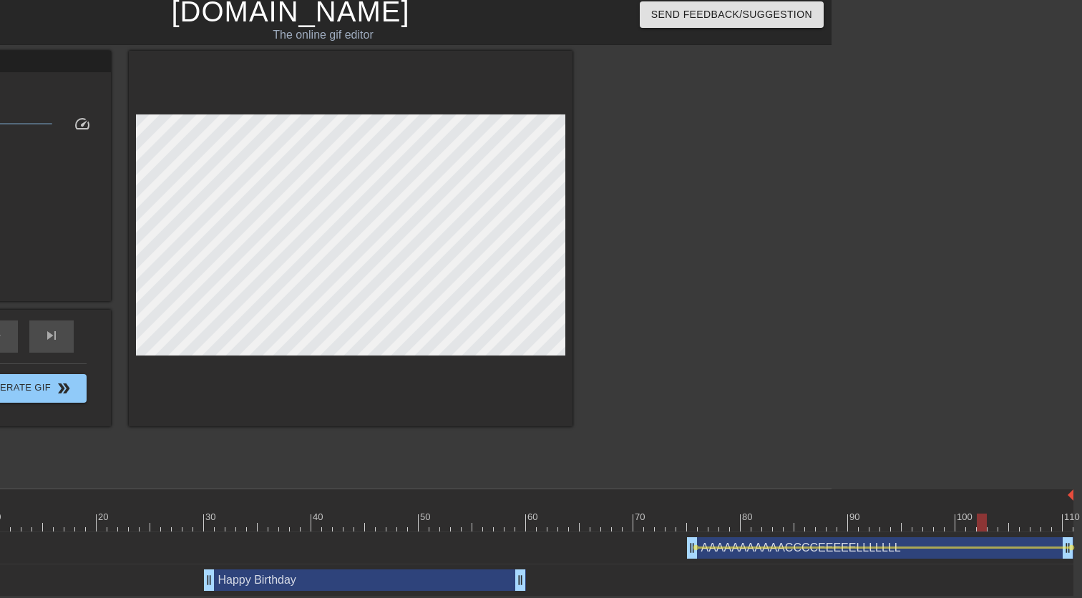
scroll to position [6, 250]
click at [1071, 547] on span "lens" at bounding box center [1072, 548] width 6 height 6
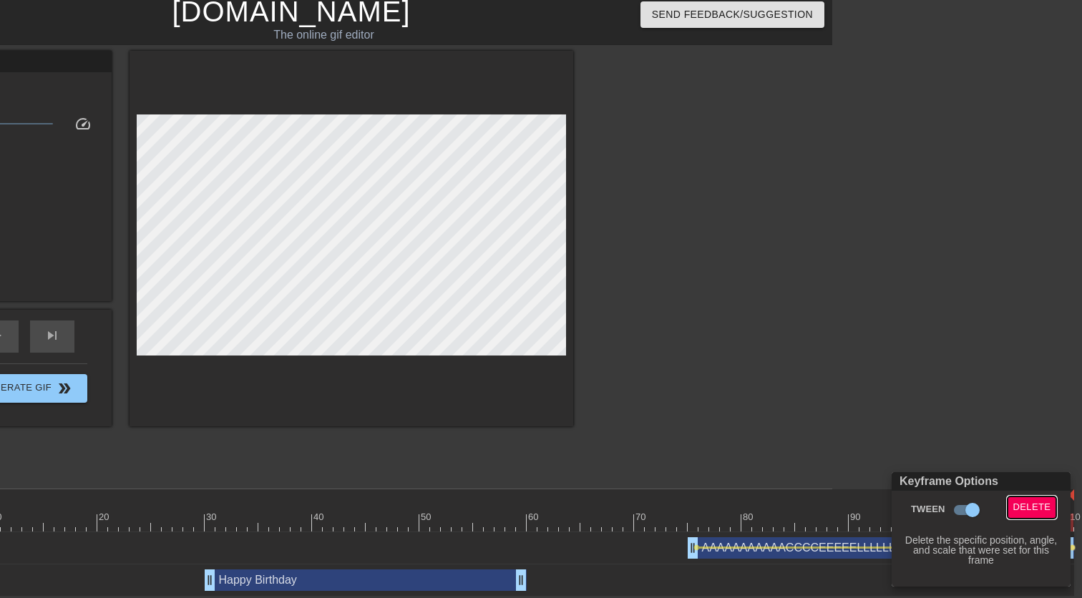
click at [1029, 508] on span "Delete" at bounding box center [1032, 508] width 38 height 16
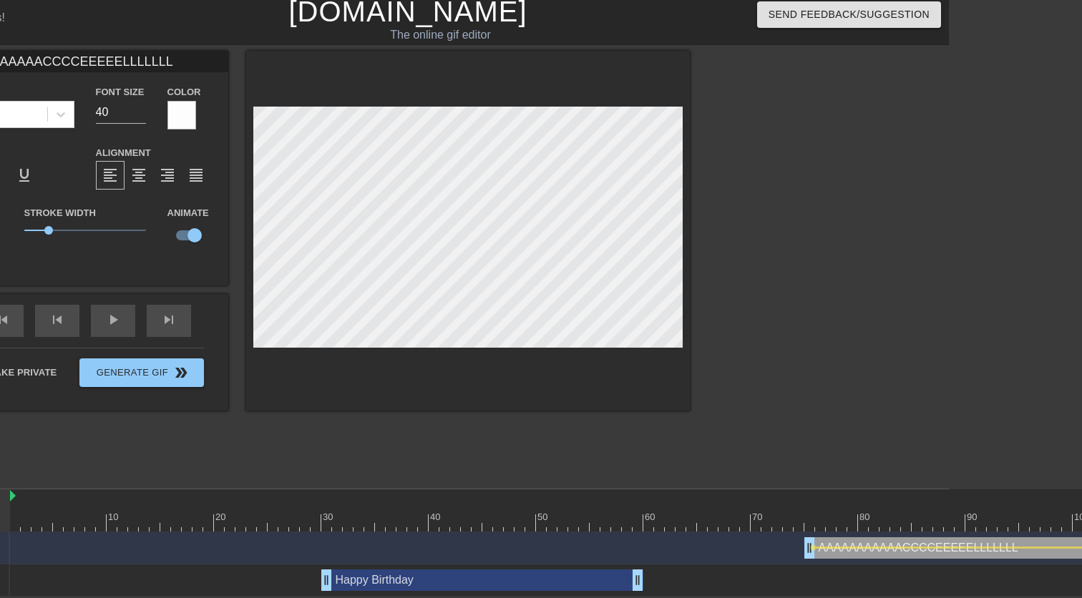
scroll to position [6, 202]
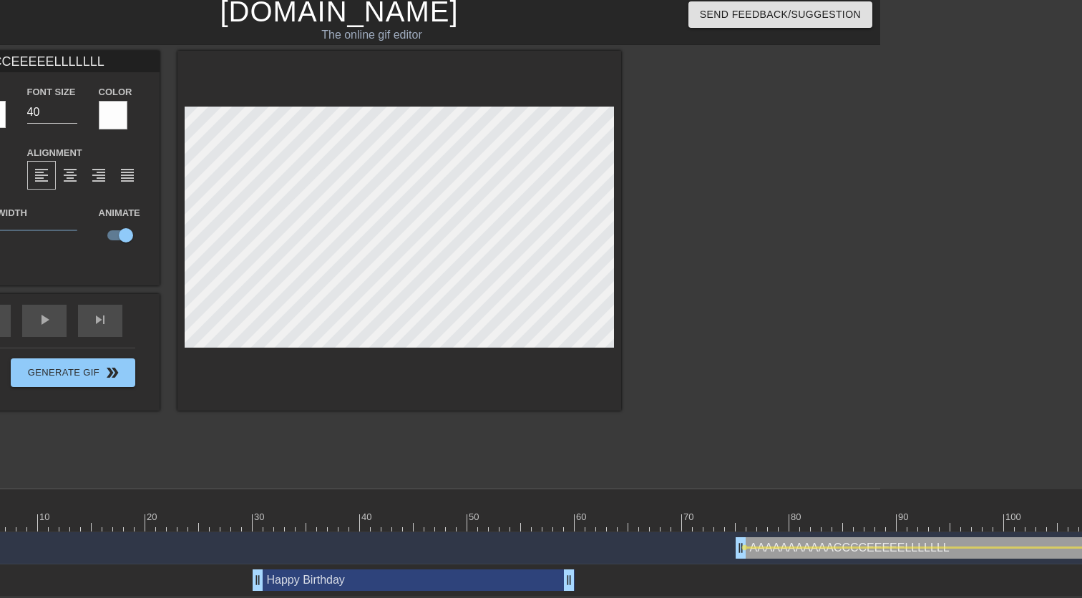
click at [744, 515] on div at bounding box center [531, 523] width 1181 height 18
type input "AAAAAAAAAAACCCCEEEEELLLLLL"
type textarea "AAAAAAAAAAACCCCEEEEELLLLLL"
type input "AAAAAAAAAAACCCCEEEEELLLLL"
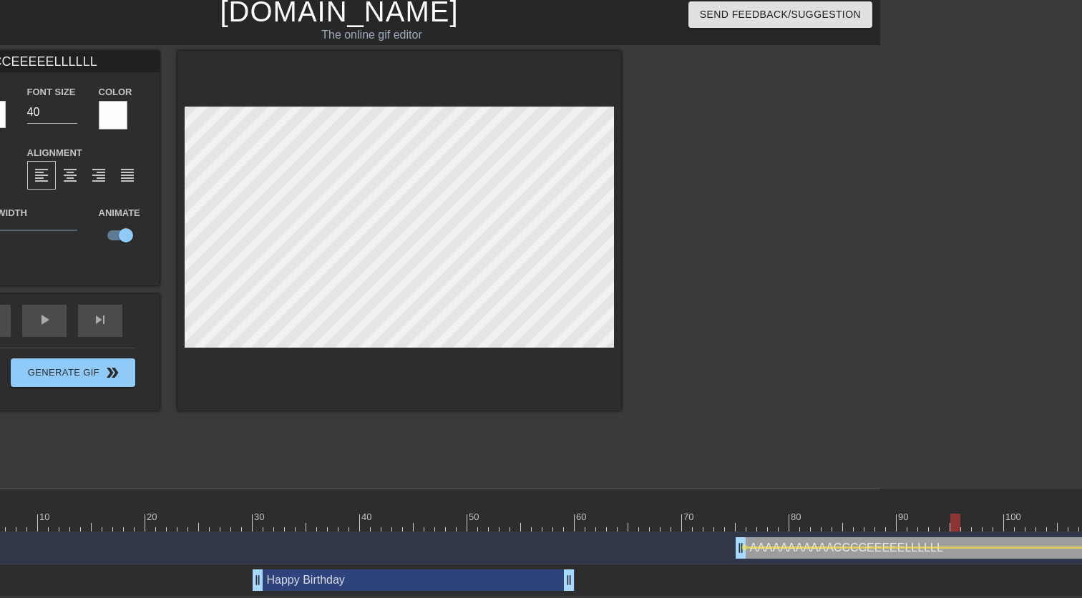
type textarea "AAAAAAAAAAACCCCEEEEELLLLL"
type input "AAAAAAAAAAACCCCEEEEELLLL"
type textarea "AAAAAAAAAAACCCCEEEEELLLL"
type input "AAAAAAAAAAACCCCEEEELLLL"
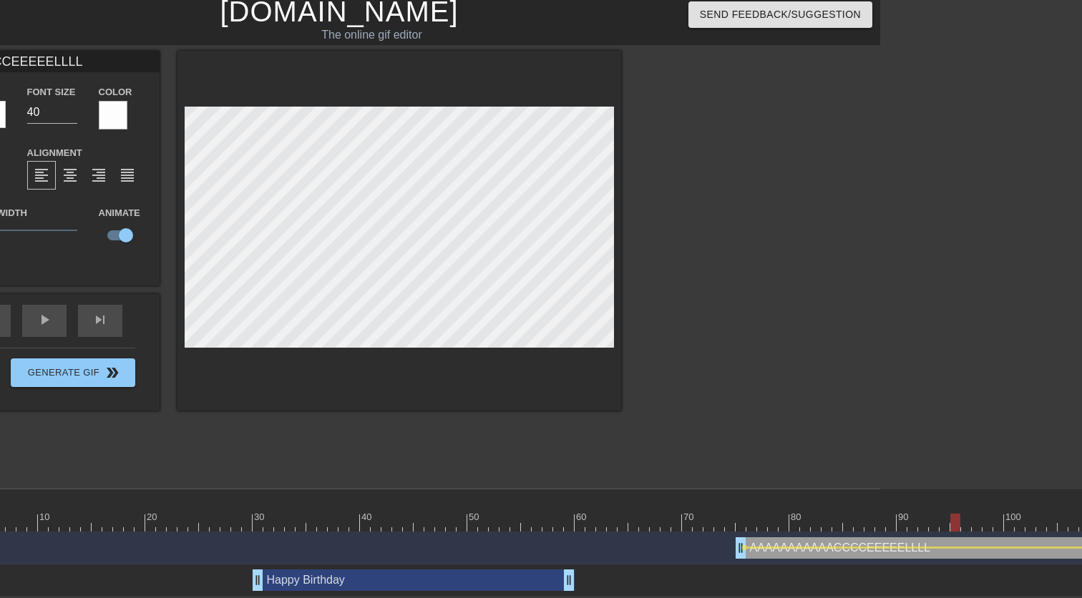
type textarea "AAAAAAAAAAACCCCEEEELLLL"
type input "AAAAAAAAAAACCCCEEELLLL"
type textarea "AAAAAAAAAAACCCCEEELLLL"
type input "AAAAAAAAAAACCCEEELLLL"
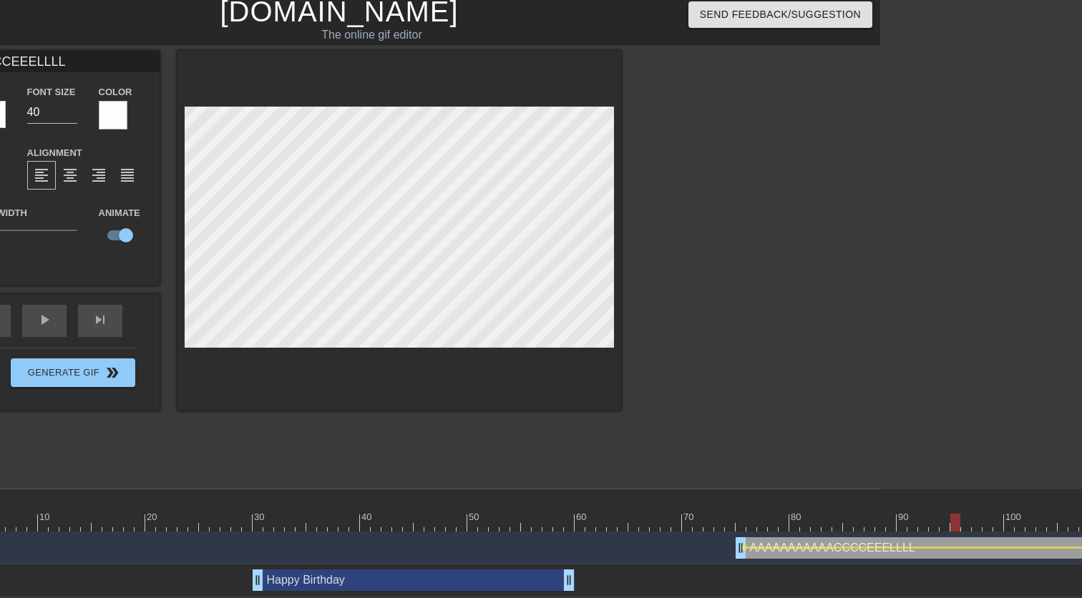
type textarea "AAAAAAAAAAACCCEEELLLL"
type input "AAAAAAAAAAAACCCEEELLLL"
type textarea "AAAAAAAAAAAACCCEEELLLL"
type input "AAAAAAAAAAAAACCCEEELLLL"
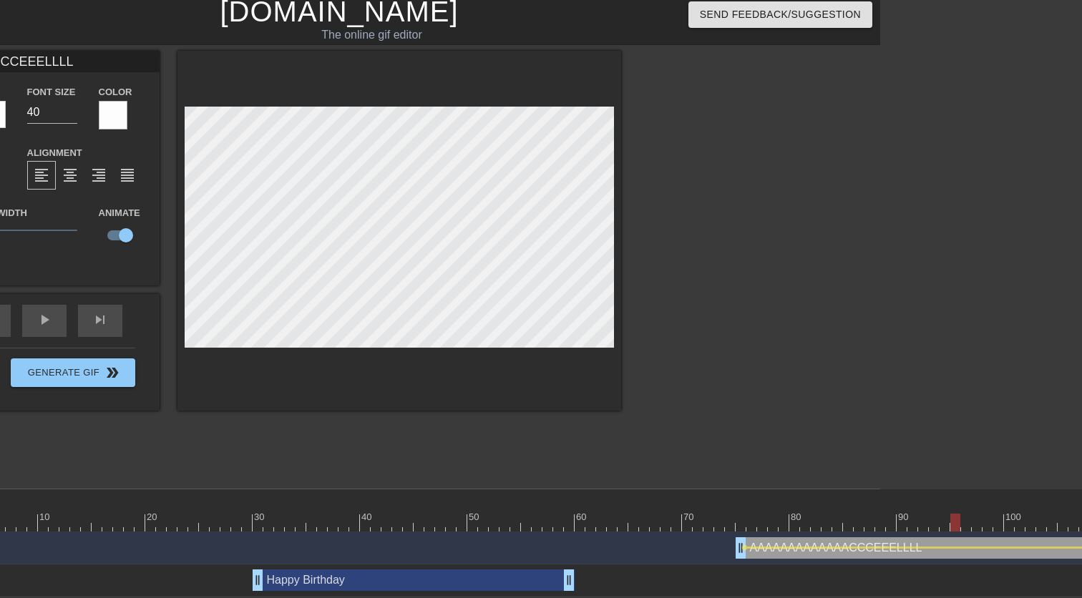
type textarea "AAAAAAAAAAAAACCCEEELLLL"
type input "AAAAAAAAAAAAACCCEEELLL"
click at [741, 518] on div at bounding box center [531, 523] width 1181 height 18
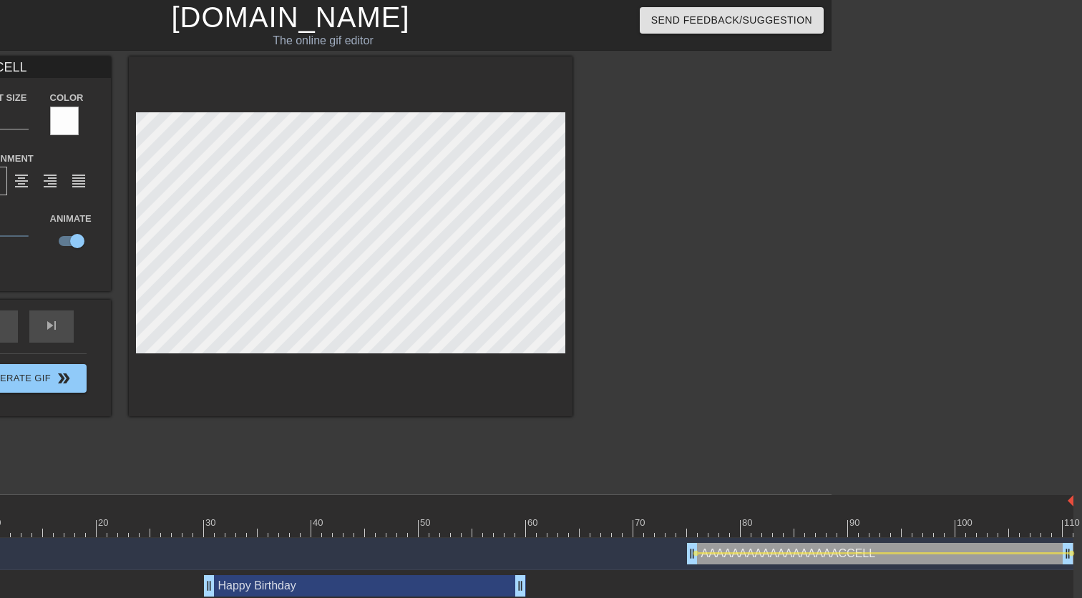
scroll to position [0, 250]
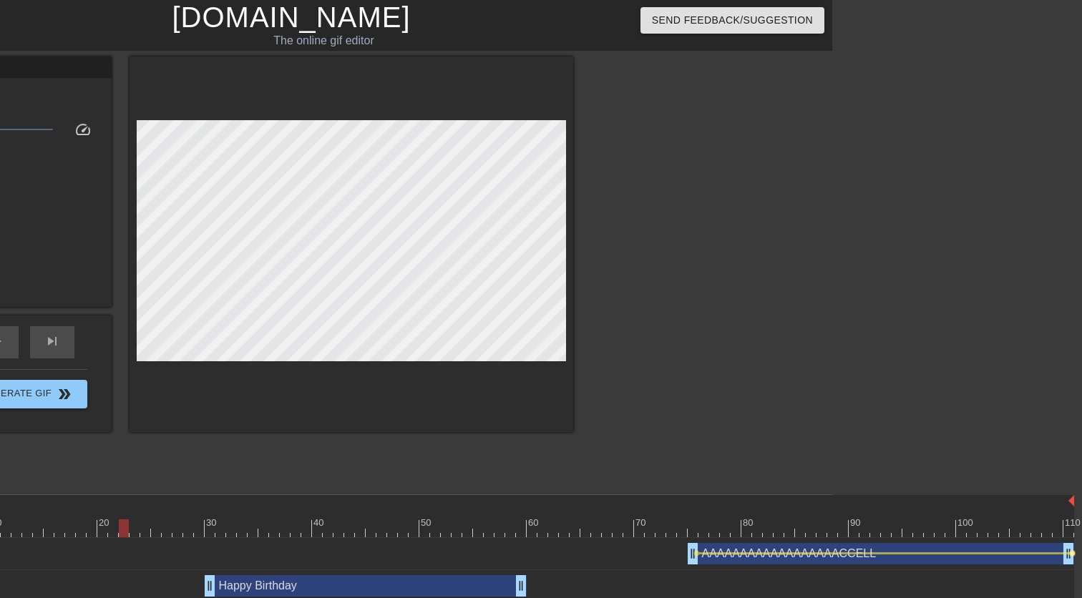
click at [1073, 551] on span "lens" at bounding box center [1072, 553] width 6 height 6
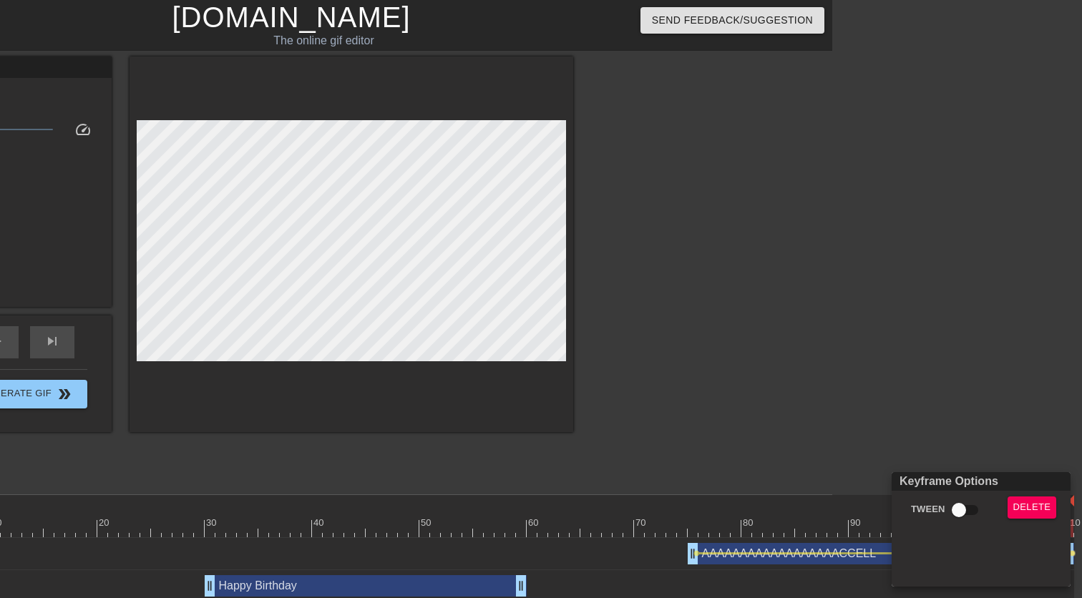
click at [185, 333] on div at bounding box center [541, 299] width 1082 height 598
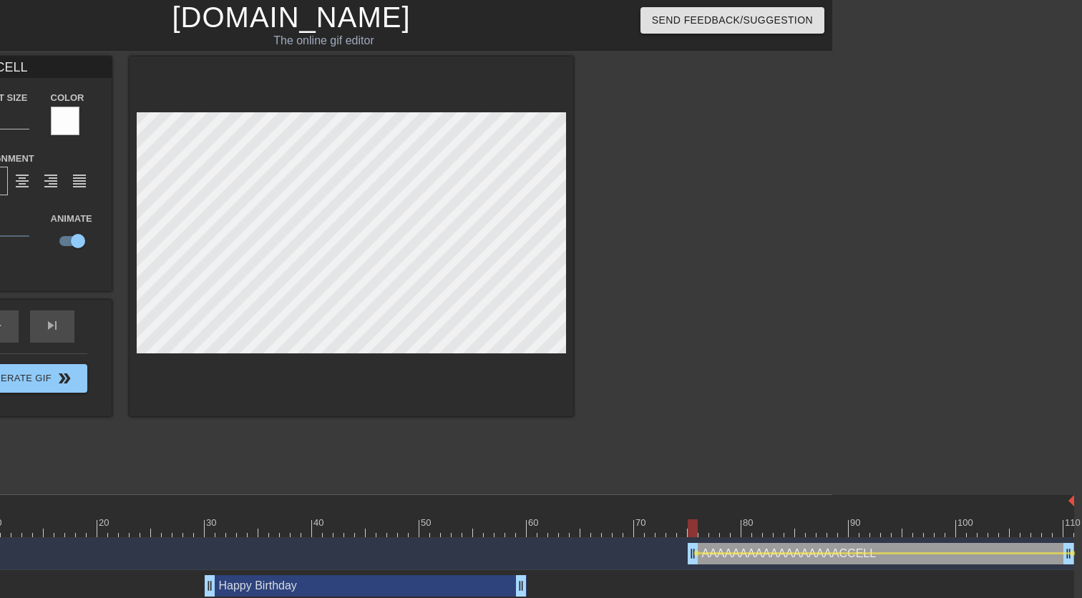
click at [691, 534] on div at bounding box center [483, 529] width 1181 height 18
click at [692, 524] on div at bounding box center [483, 529] width 1181 height 18
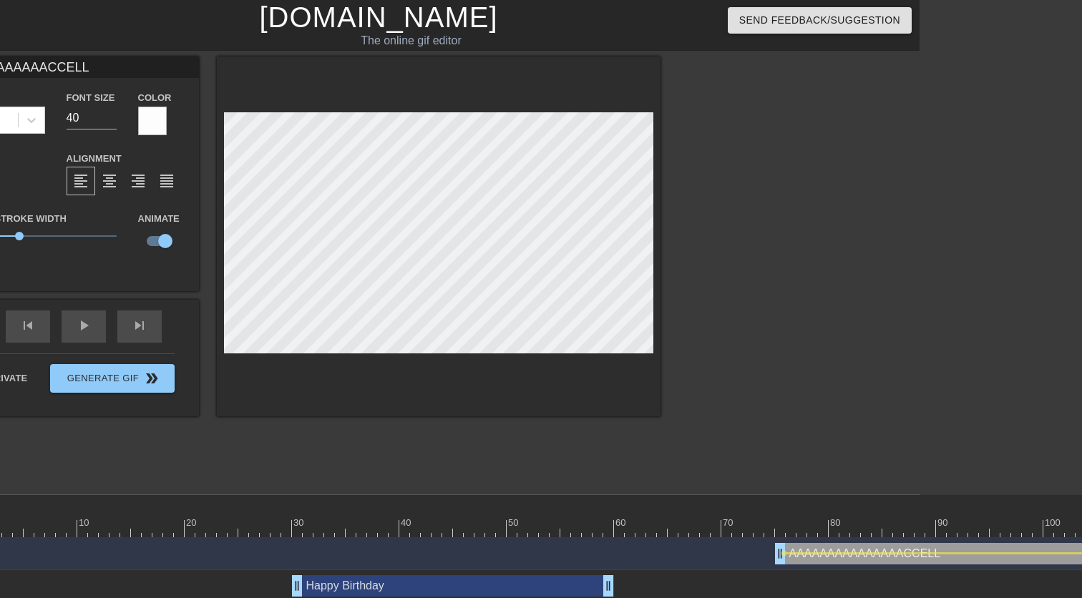
scroll to position [0, 0]
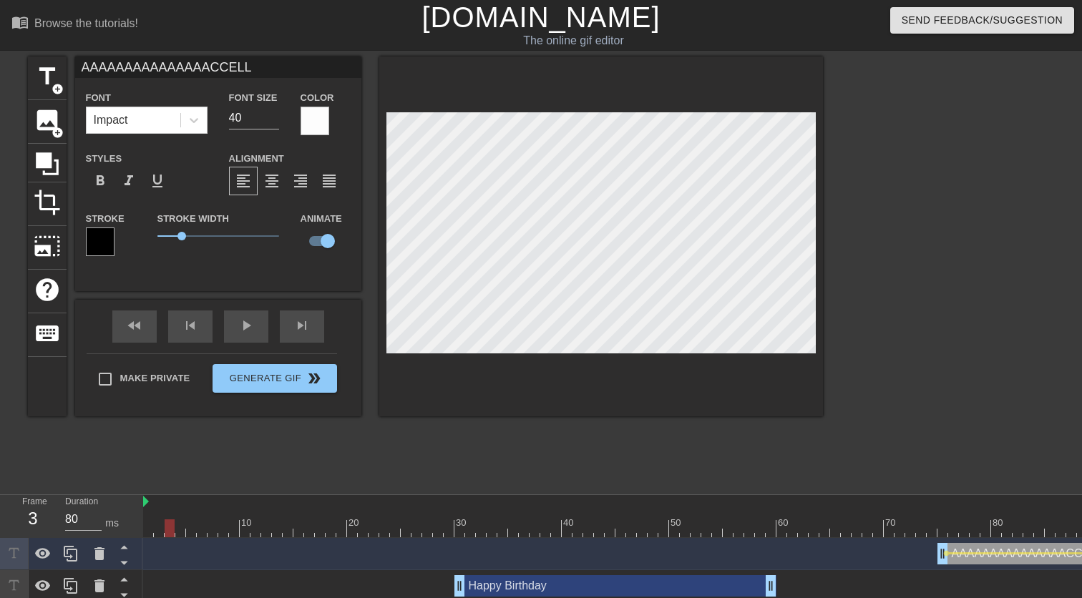
click at [167, 521] on div at bounding box center [733, 529] width 1181 height 18
click at [151, 512] on div at bounding box center [148, 519] width 11 height 18
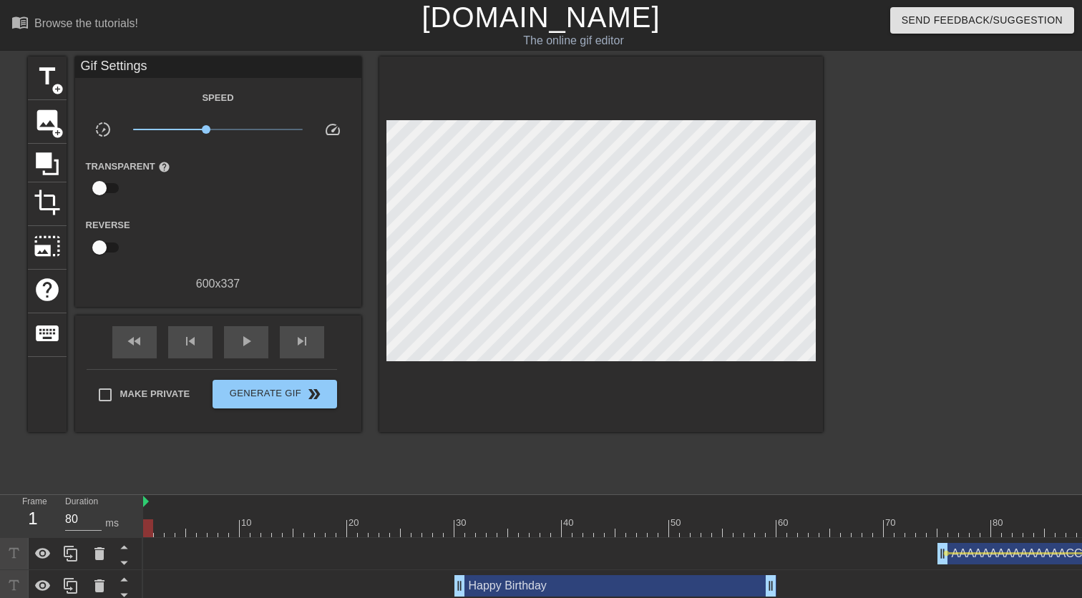
click at [152, 518] on div at bounding box center [148, 519] width 11 height 18
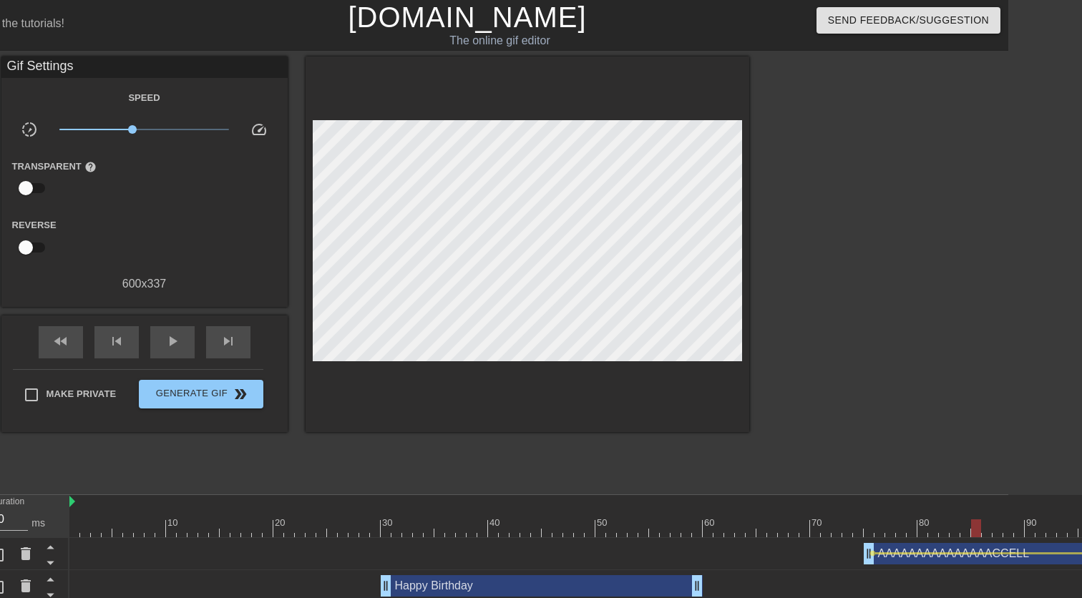
scroll to position [0, 89]
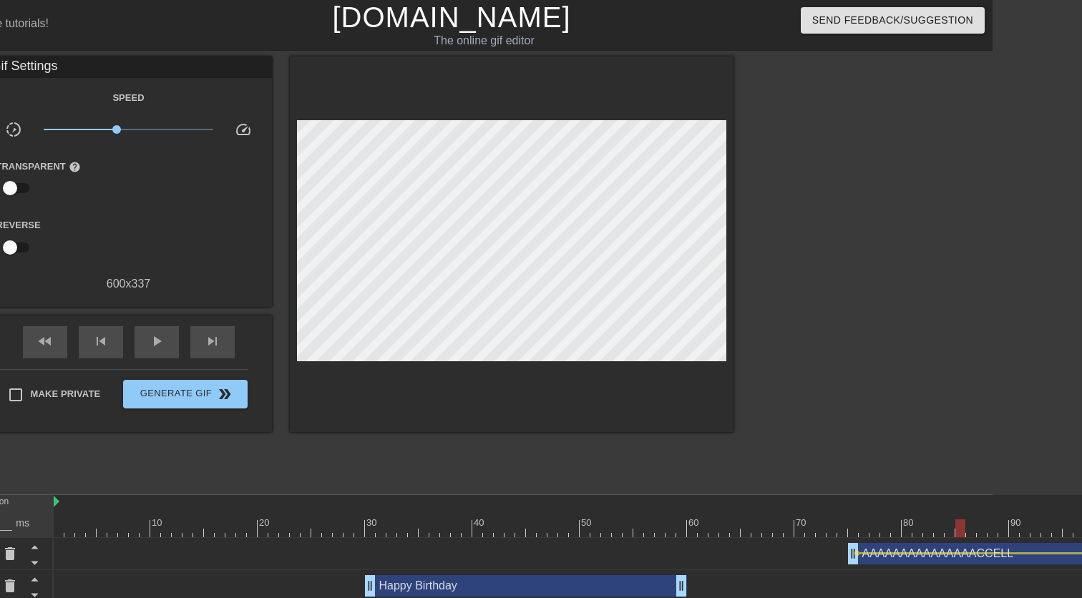
click at [840, 523] on div at bounding box center [644, 529] width 1181 height 18
click at [850, 529] on div at bounding box center [644, 529] width 1181 height 18
drag, startPoint x: 852, startPoint y: 555, endPoint x: 842, endPoint y: 555, distance: 10.0
click at [900, 560] on div "AAAAAAAAAAAAAAACCELL drag_handle drag_handle" at bounding box center [1035, 553] width 397 height 21
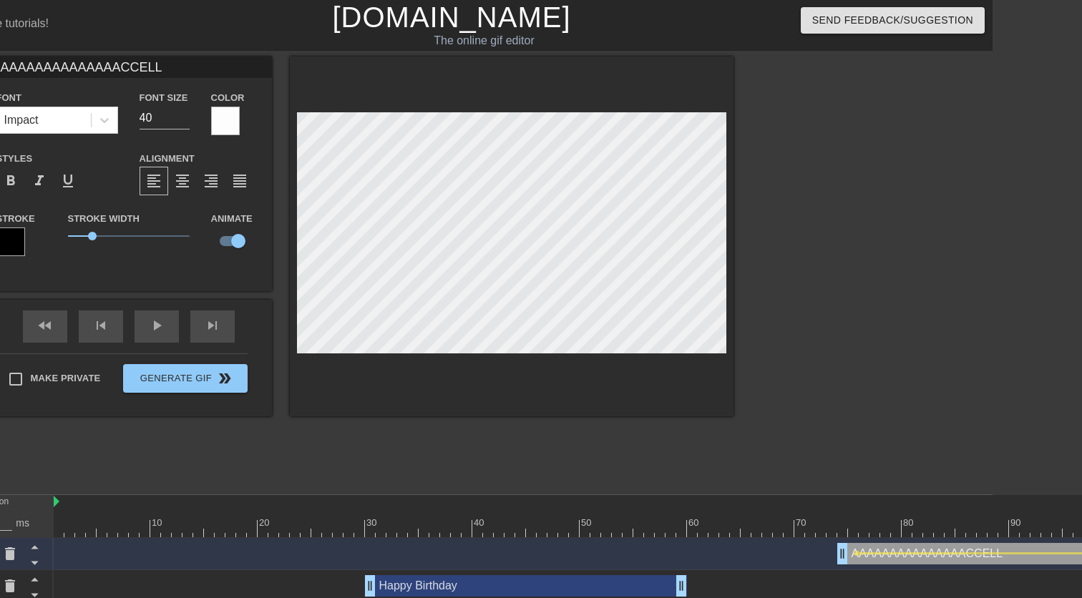
click at [97, 65] on input "AAAAAAAAAAAAAAACCELL" at bounding box center [129, 67] width 286 height 21
click at [842, 530] on div at bounding box center [644, 529] width 1181 height 18
click at [63, 72] on input "AAAAAAAAAAAACCELL" at bounding box center [129, 67] width 286 height 21
click at [800, 529] on div at bounding box center [644, 529] width 1181 height 18
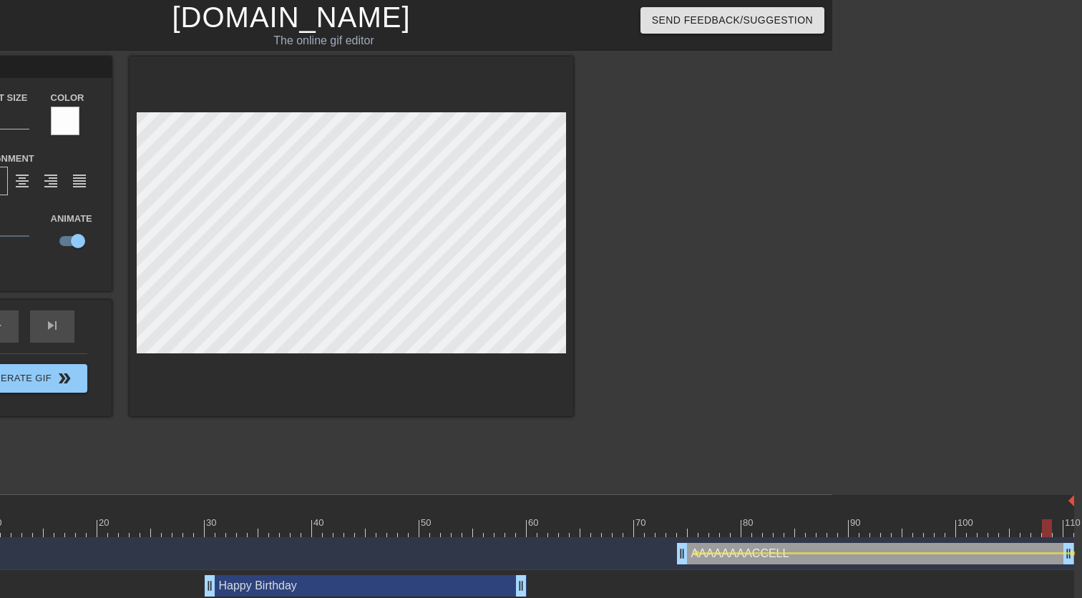
scroll to position [0, 0]
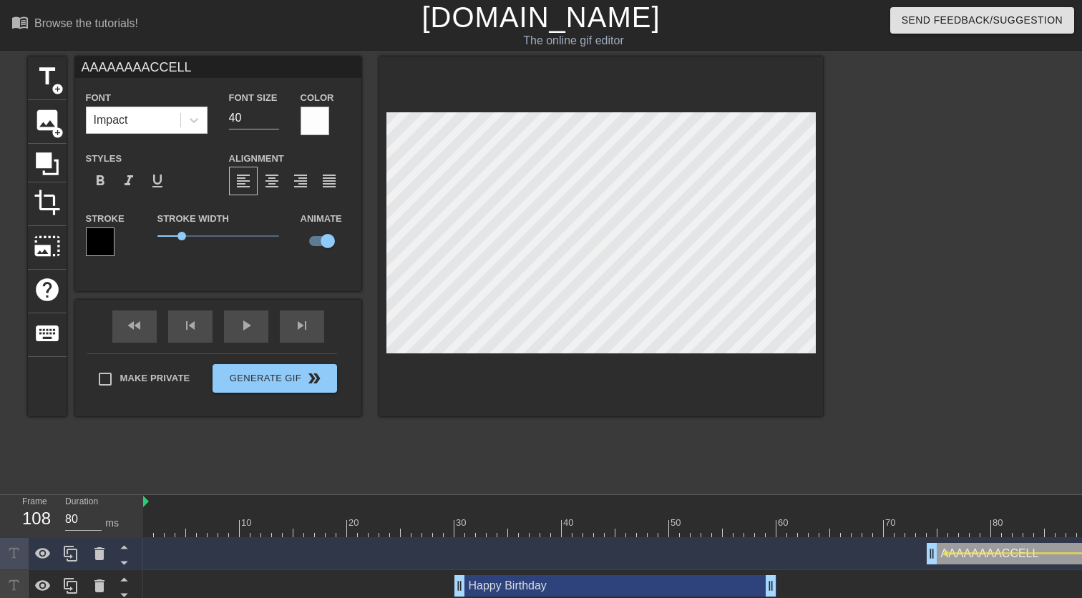
click at [149, 65] on input "AAAAAAAACCELL" at bounding box center [218, 67] width 286 height 21
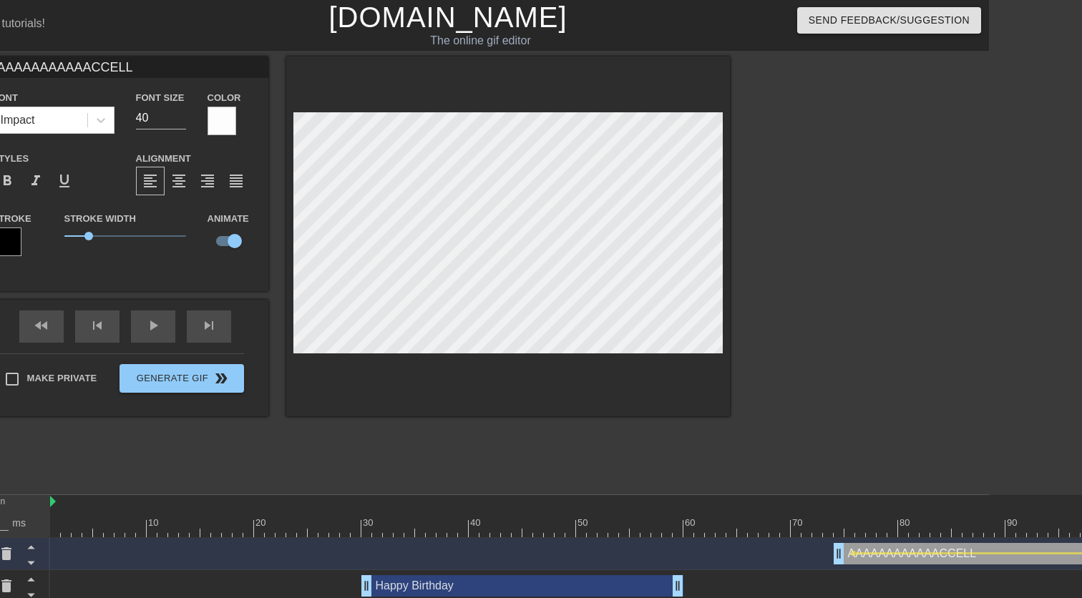
scroll to position [0, 113]
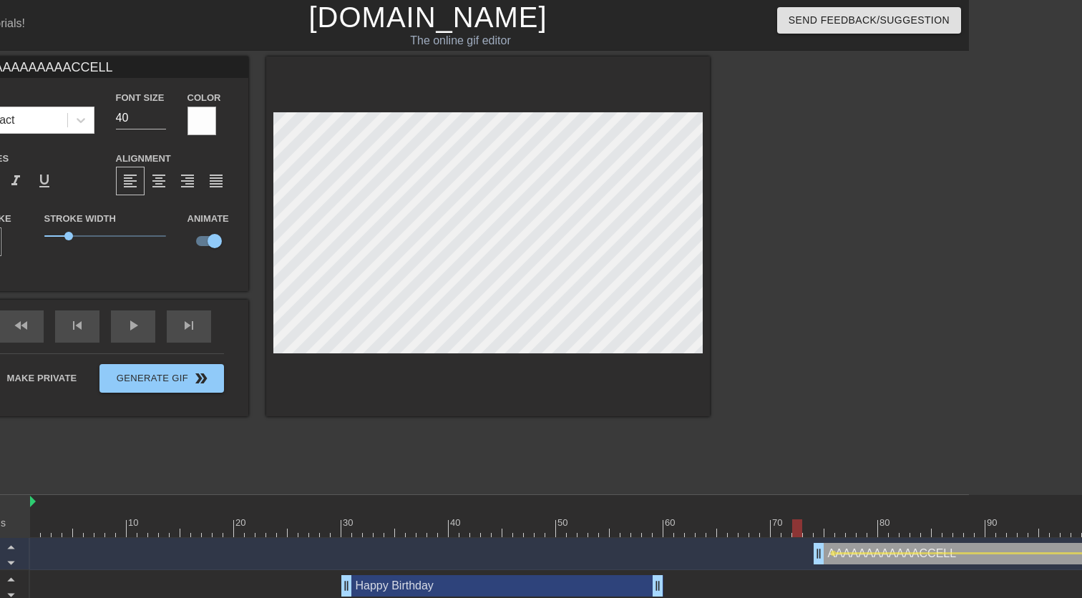
click at [799, 528] on div at bounding box center [620, 529] width 1181 height 18
click at [767, 529] on div at bounding box center [620, 529] width 1181 height 18
click at [726, 518] on div at bounding box center [722, 519] width 11 height 18
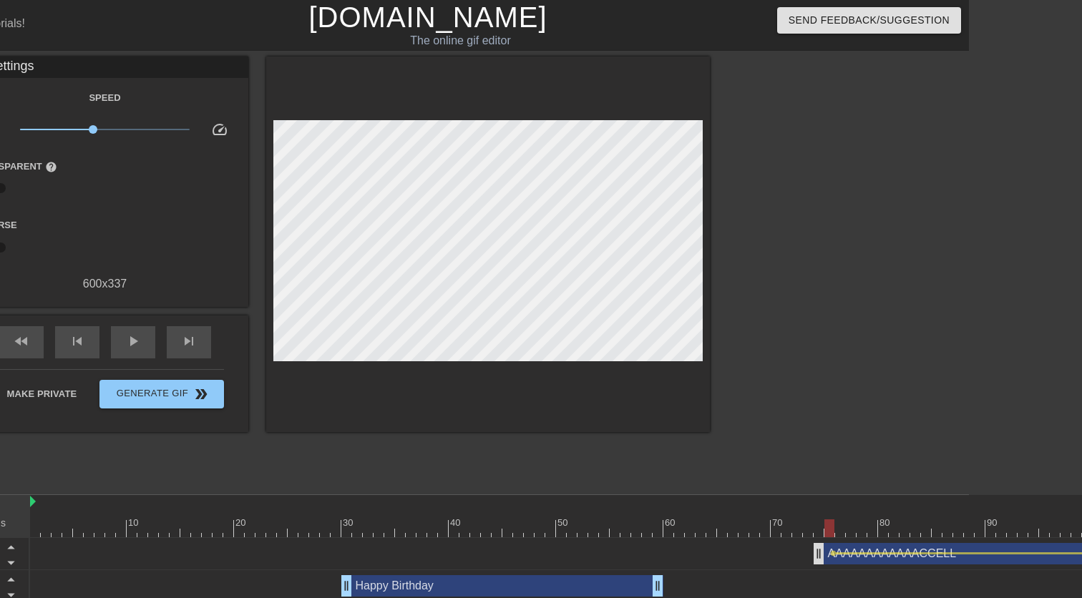
drag, startPoint x: 830, startPoint y: 554, endPoint x: 814, endPoint y: 554, distance: 16.5
click at [814, 554] on div "AAAAAAAAAAAACCELL drag_handle drag_handle lens lens" at bounding box center [620, 553] width 1181 height 21
drag, startPoint x: 832, startPoint y: 555, endPoint x: 822, endPoint y: 555, distance: 10.0
click at [822, 555] on div "AAAAAAAAAAAACCELL drag_handle drag_handle lens lens" at bounding box center [620, 553] width 1181 height 21
click at [826, 527] on div at bounding box center [620, 529] width 1181 height 18
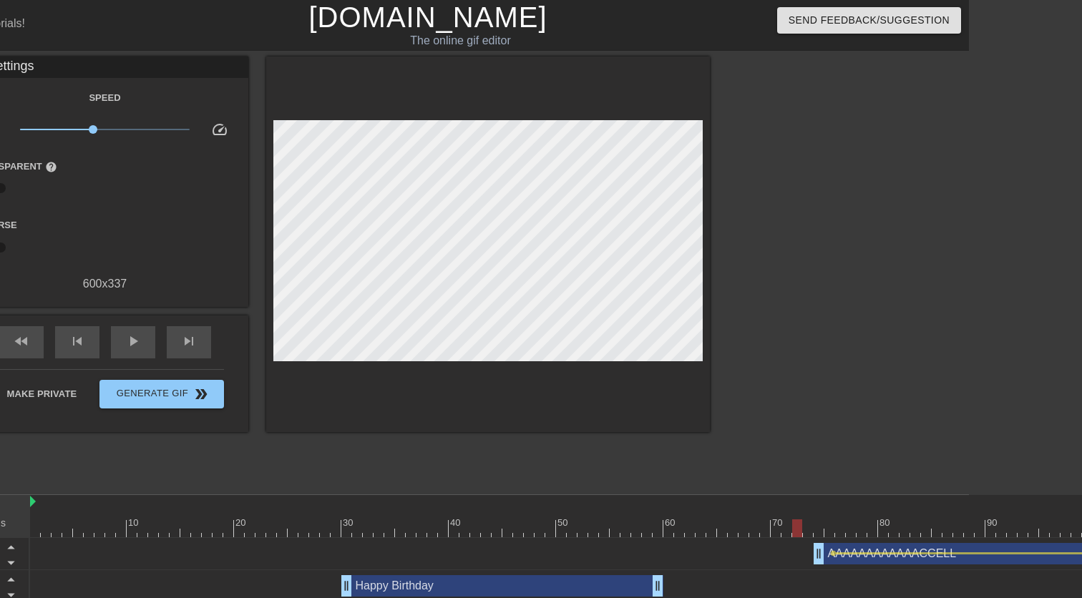
click at [796, 523] on div at bounding box center [620, 529] width 1181 height 18
click at [801, 530] on div at bounding box center [620, 529] width 1181 height 18
click at [630, 514] on div at bounding box center [625, 519] width 11 height 18
click at [820, 531] on div at bounding box center [620, 529] width 1181 height 18
click at [832, 530] on div at bounding box center [620, 529] width 1181 height 18
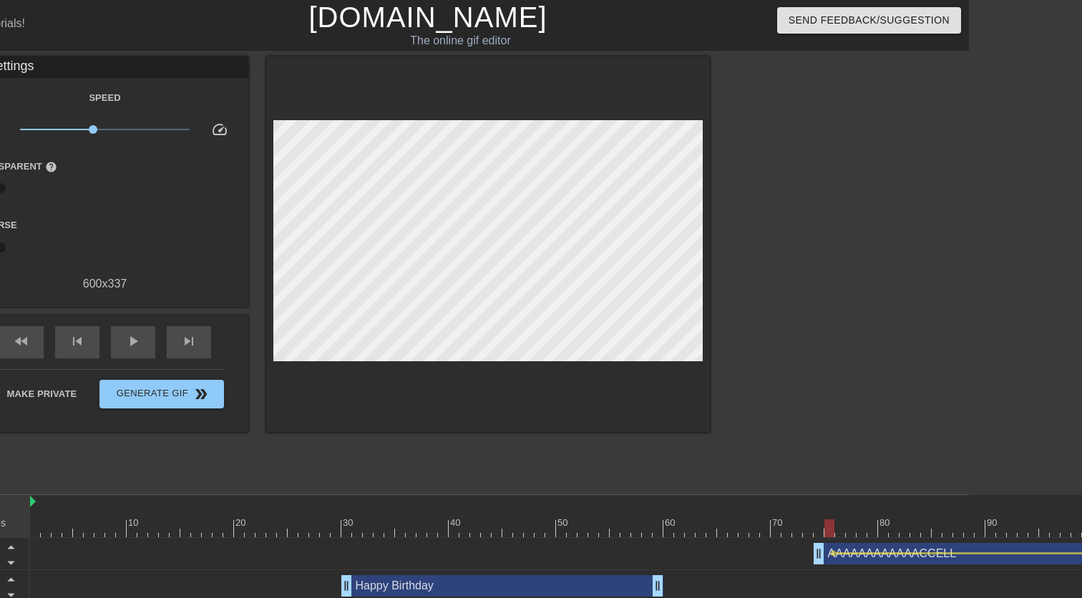
click at [839, 530] on div at bounding box center [620, 529] width 1181 height 18
click at [817, 530] on div at bounding box center [620, 529] width 1181 height 18
click at [805, 527] on div at bounding box center [620, 529] width 1181 height 18
click at [818, 530] on div at bounding box center [620, 529] width 1181 height 18
click at [827, 531] on div at bounding box center [620, 529] width 1181 height 18
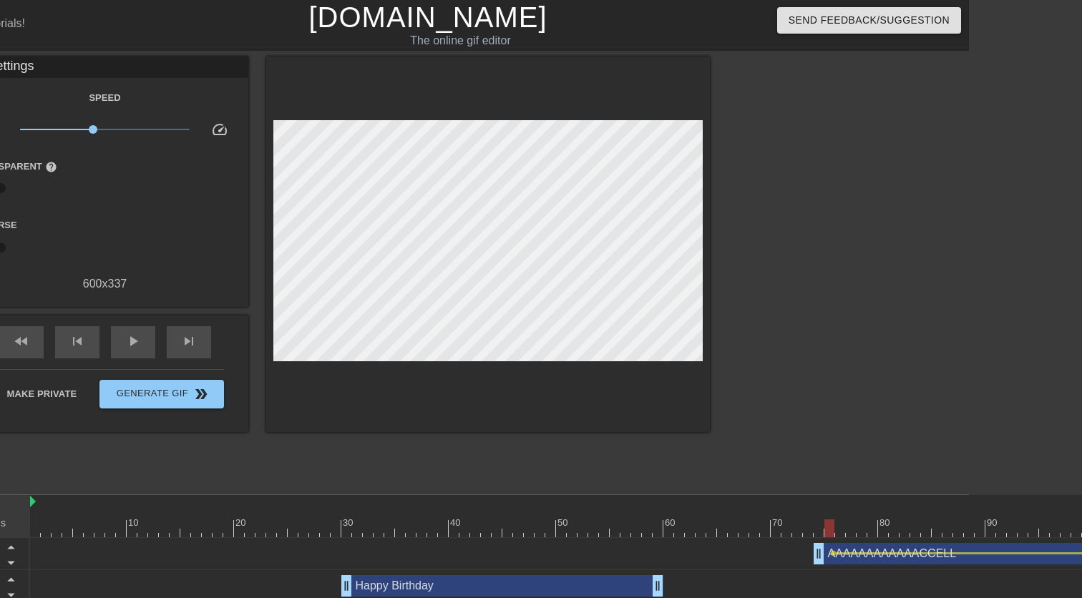
click at [820, 532] on div at bounding box center [620, 529] width 1181 height 18
click at [829, 530] on div at bounding box center [620, 529] width 1181 height 18
click at [847, 530] on div at bounding box center [620, 529] width 1181 height 18
click at [863, 534] on div at bounding box center [620, 529] width 1181 height 18
click at [885, 531] on div at bounding box center [620, 529] width 1181 height 18
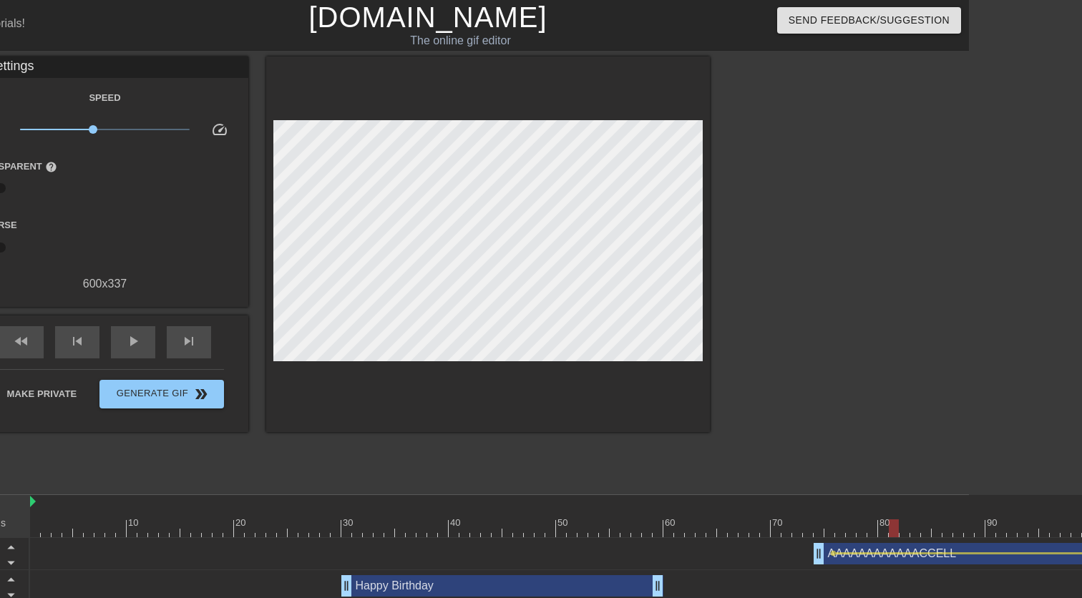
click at [895, 533] on div at bounding box center [620, 529] width 1181 height 18
click at [915, 530] on div at bounding box center [620, 529] width 1181 height 18
click at [883, 530] on div at bounding box center [620, 529] width 1181 height 18
click at [865, 530] on div at bounding box center [620, 529] width 1181 height 18
click at [845, 532] on div at bounding box center [620, 529] width 1181 height 18
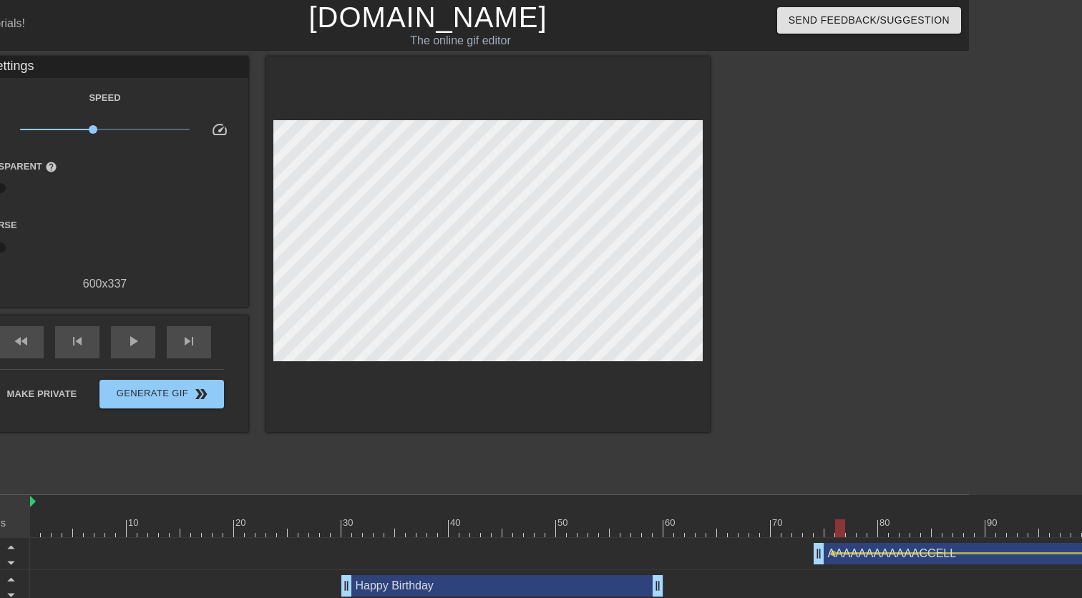
click at [833, 530] on div at bounding box center [620, 529] width 1181 height 18
click at [820, 532] on div at bounding box center [620, 529] width 1181 height 18
click at [751, 527] on div at bounding box center [620, 529] width 1181 height 18
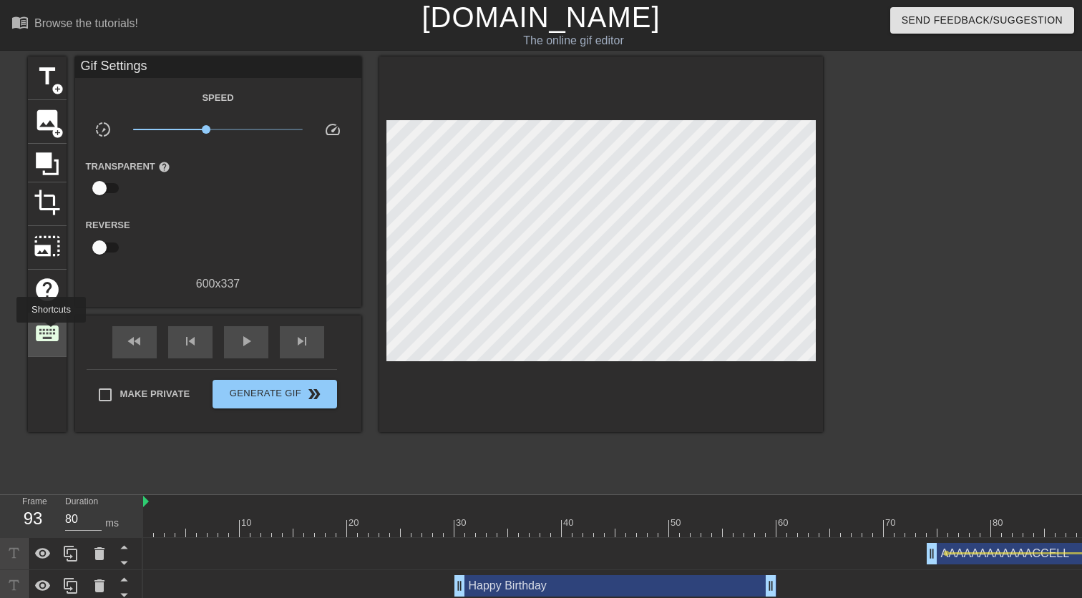
click at [52, 333] on span "keyboard" at bounding box center [47, 333] width 27 height 27
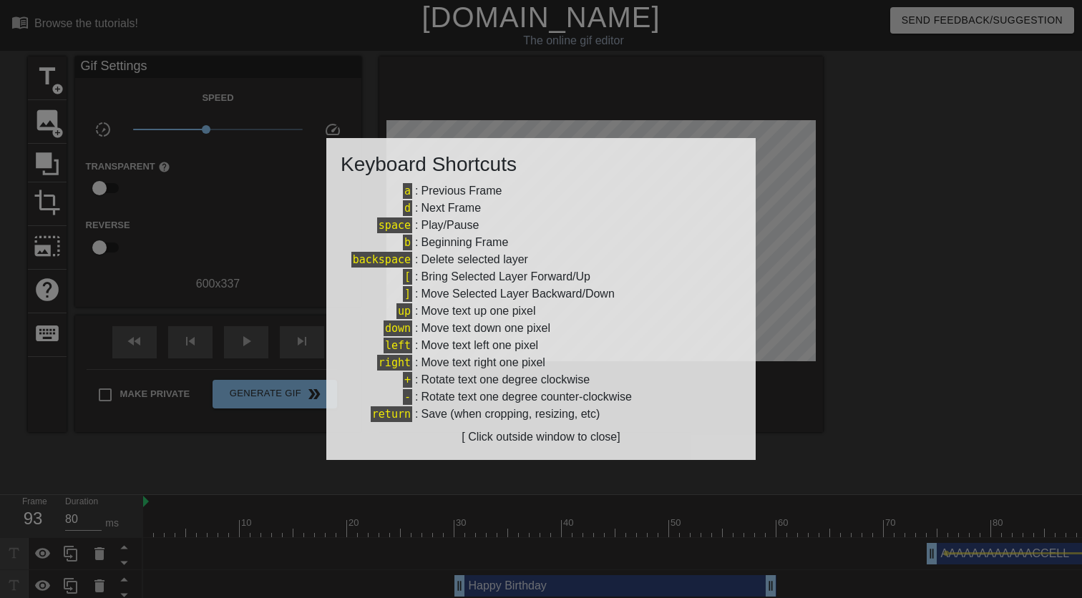
click at [130, 248] on div at bounding box center [541, 299] width 1082 height 598
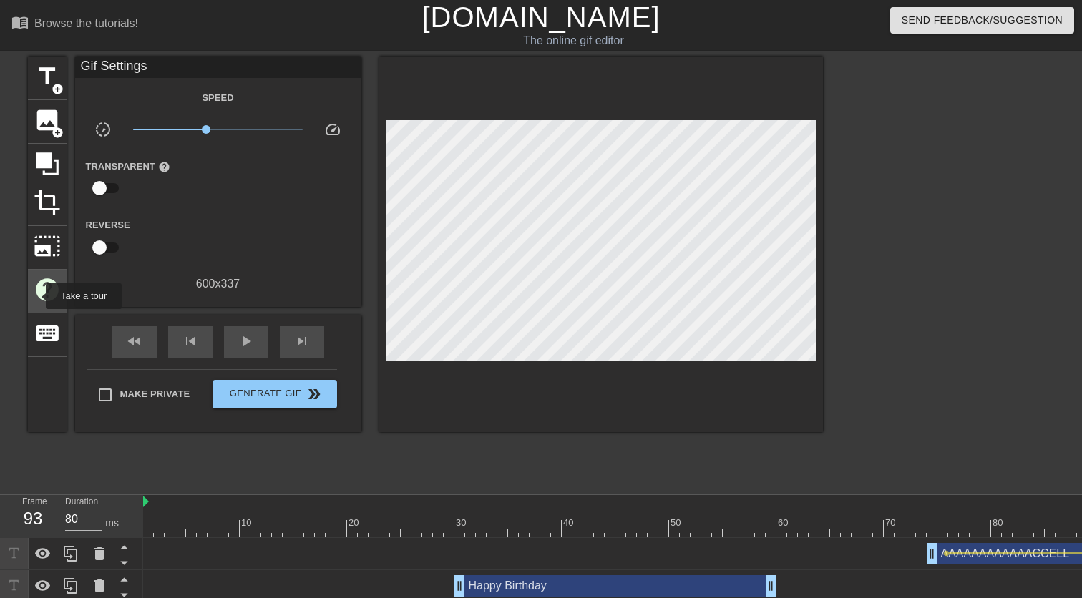
click at [36, 296] on span "help" at bounding box center [47, 289] width 27 height 27
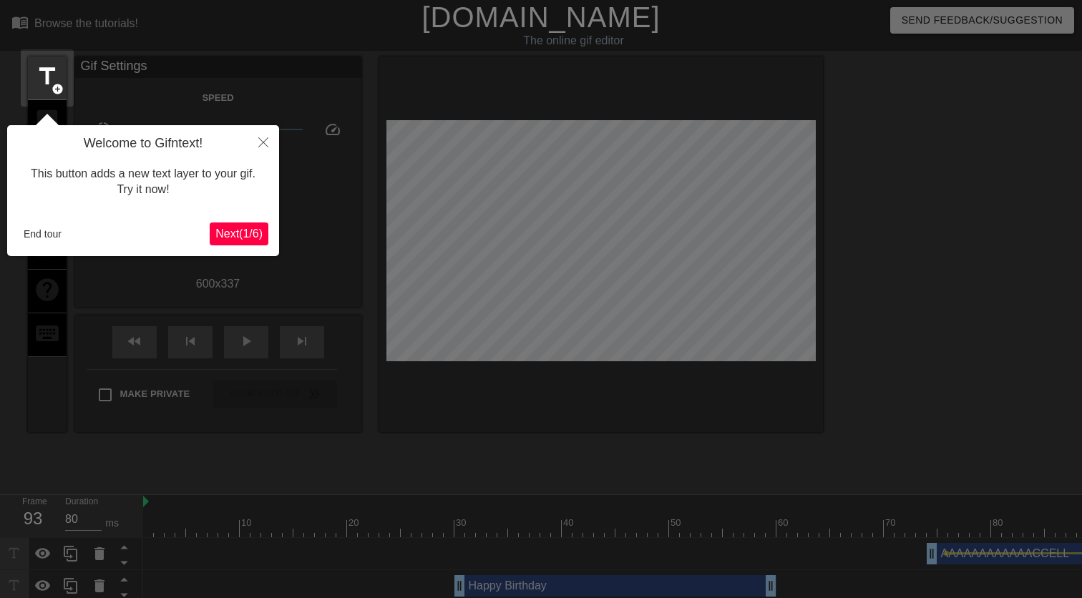
scroll to position [6, 0]
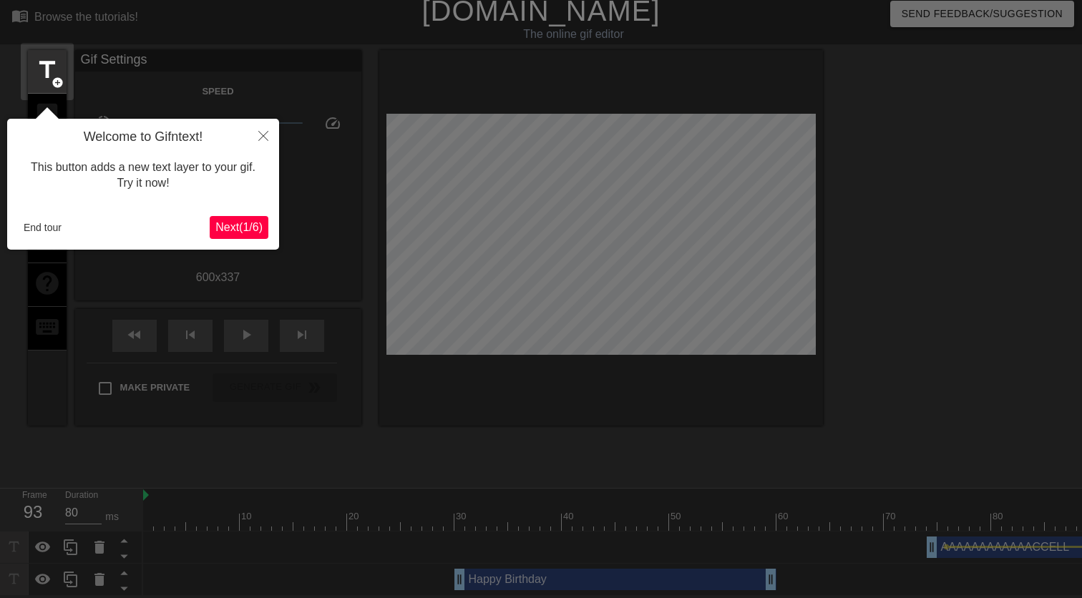
click at [260, 142] on button "Close" at bounding box center [263, 135] width 31 height 33
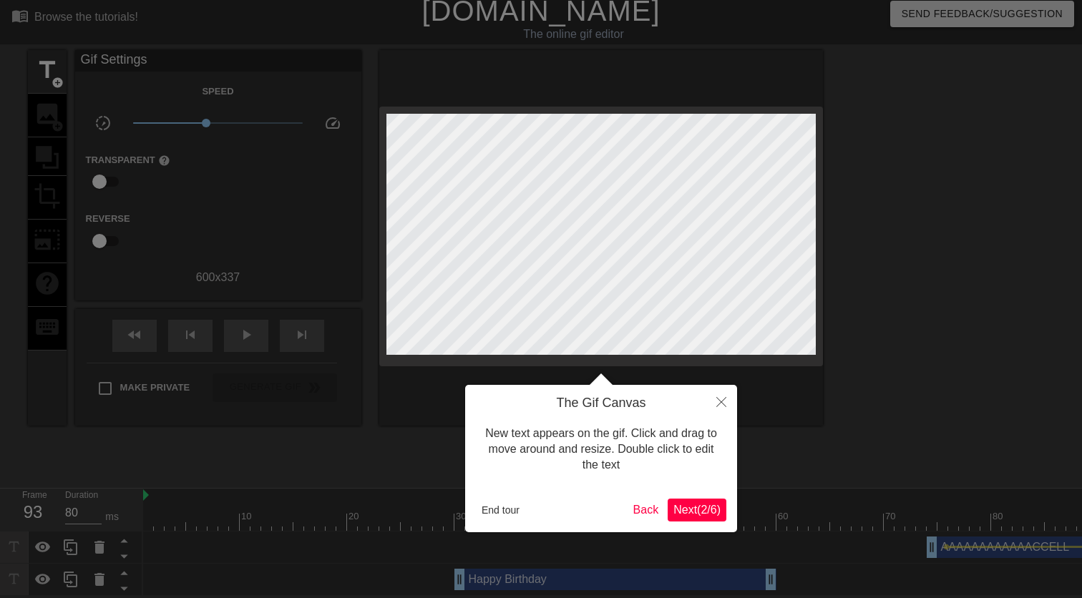
scroll to position [0, 0]
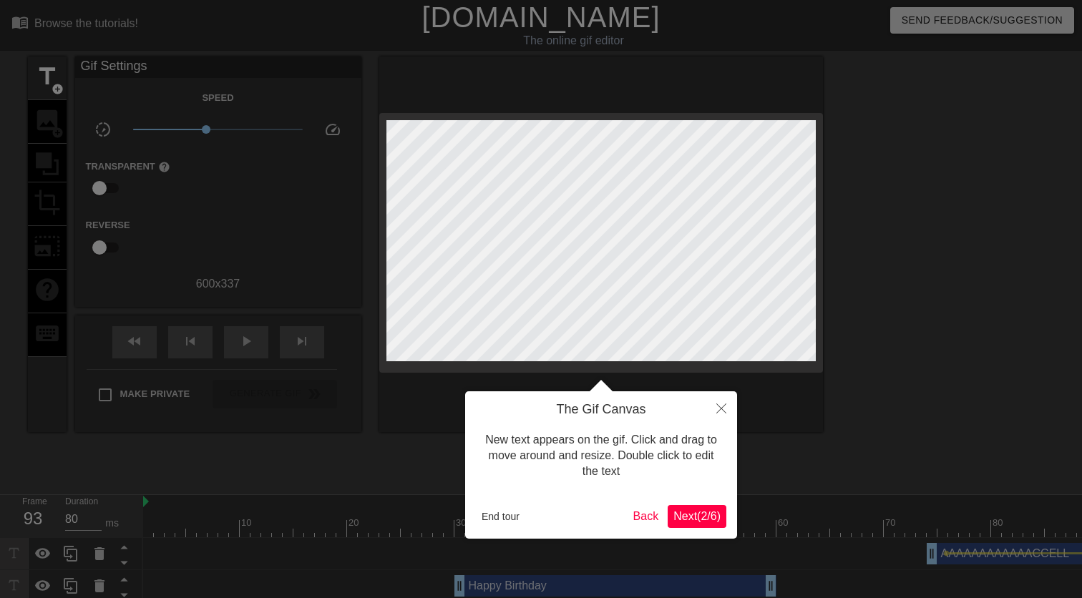
click at [723, 420] on button "Close" at bounding box center [721, 407] width 31 height 33
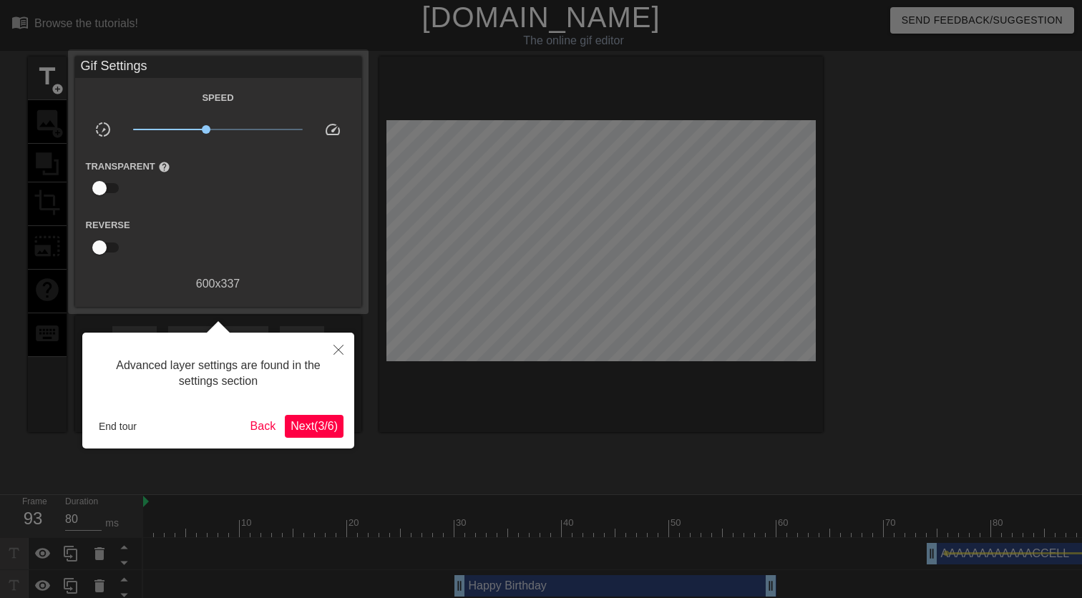
scroll to position [6, 0]
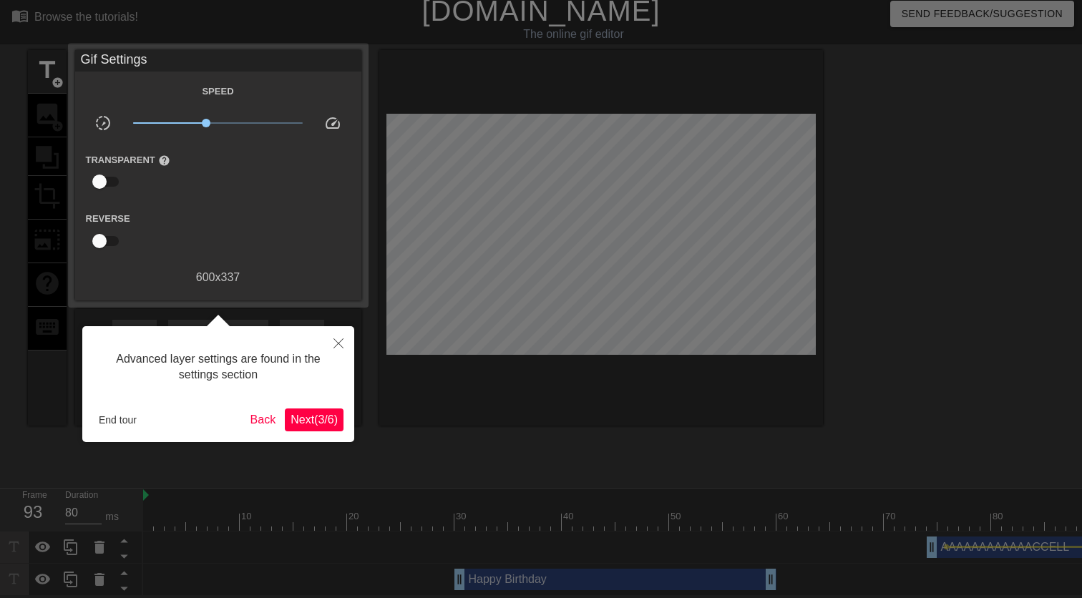
click at [337, 333] on button "Close" at bounding box center [338, 342] width 31 height 33
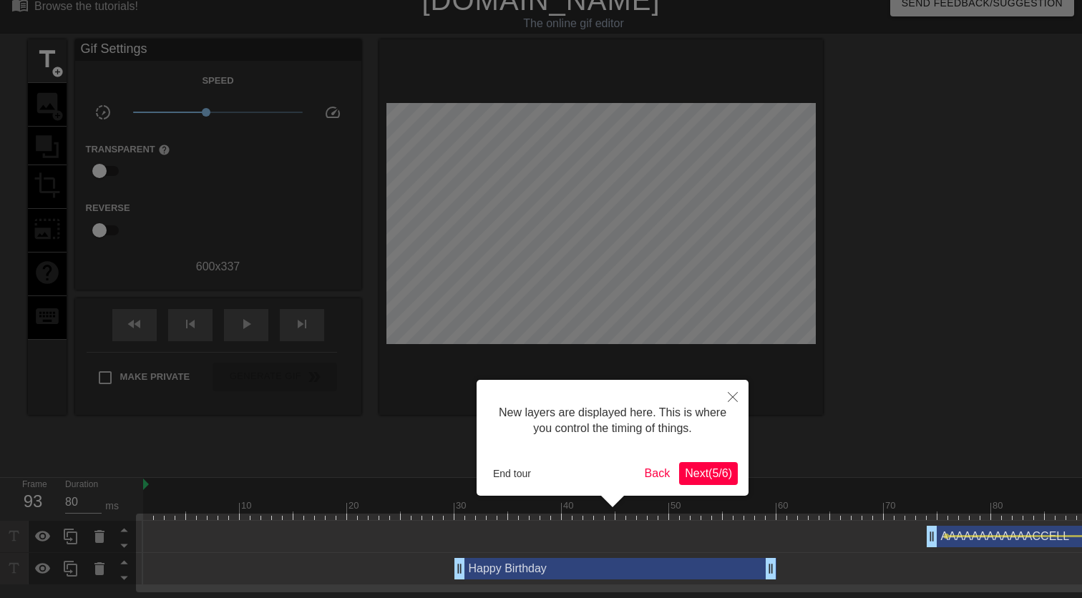
click at [734, 394] on icon "Close" at bounding box center [733, 397] width 10 height 10
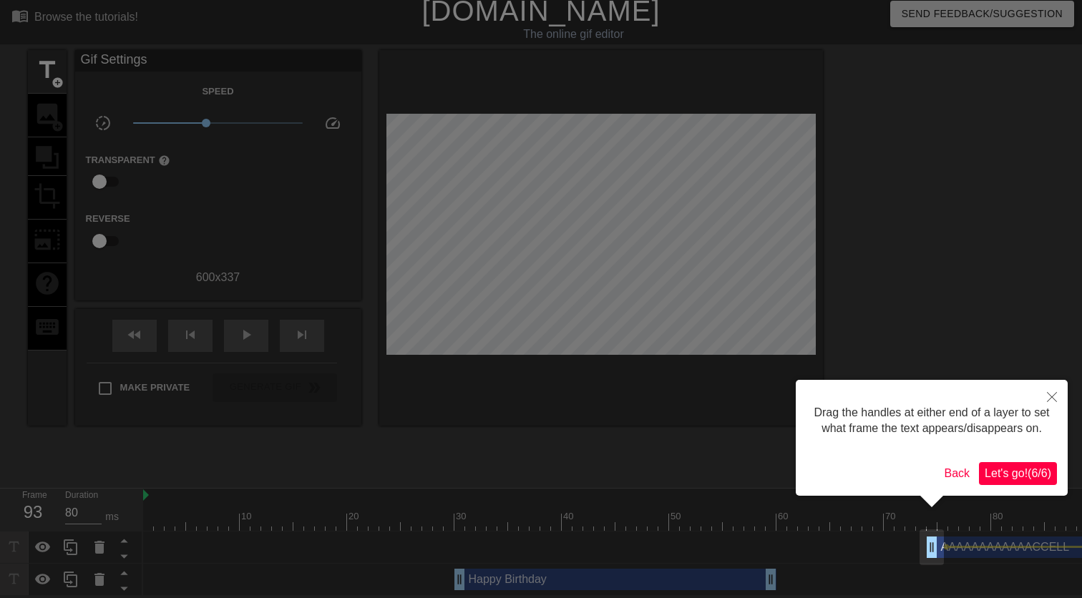
scroll to position [0, 0]
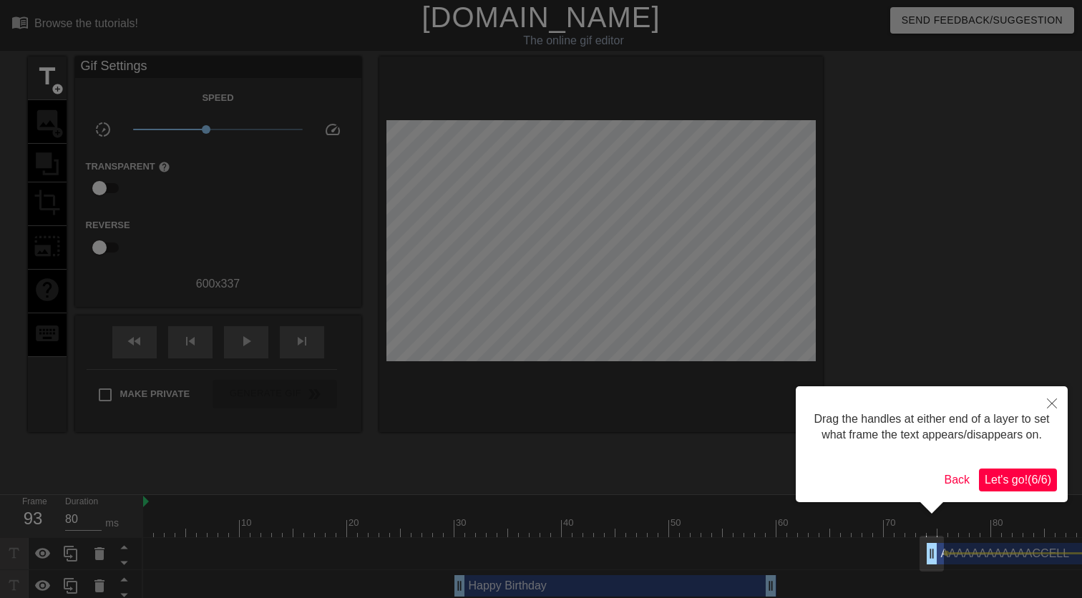
click at [1049, 396] on button "Close" at bounding box center [1051, 402] width 31 height 33
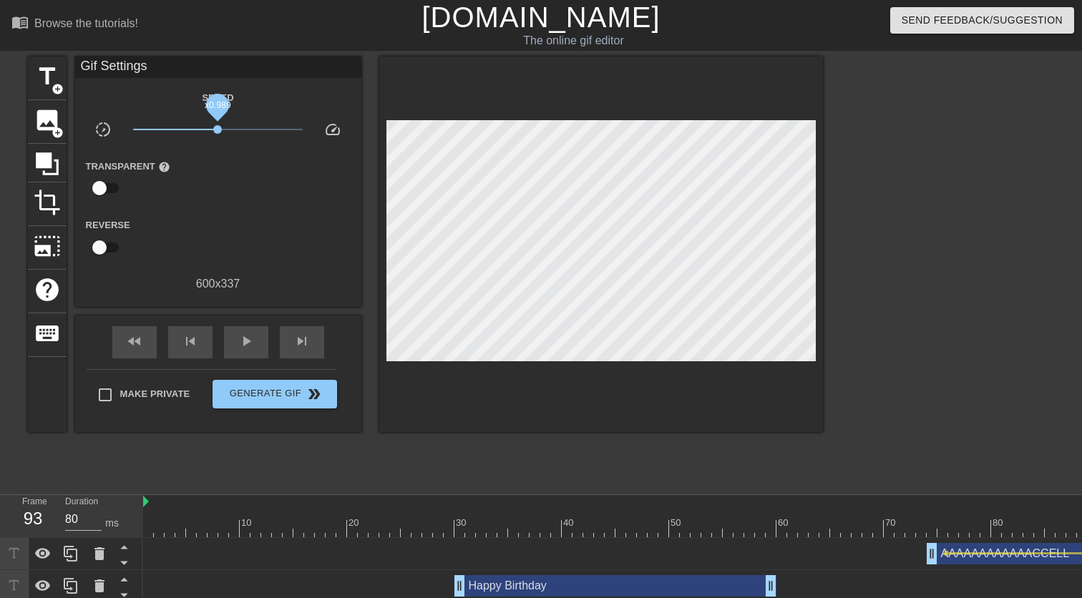
drag, startPoint x: 205, startPoint y: 132, endPoint x: 218, endPoint y: 131, distance: 12.9
click at [218, 131] on span "x0.989" at bounding box center [217, 129] width 9 height 9
click at [331, 131] on span "speed" at bounding box center [332, 129] width 17 height 17
click at [218, 128] on span "x1.01" at bounding box center [218, 129] width 9 height 9
click at [99, 134] on span "slow_motion_video" at bounding box center [102, 129] width 17 height 17
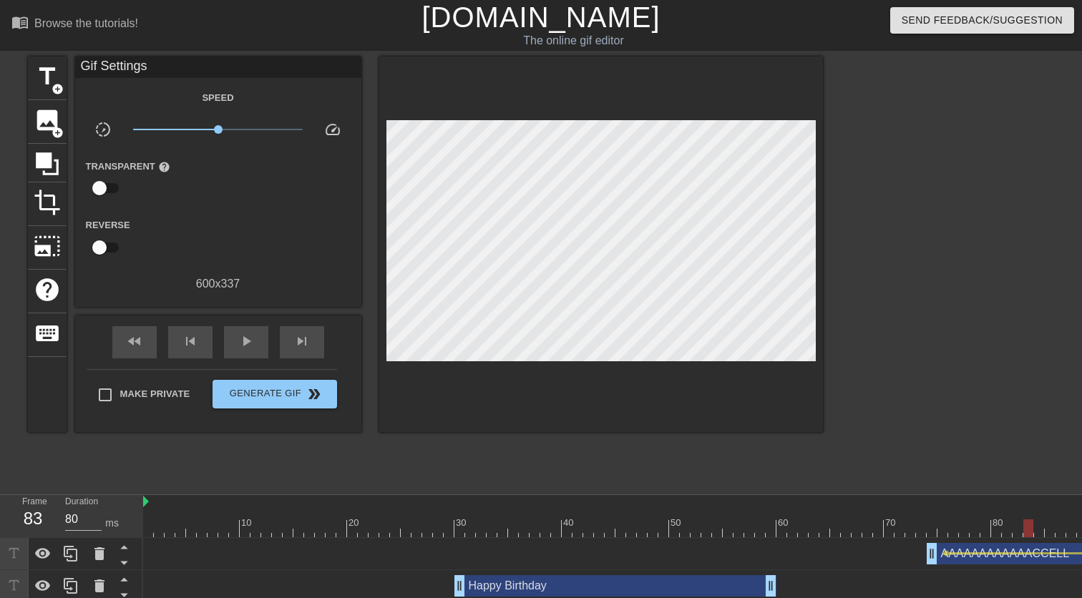
click at [930, 530] on div at bounding box center [733, 529] width 1181 height 18
click at [918, 530] on div at bounding box center [733, 529] width 1181 height 18
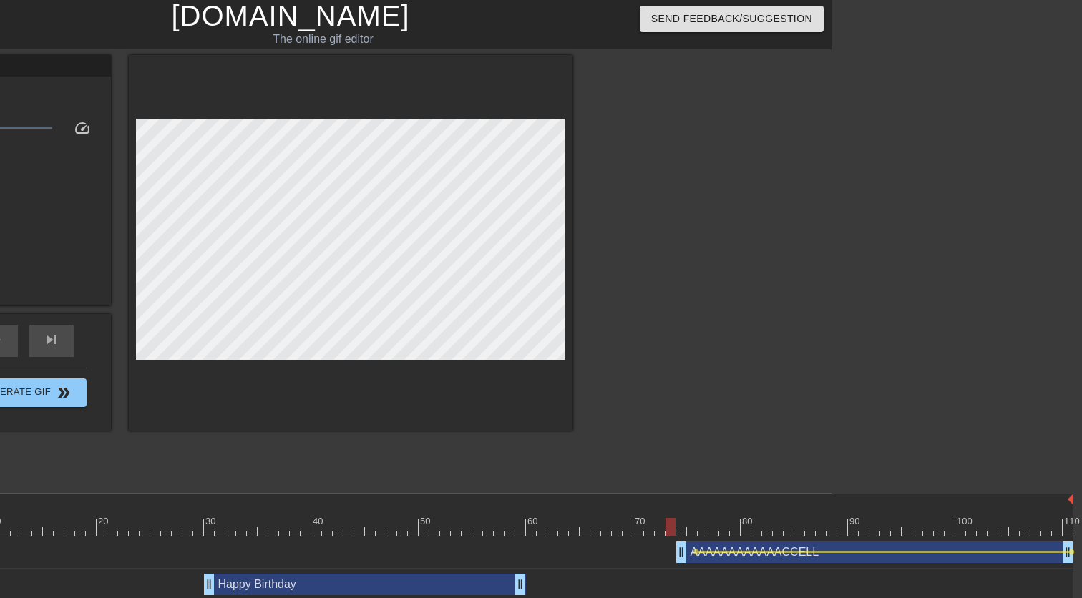
scroll to position [1, 250]
click at [817, 550] on div "AAAAAAAAAAAACCELL drag_handle drag_handle" at bounding box center [875, 552] width 397 height 21
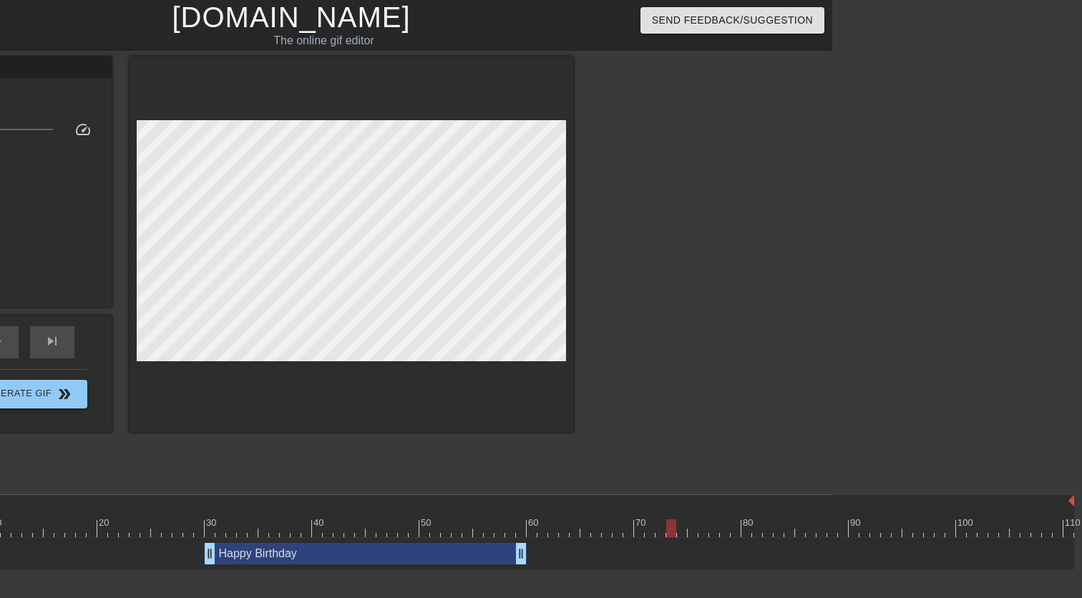
scroll to position [0, 0]
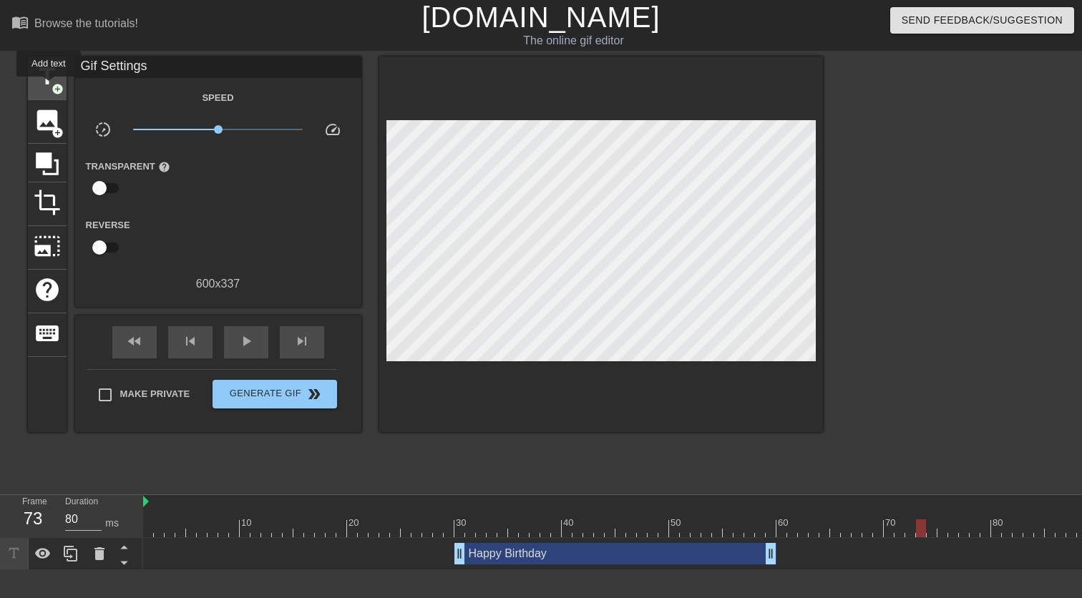
click at [49, 86] on span "title" at bounding box center [47, 76] width 27 height 27
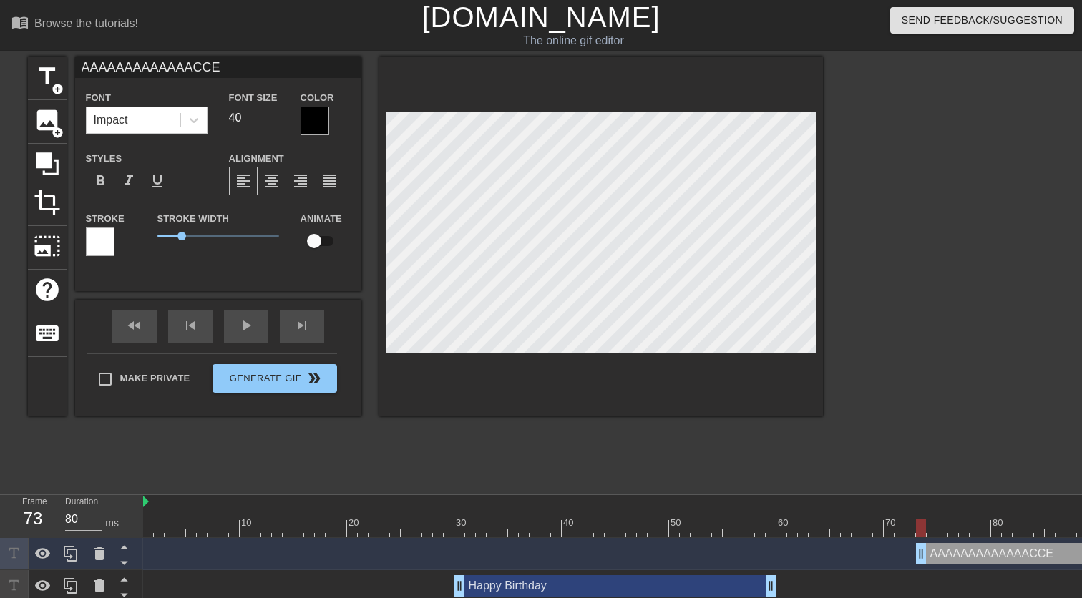
scroll to position [0, 8]
click at [311, 114] on div at bounding box center [315, 121] width 29 height 29
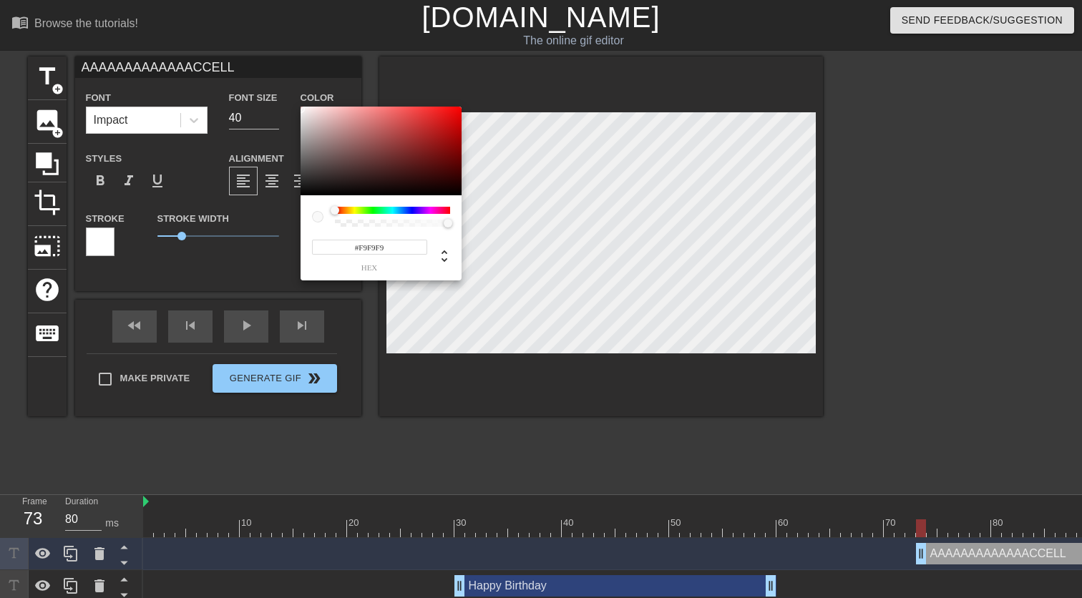
drag, startPoint x: 318, startPoint y: 137, endPoint x: 287, endPoint y: 109, distance: 42.0
click at [287, 109] on div "#F9F9F9 hex" at bounding box center [541, 299] width 1082 height 598
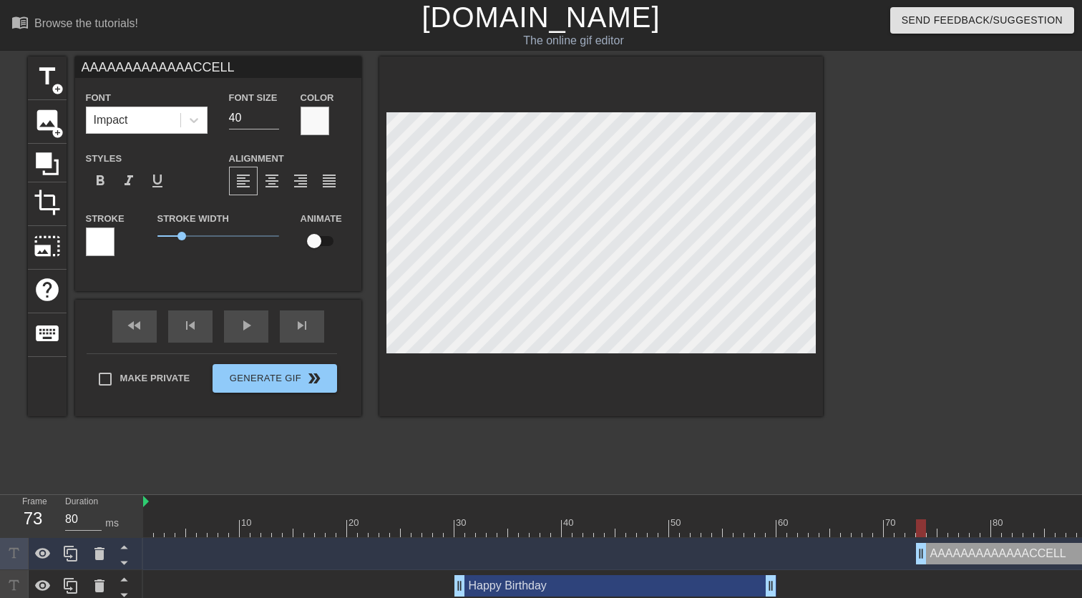
click at [94, 248] on div at bounding box center [100, 242] width 29 height 29
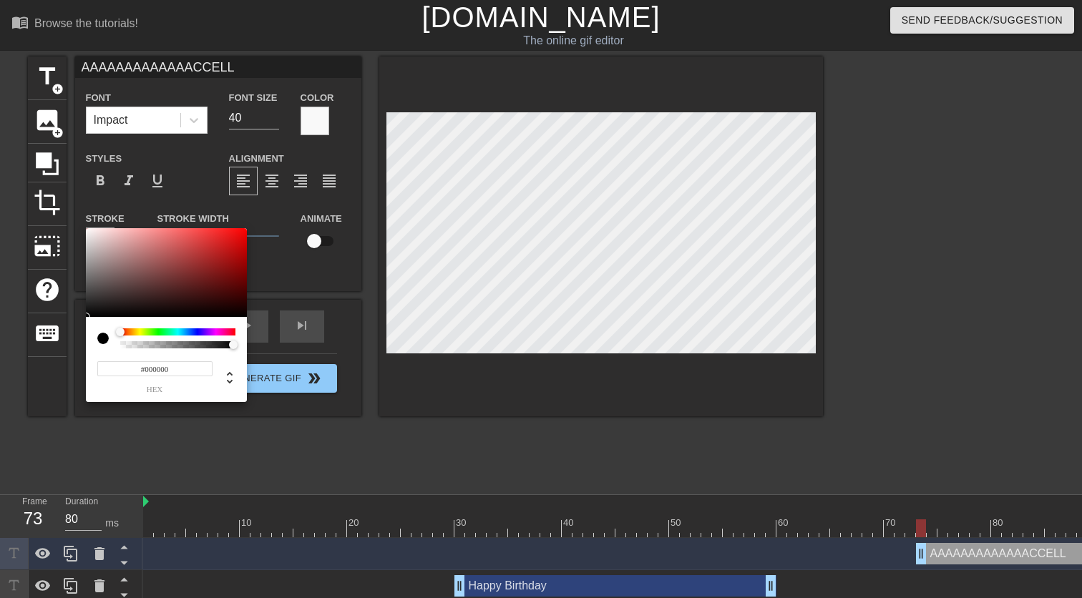
drag, startPoint x: 125, startPoint y: 295, endPoint x: 79, endPoint y: 316, distance: 51.2
click at [78, 317] on div "#000000 hex" at bounding box center [541, 299] width 1082 height 598
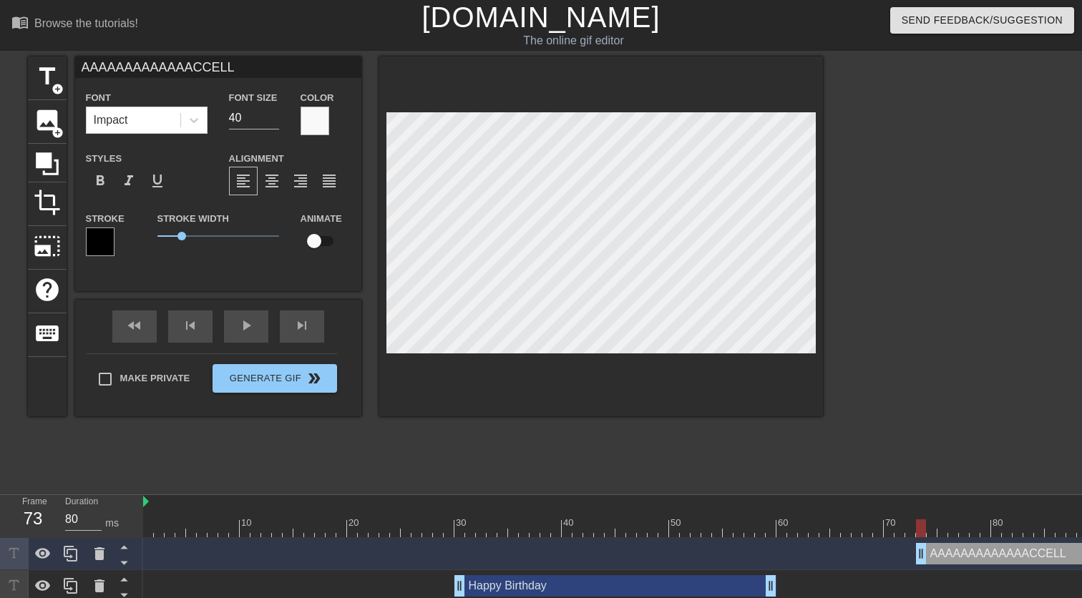
drag, startPoint x: 342, startPoint y: 276, endPoint x: 865, endPoint y: 317, distance: 524.7
click at [865, 317] on div "title add_circle image add_circle crop photo_size_select_large help keyboard AA…" at bounding box center [541, 271] width 1082 height 429
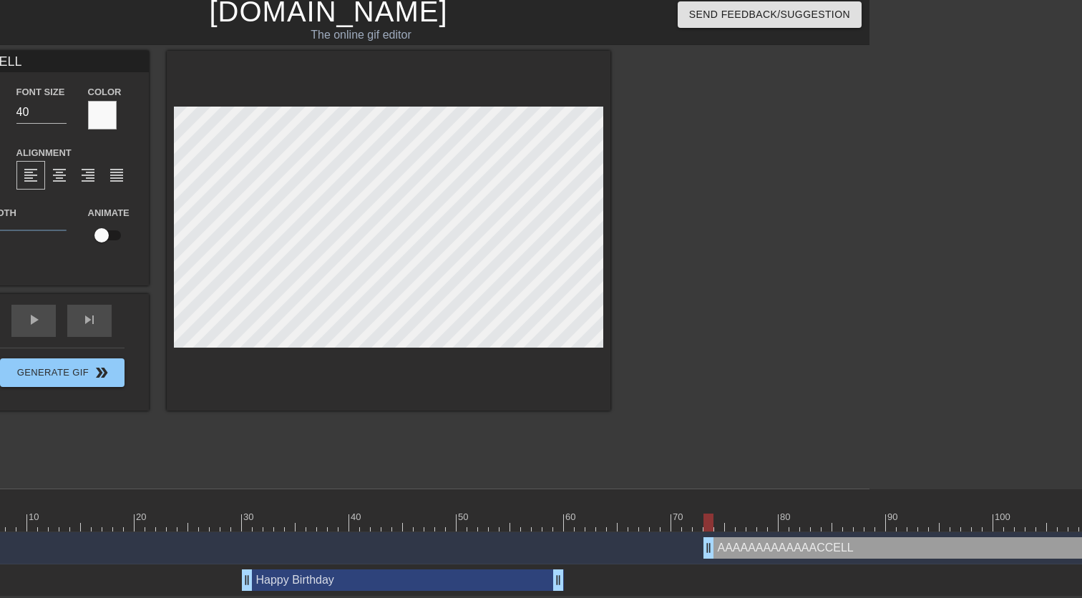
scroll to position [6, 214]
click at [682, 328] on div "title add_circle image add_circle crop photo_size_select_large help keyboard AA…" at bounding box center [327, 265] width 1082 height 429
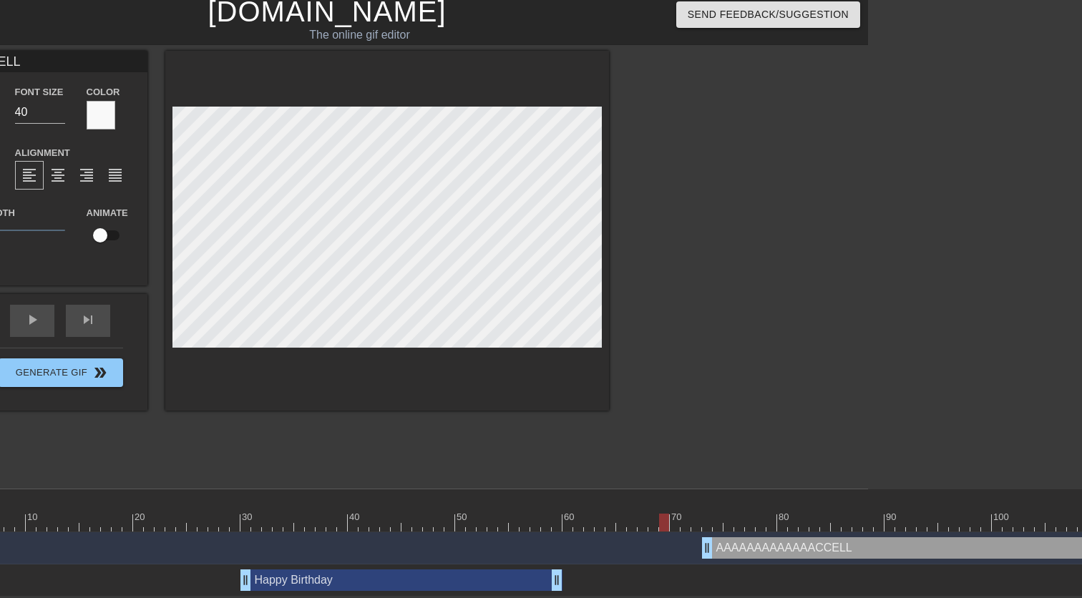
click at [663, 520] on div at bounding box center [519, 523] width 1181 height 18
click at [673, 520] on div at bounding box center [519, 523] width 1181 height 18
click at [688, 517] on div at bounding box center [519, 523] width 1181 height 18
click at [700, 520] on div at bounding box center [519, 523] width 1181 height 18
click at [706, 520] on div at bounding box center [519, 523] width 1181 height 18
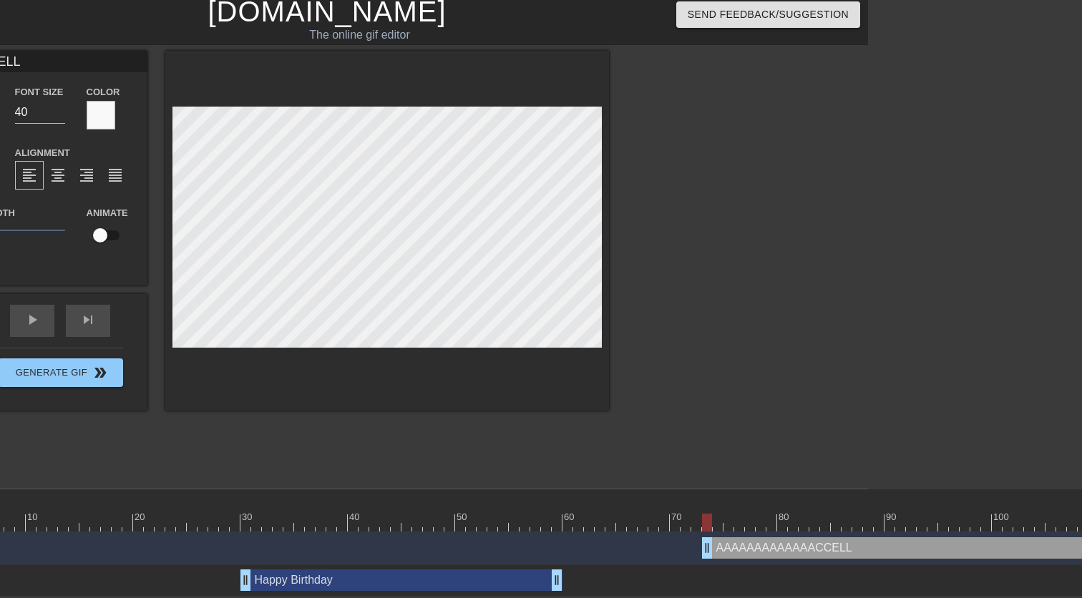
click at [721, 520] on div at bounding box center [519, 523] width 1181 height 18
click at [732, 520] on div at bounding box center [519, 523] width 1181 height 18
drag, startPoint x: 704, startPoint y: 547, endPoint x: 729, endPoint y: 547, distance: 25.0
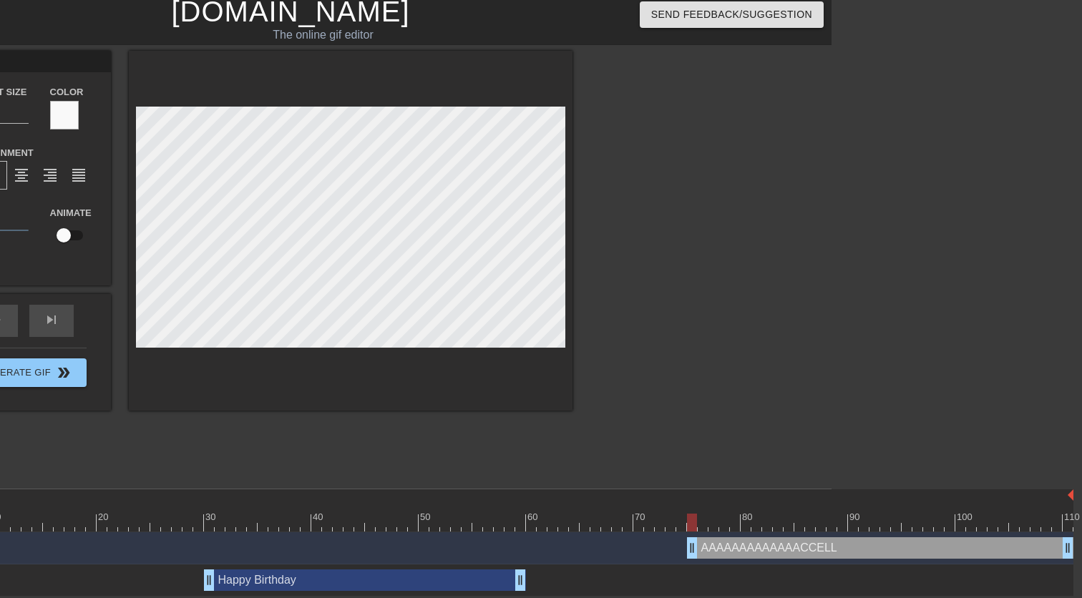
scroll to position [6, 250]
click at [1068, 527] on div at bounding box center [483, 523] width 1181 height 18
click at [122, 326] on div "title add_circle image add_circle crop photo_size_select_large help keyboard AA…" at bounding box center [175, 231] width 795 height 360
click at [693, 525] on div at bounding box center [483, 523] width 1181 height 18
click at [703, 547] on div "AAAAAAAAAAAAACCELL drag_handle drag_handle" at bounding box center [881, 547] width 386 height 21
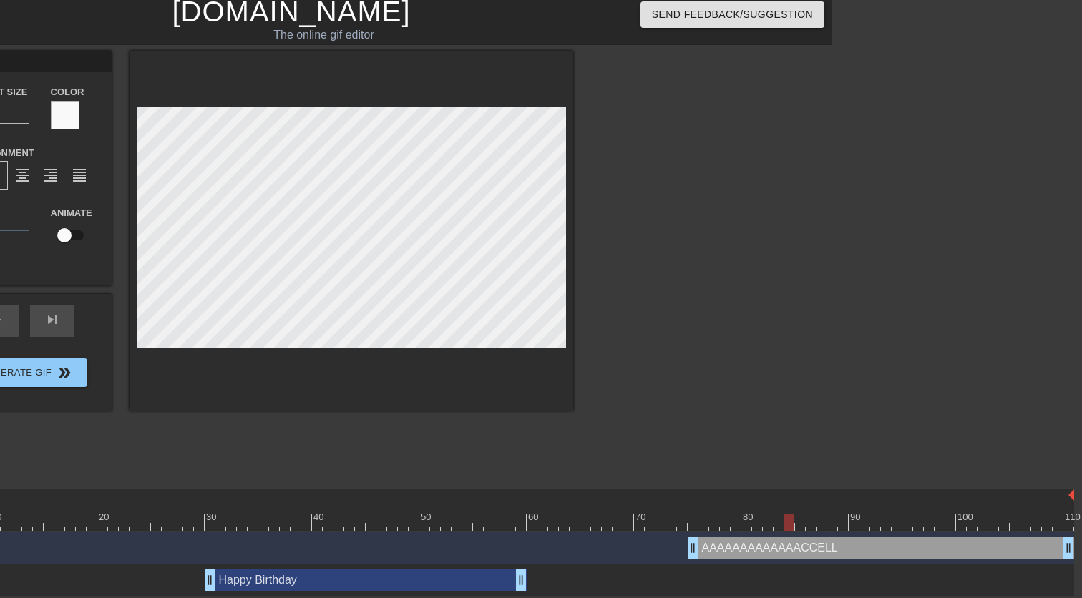
click at [691, 522] on div at bounding box center [483, 523] width 1181 height 18
click at [615, 336] on div "title add_circle image add_circle crop photo_size_select_large help keyboard AA…" at bounding box center [291, 265] width 1082 height 429
click at [664, 331] on div "title add_circle image add_circle crop photo_size_select_large help keyboard AA…" at bounding box center [291, 265] width 1082 height 429
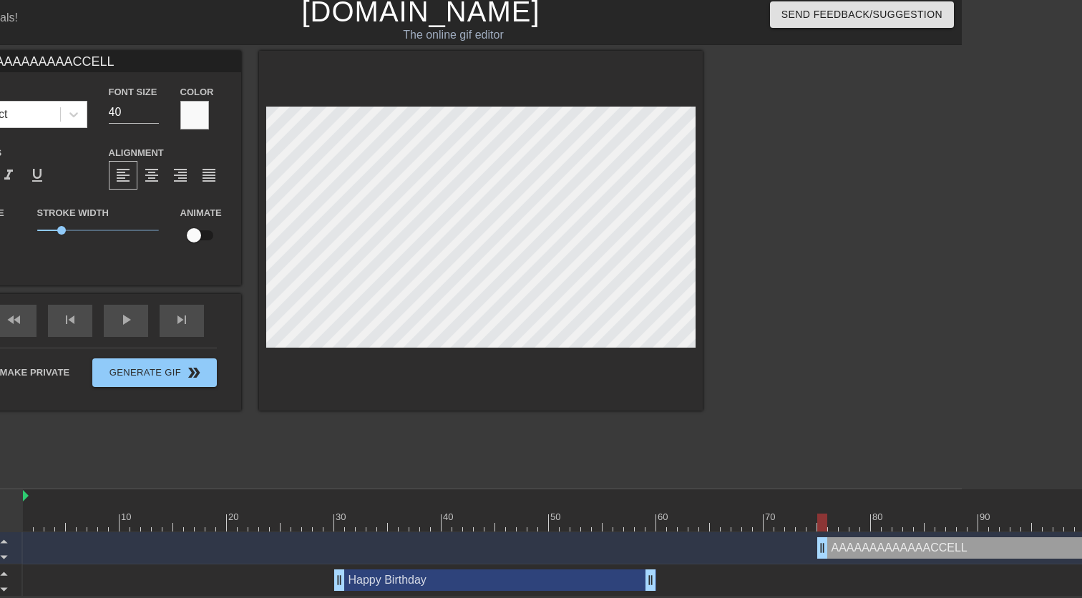
scroll to position [6, 109]
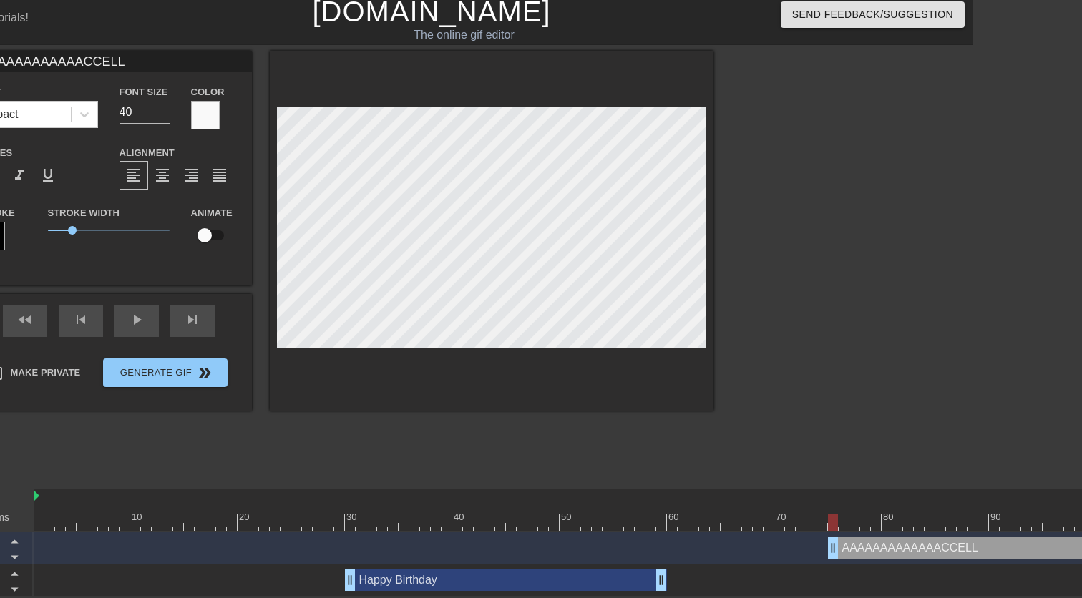
click at [209, 233] on input "checkbox" at bounding box center [205, 235] width 82 height 27
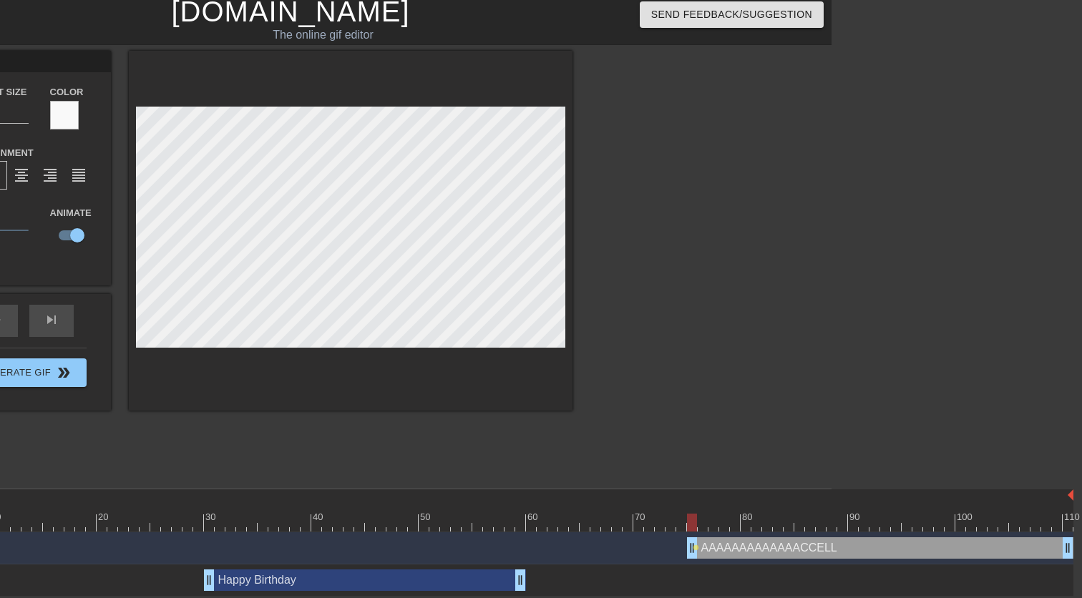
scroll to position [6, 250]
click at [1070, 529] on div at bounding box center [483, 523] width 1181 height 18
click at [104, 325] on div "title add_circle image add_circle crop photo_size_select_large help keyboard AA…" at bounding box center [175, 231] width 795 height 360
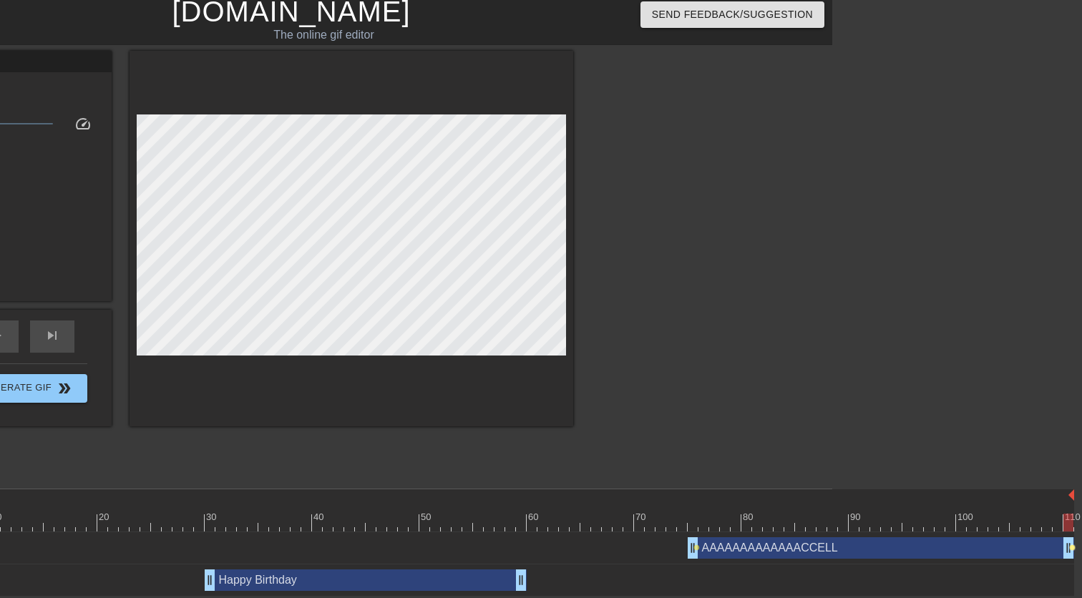
click at [1070, 547] on span "lens" at bounding box center [1072, 548] width 6 height 6
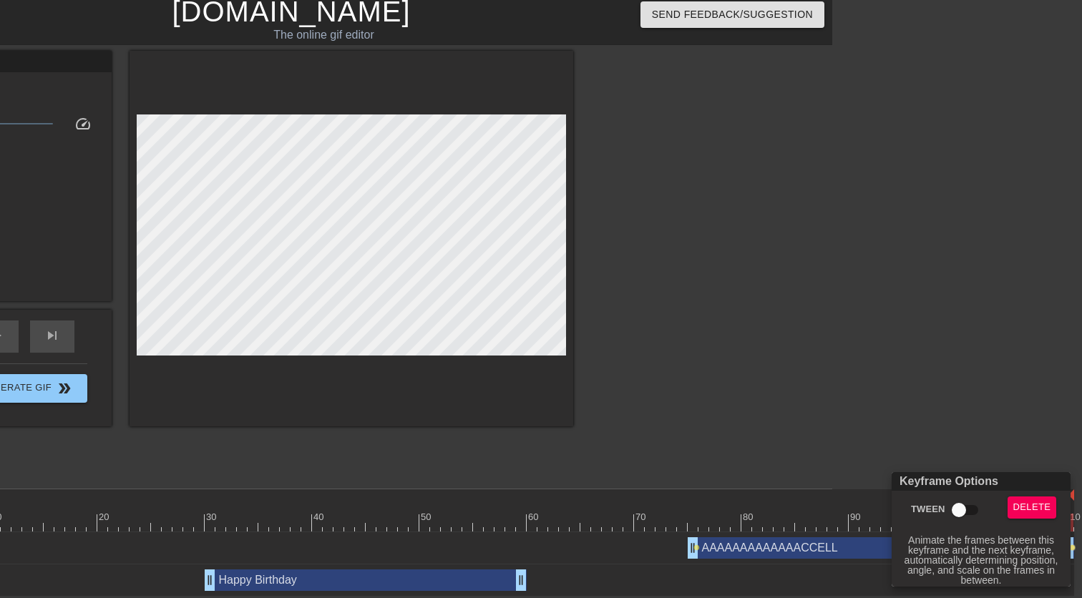
click at [968, 507] on input "Tween" at bounding box center [959, 510] width 82 height 27
click at [694, 549] on div at bounding box center [541, 299] width 1082 height 598
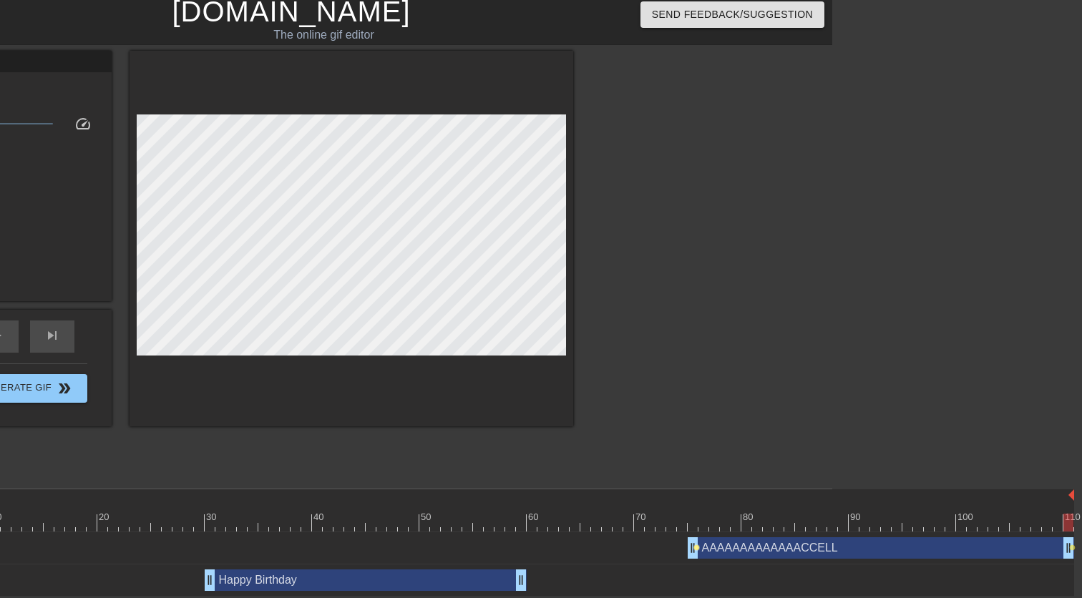
click at [698, 549] on span "lens" at bounding box center [696, 548] width 6 height 6
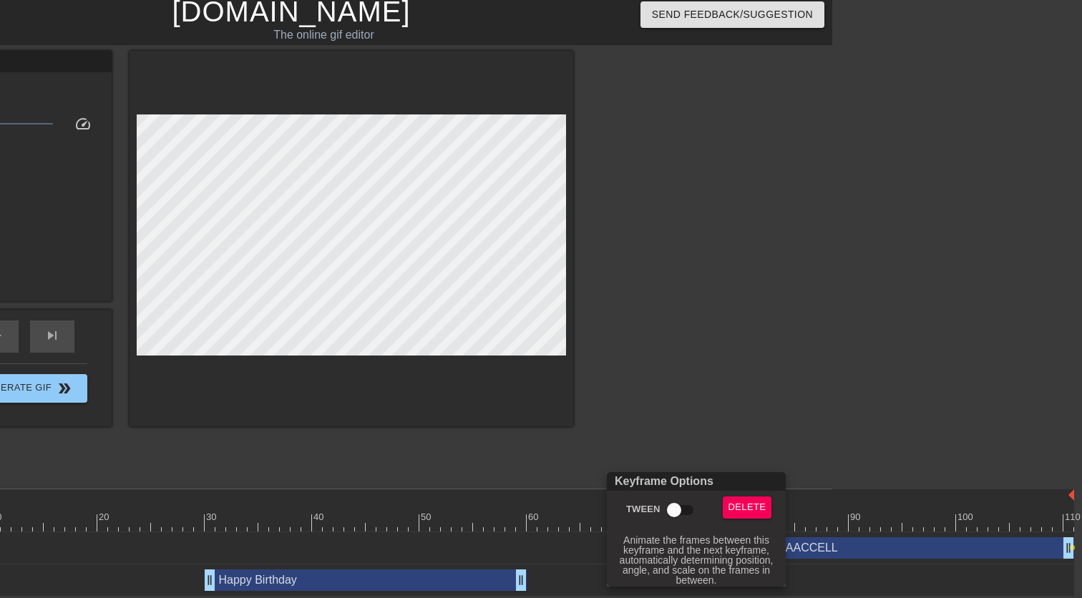
click at [679, 512] on input "Tween" at bounding box center [674, 510] width 82 height 27
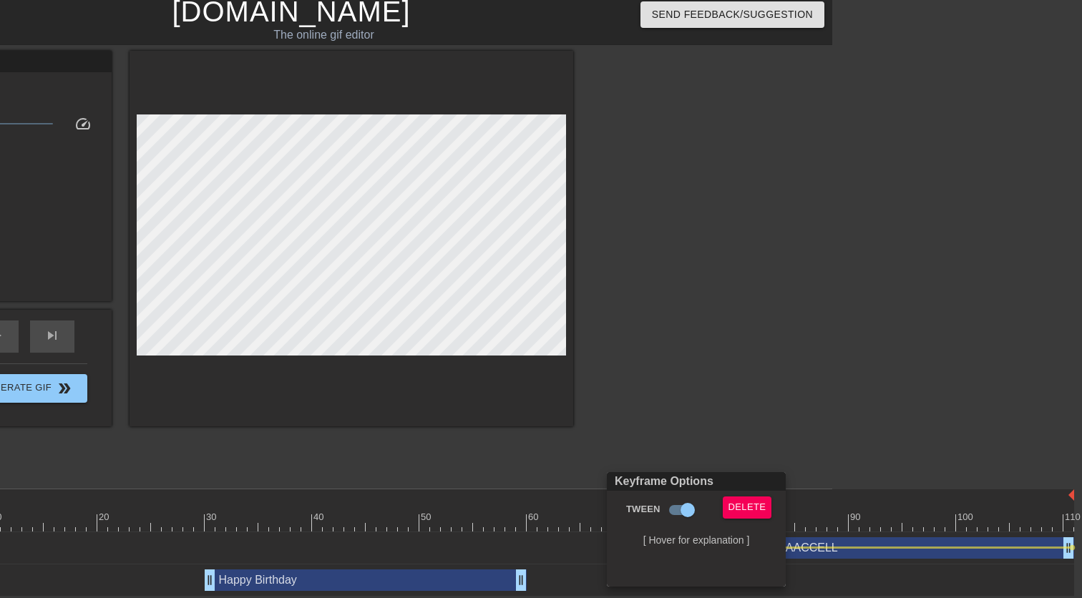
click at [702, 344] on div at bounding box center [541, 299] width 1082 height 598
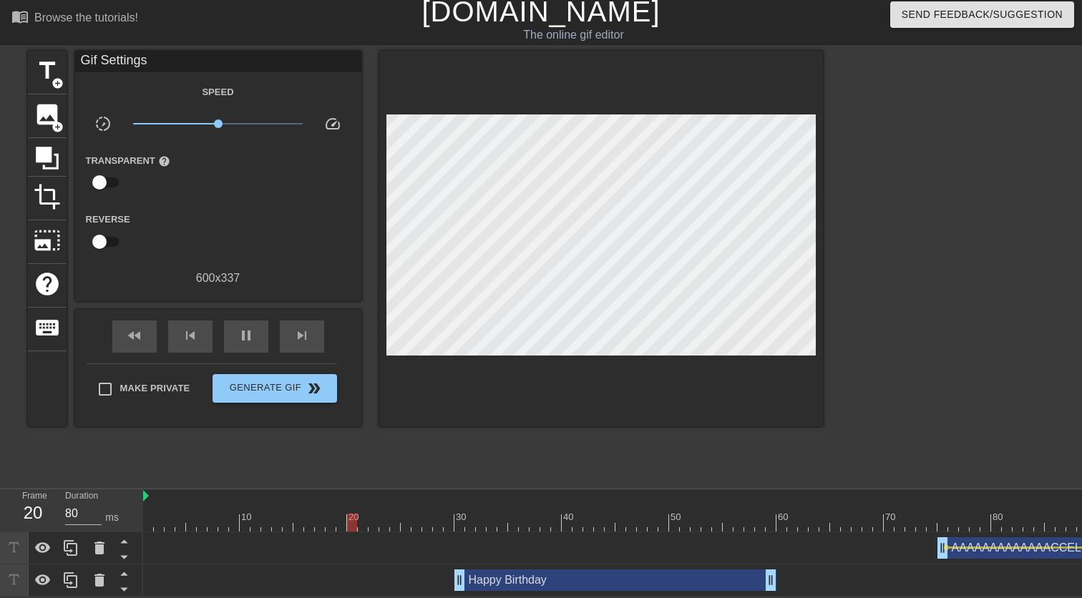
scroll to position [6, 0]
drag, startPoint x: 217, startPoint y: 125, endPoint x: 208, endPoint y: 125, distance: 9.3
click at [208, 125] on span "x0.759" at bounding box center [207, 124] width 9 height 9
click at [436, 520] on div at bounding box center [733, 523] width 1181 height 18
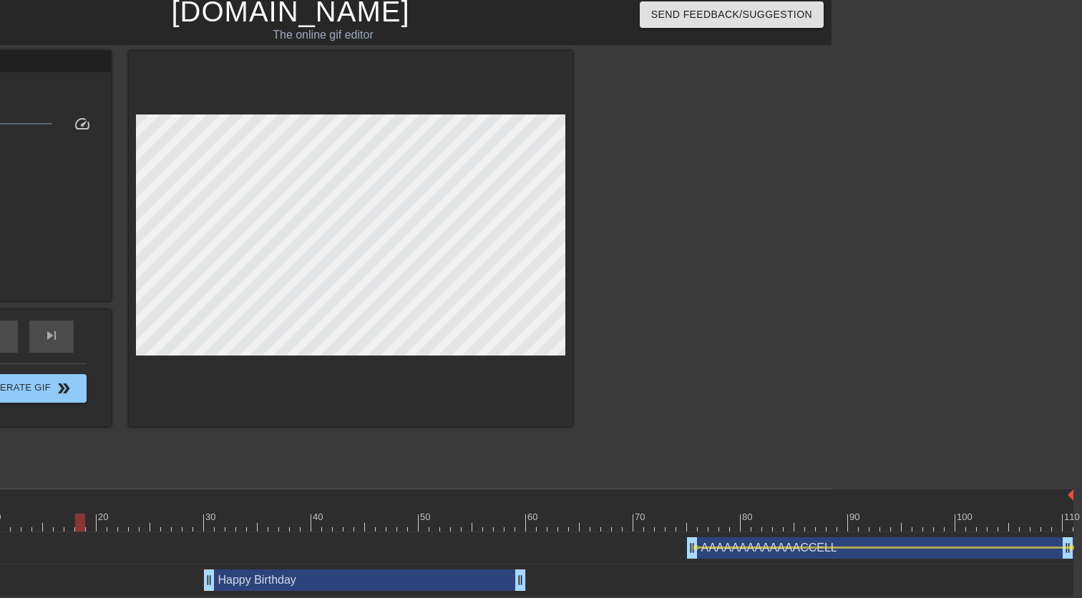
scroll to position [6, 250]
click at [1072, 521] on div at bounding box center [483, 523] width 1181 height 18
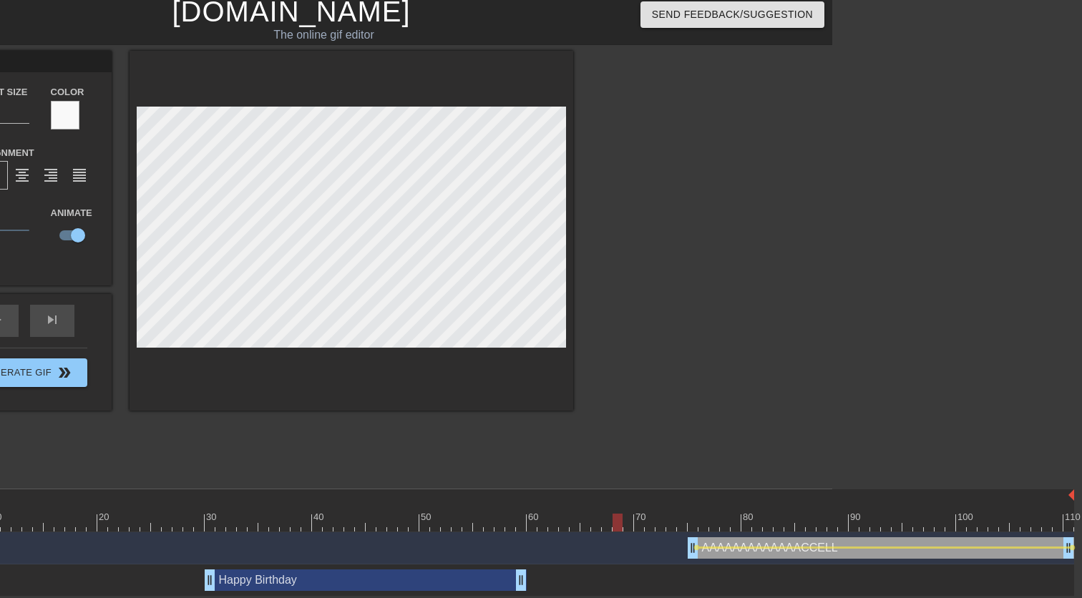
click at [623, 527] on div at bounding box center [483, 523] width 1181 height 18
click at [662, 281] on div at bounding box center [697, 265] width 215 height 429
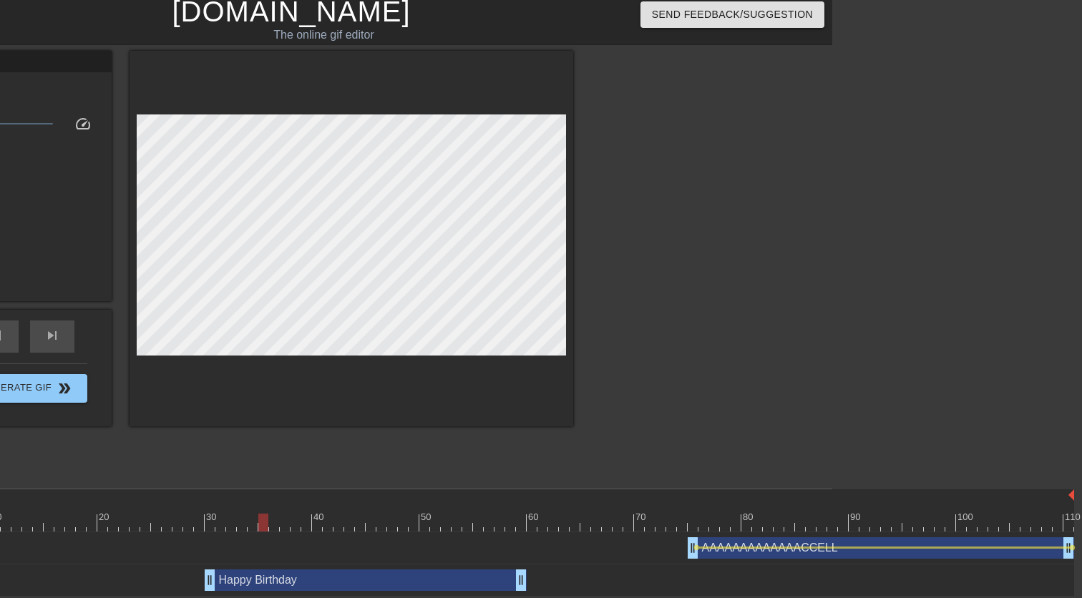
click at [1069, 528] on div at bounding box center [483, 523] width 1181 height 18
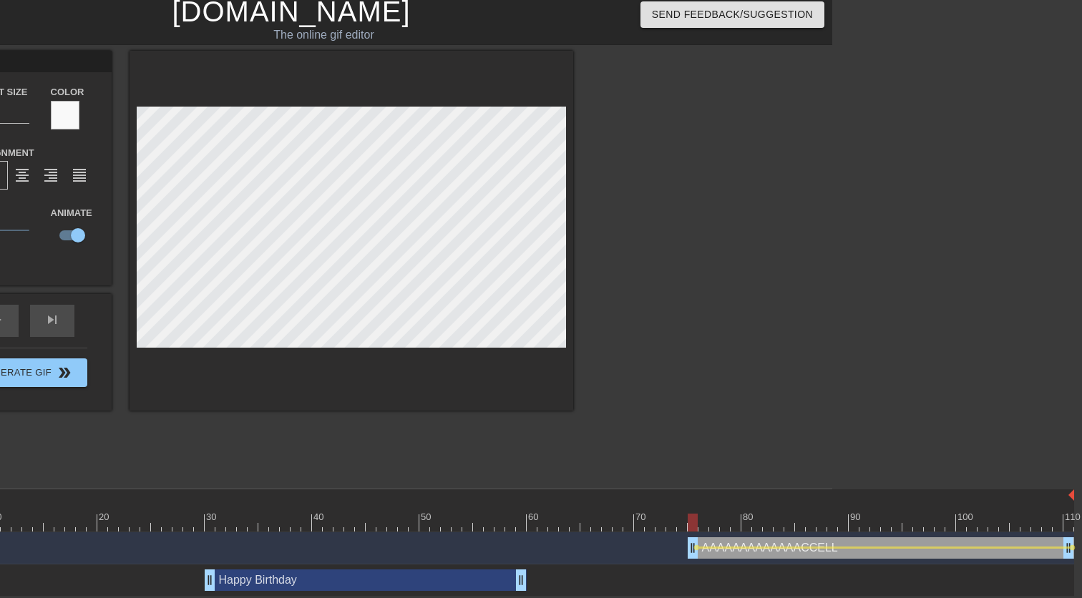
click at [689, 527] on div at bounding box center [483, 523] width 1181 height 18
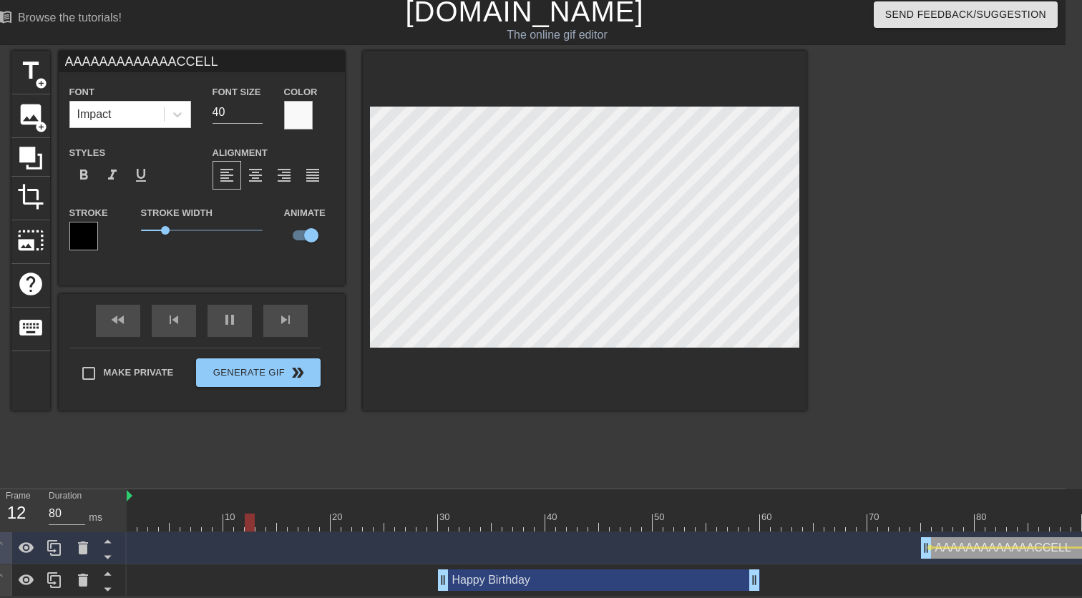
scroll to position [6, 0]
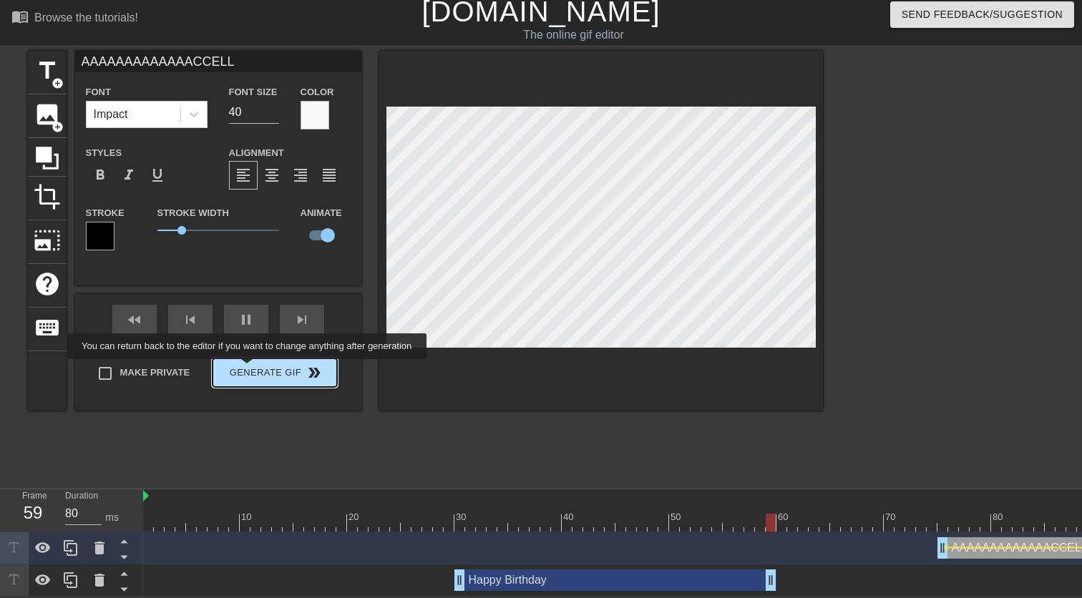
click at [256, 369] on div "Make Private Generate Gif double_arrow" at bounding box center [212, 376] width 250 height 57
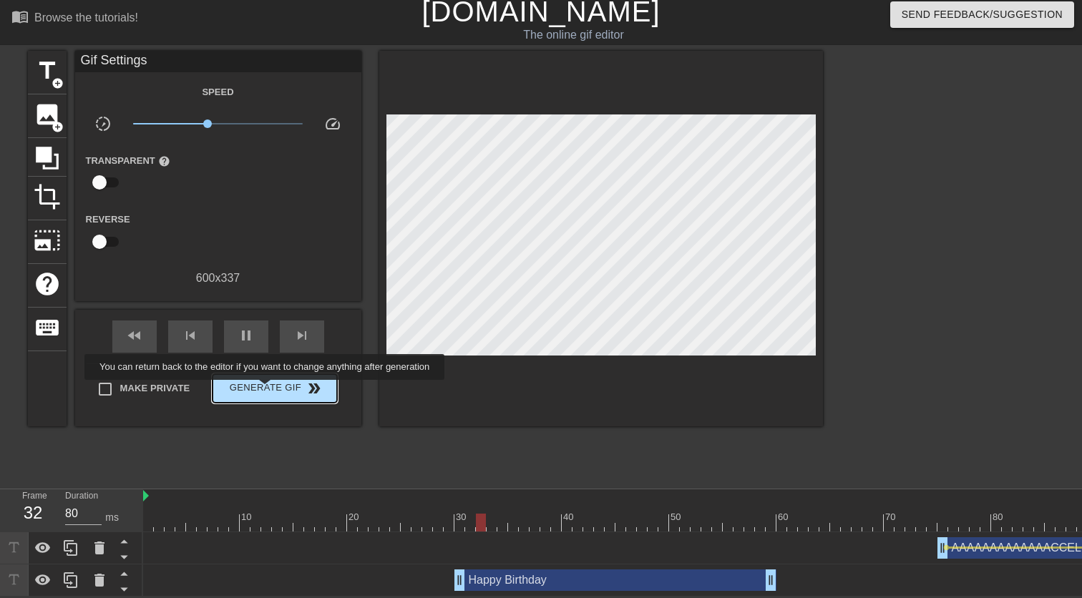
click at [274, 390] on span "Generate Gif double_arrow" at bounding box center [274, 388] width 112 height 17
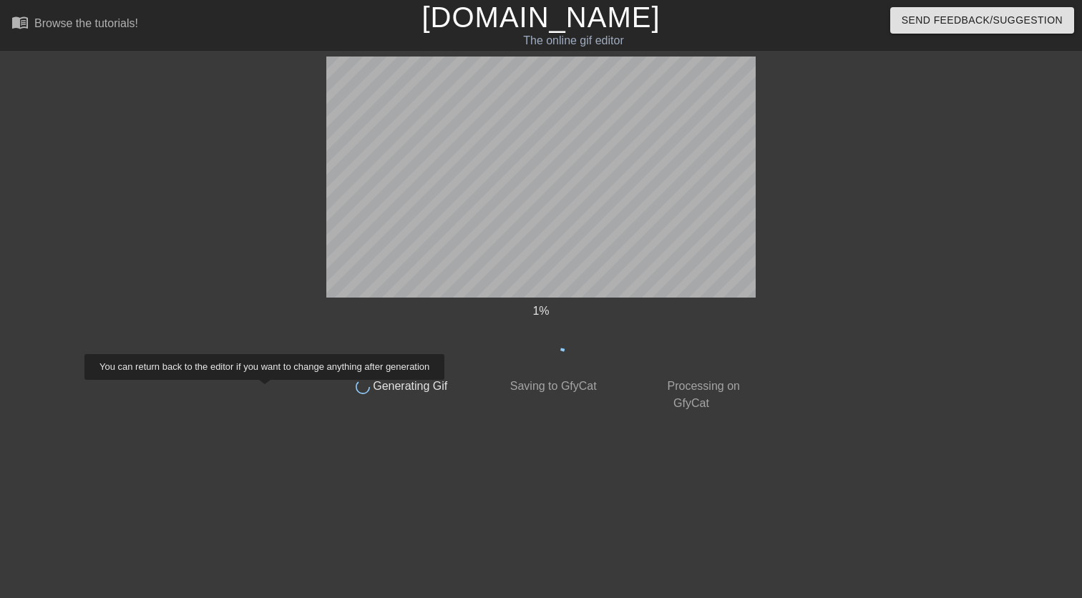
scroll to position [0, 0]
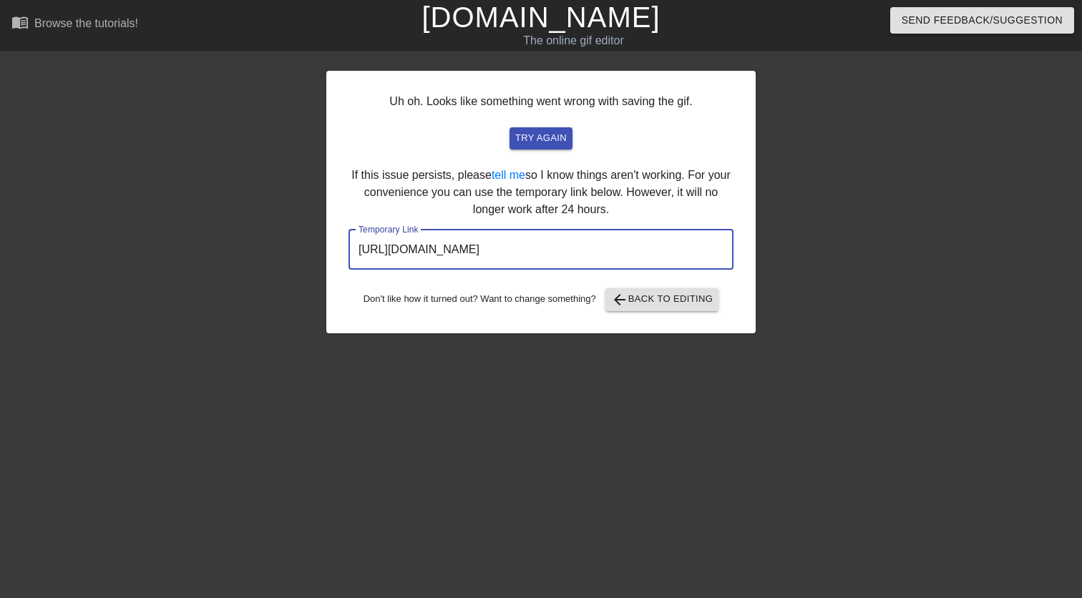
drag, startPoint x: 643, startPoint y: 248, endPoint x: 325, endPoint y: 233, distance: 318.8
click at [325, 233] on div "Uh oh. Looks like something went wrong with saving the gif. try again If this i…" at bounding box center [541, 271] width 1082 height 429
click at [676, 299] on span "arrow_back Back to Editing" at bounding box center [662, 299] width 102 height 17
